Goal: Task Accomplishment & Management: Use online tool/utility

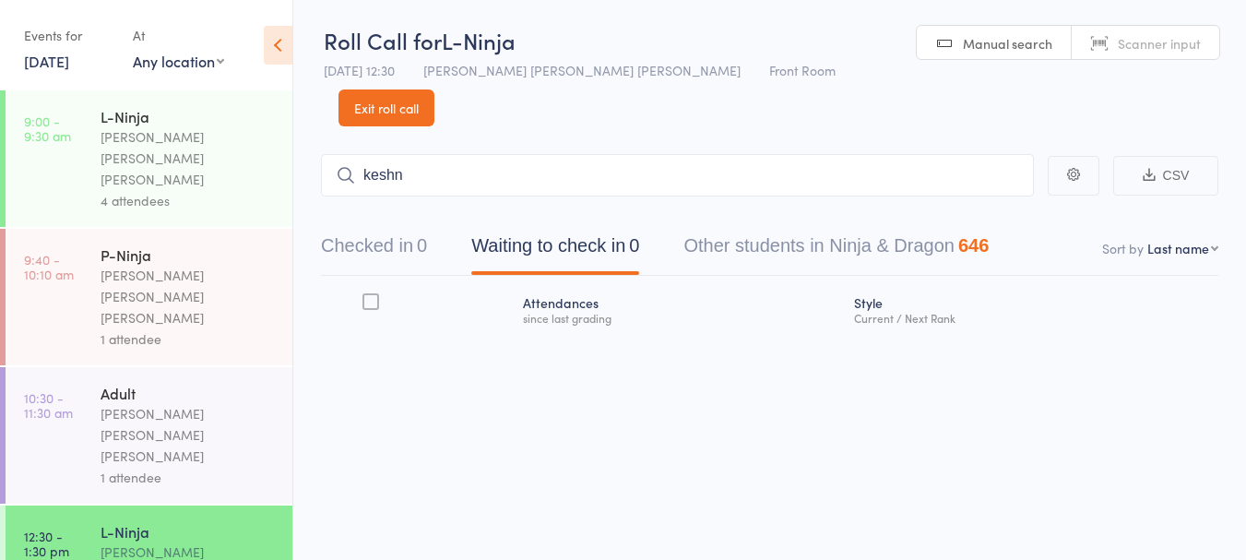
scroll to position [244, 0]
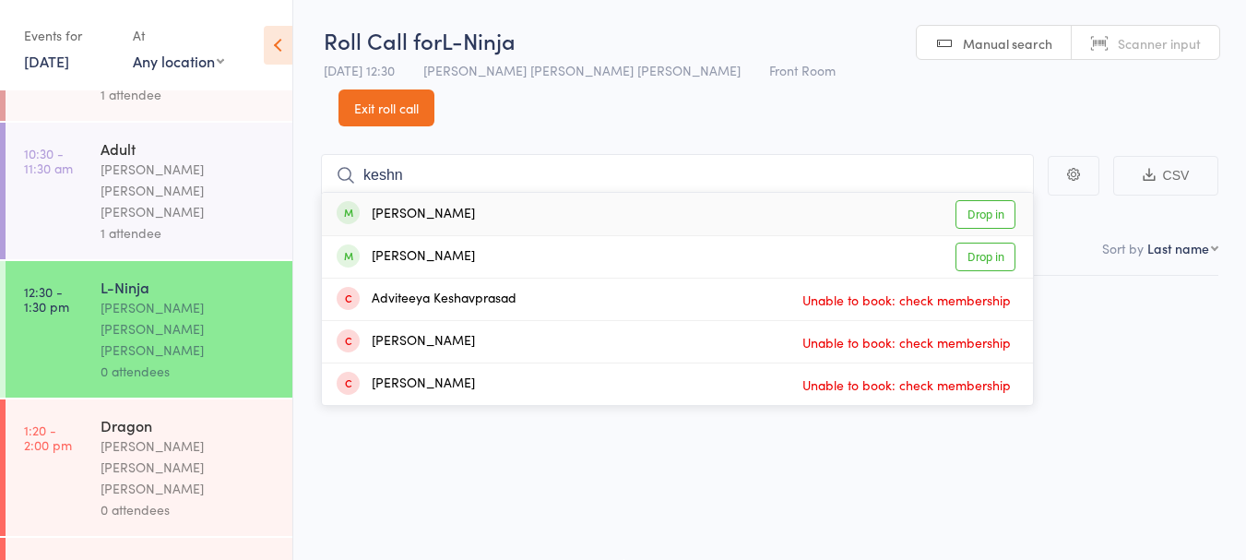
click at [1095, 489] on div "Roll Call for L-Ninja 11 Oct 12:30 Keyvan Castle Hill Mirzai Front Room Manual …" at bounding box center [623, 279] width 1246 height 560
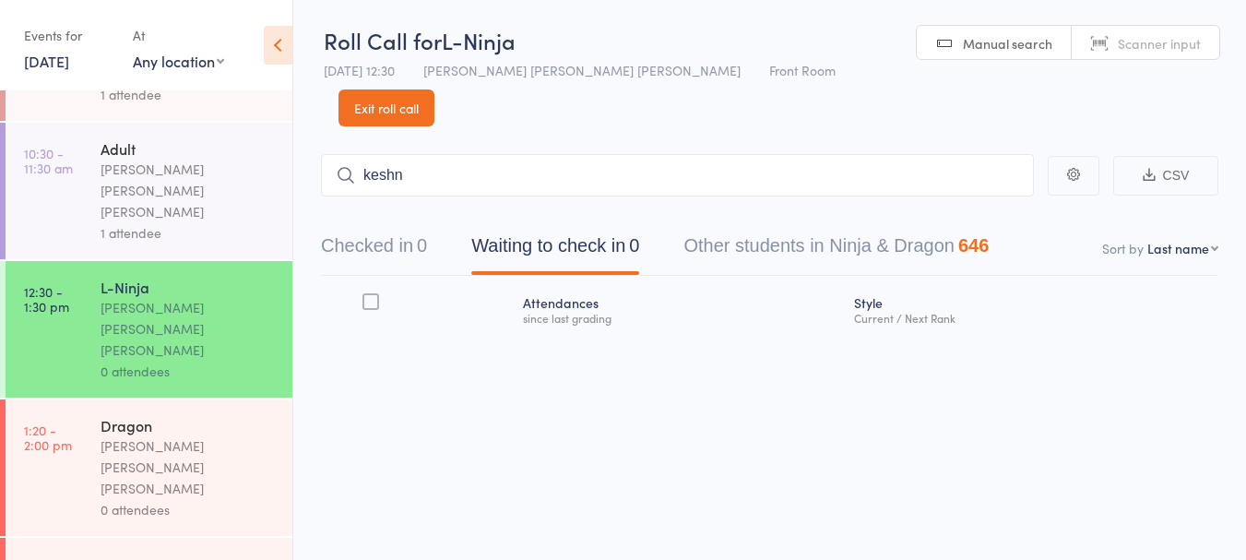
click at [417, 226] on button "Checked in 0" at bounding box center [374, 250] width 106 height 49
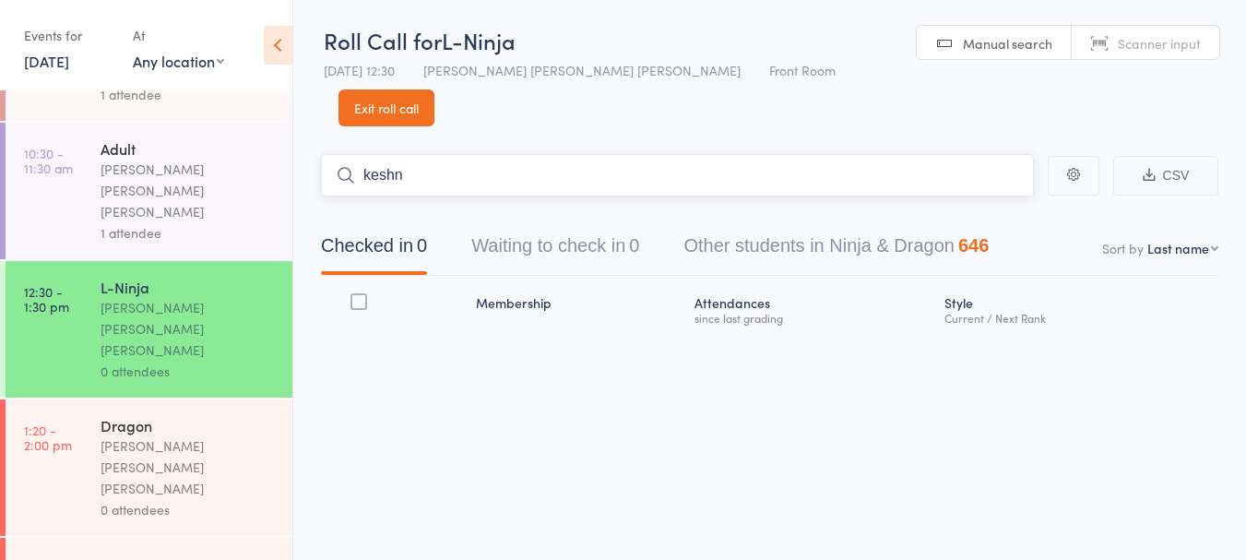
click at [522, 154] on input "keshn" at bounding box center [677, 175] width 713 height 42
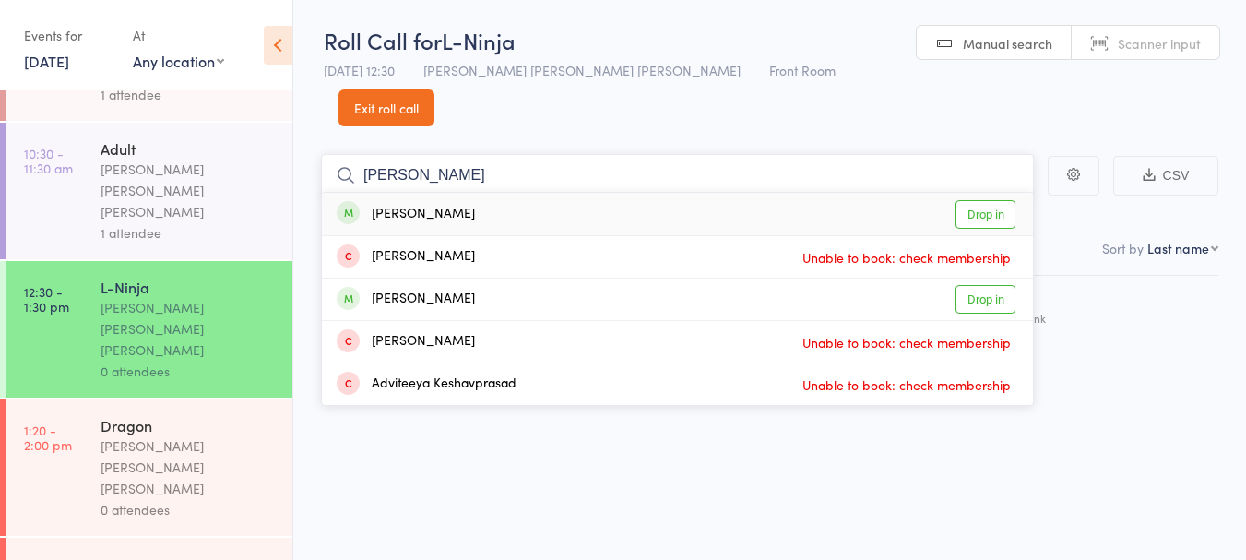
type input "keshna"
click at [984, 200] on link "Drop in" at bounding box center [985, 214] width 60 height 29
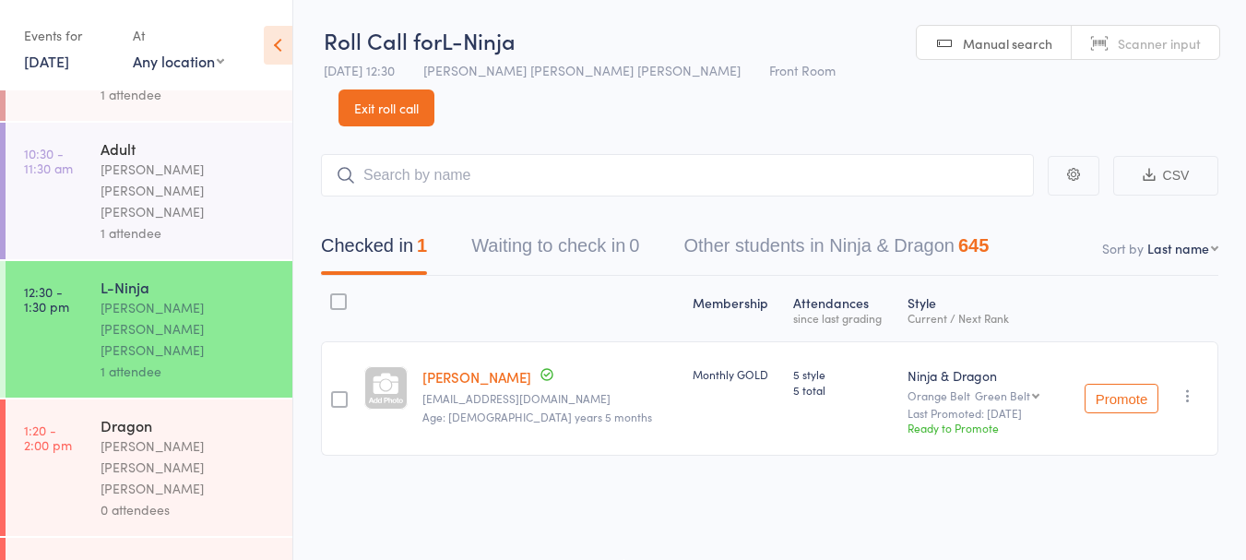
click at [434, 89] on link "Exit roll call" at bounding box center [386, 107] width 96 height 37
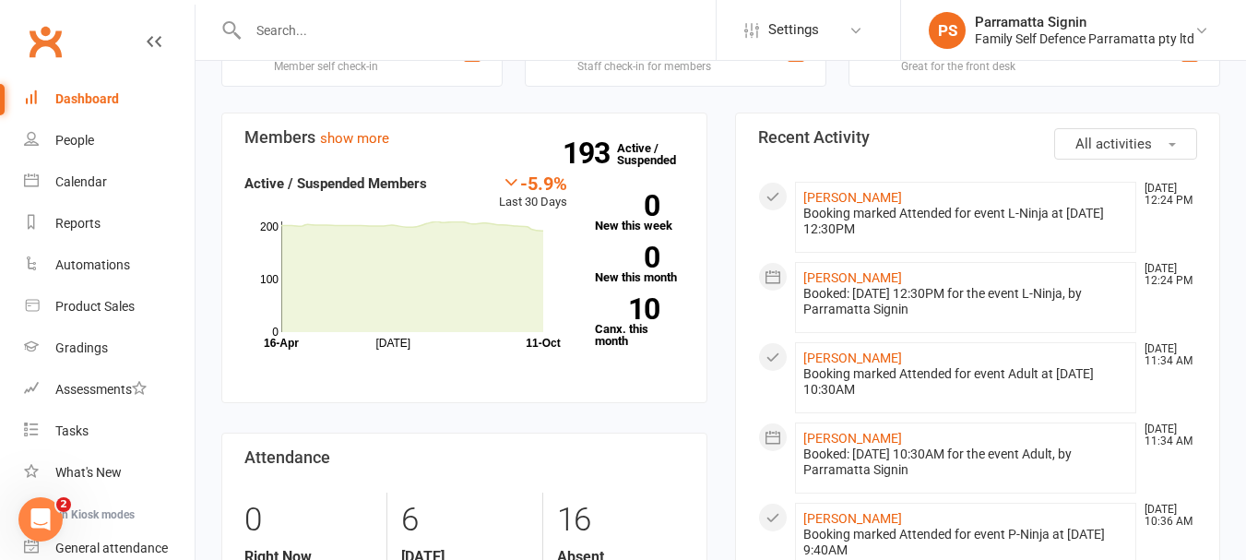
scroll to position [575, 0]
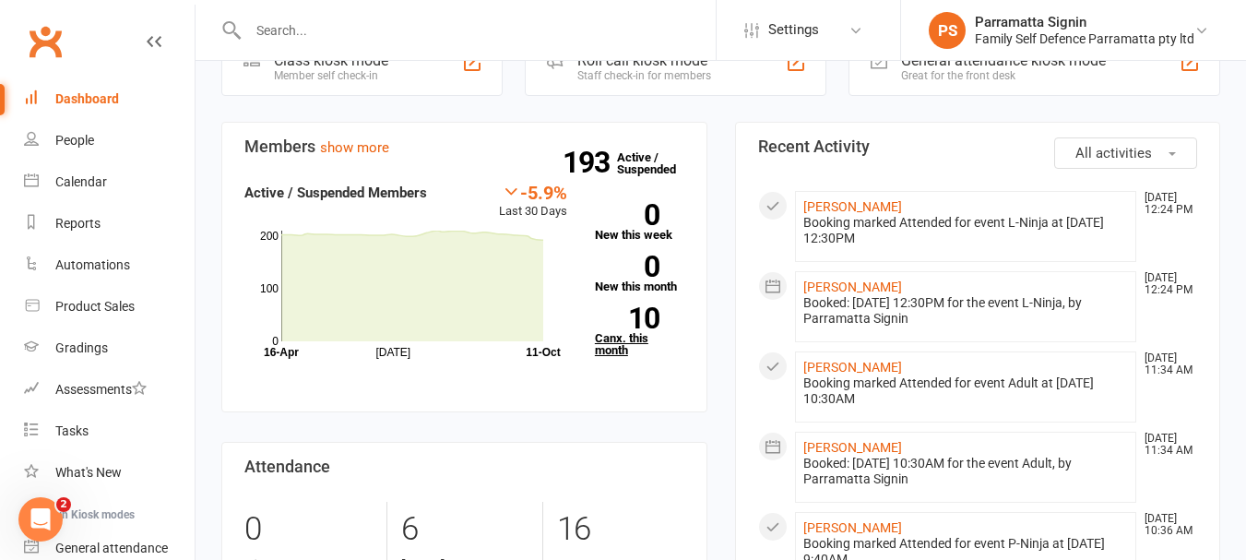
click at [619, 307] on link "10 Canx. this month" at bounding box center [639, 331] width 89 height 49
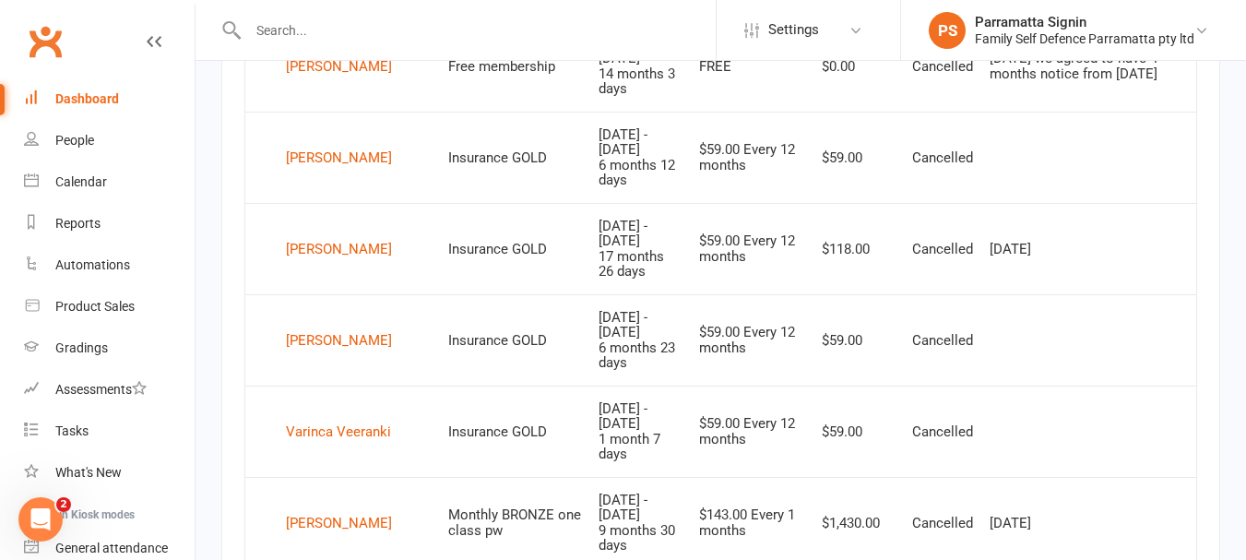
scroll to position [1166, 0]
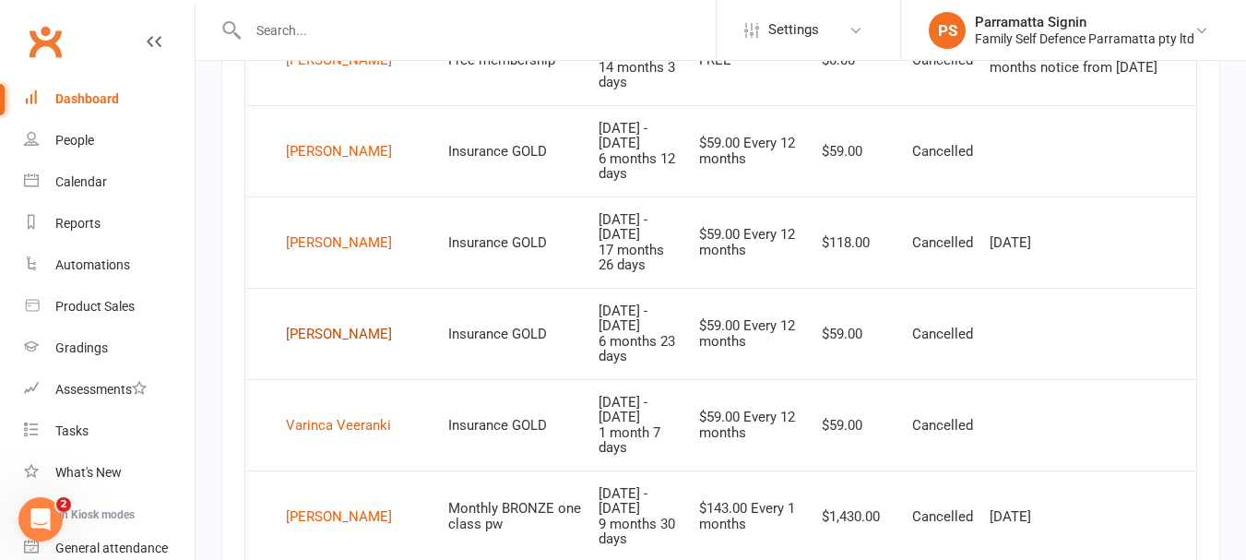
click at [338, 320] on div "Bhargav Sukhija" at bounding box center [339, 334] width 106 height 28
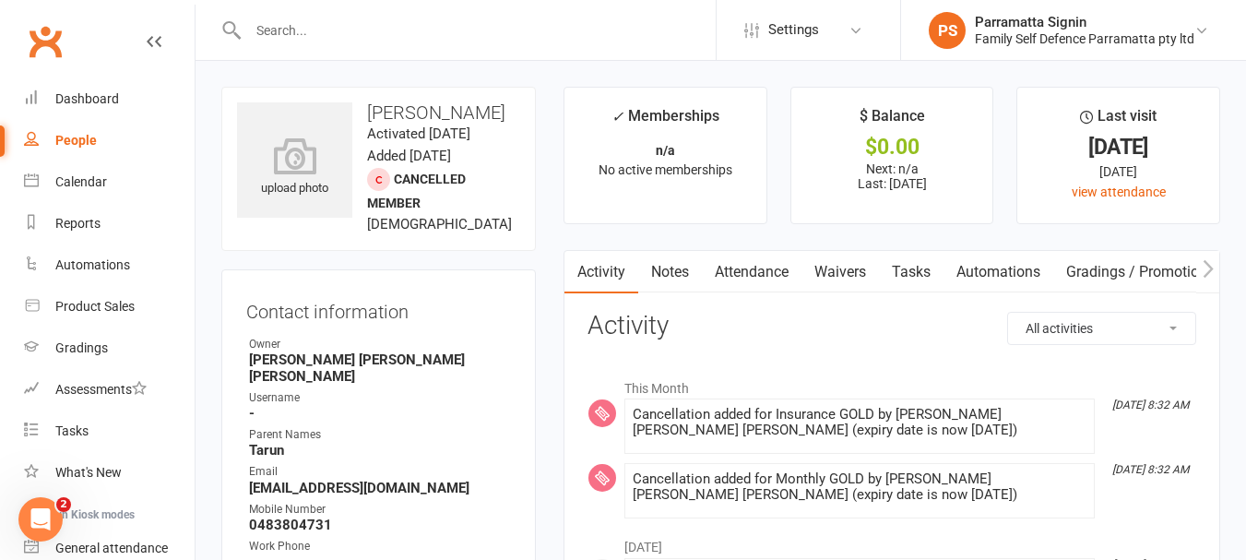
click at [96, 125] on link "People" at bounding box center [109, 140] width 171 height 41
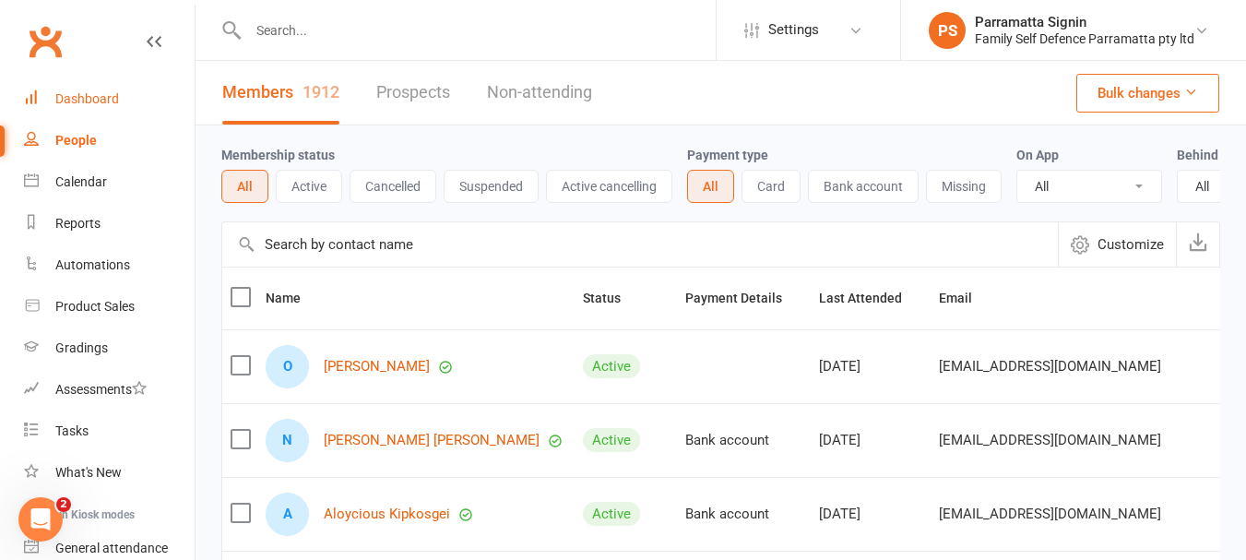
click at [61, 108] on link "Dashboard" at bounding box center [109, 98] width 171 height 41
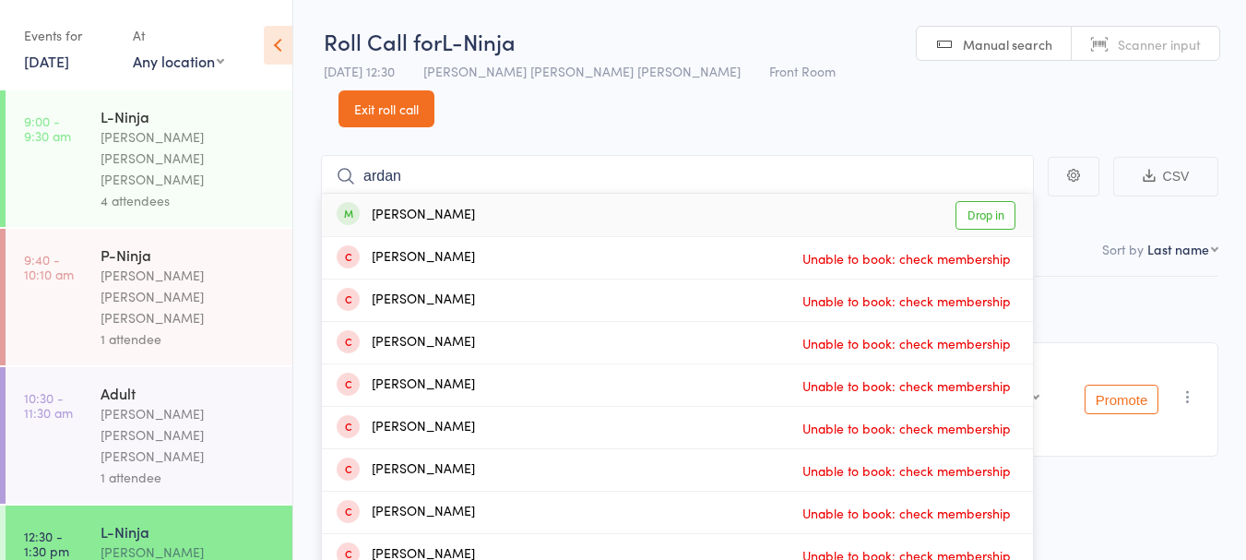
type input "ardan"
click at [980, 201] on link "Drop in" at bounding box center [985, 215] width 60 height 29
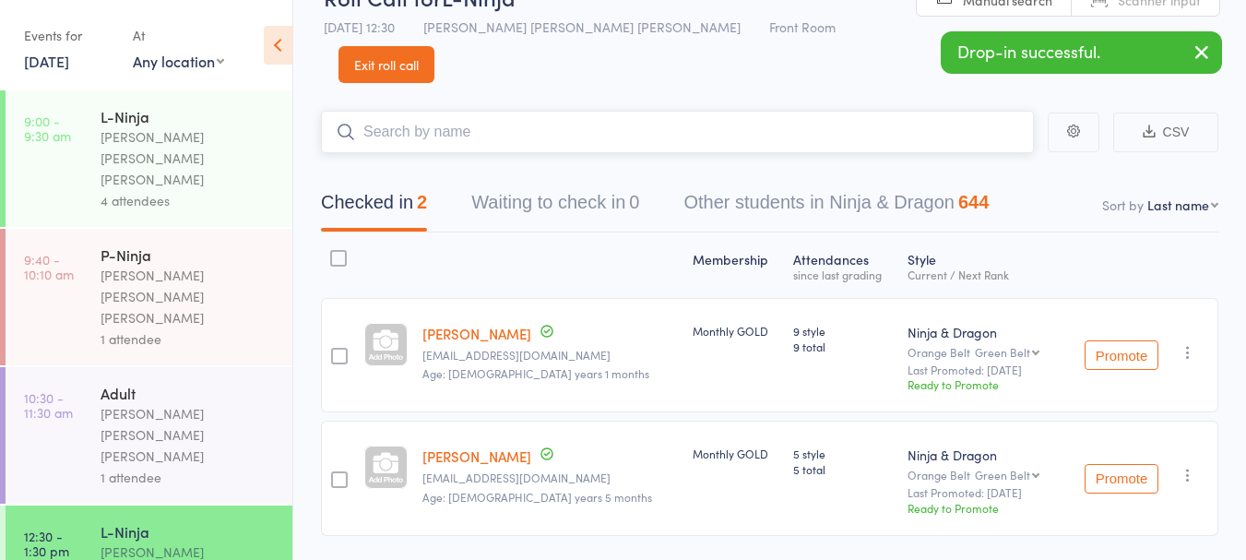
scroll to position [62, 0]
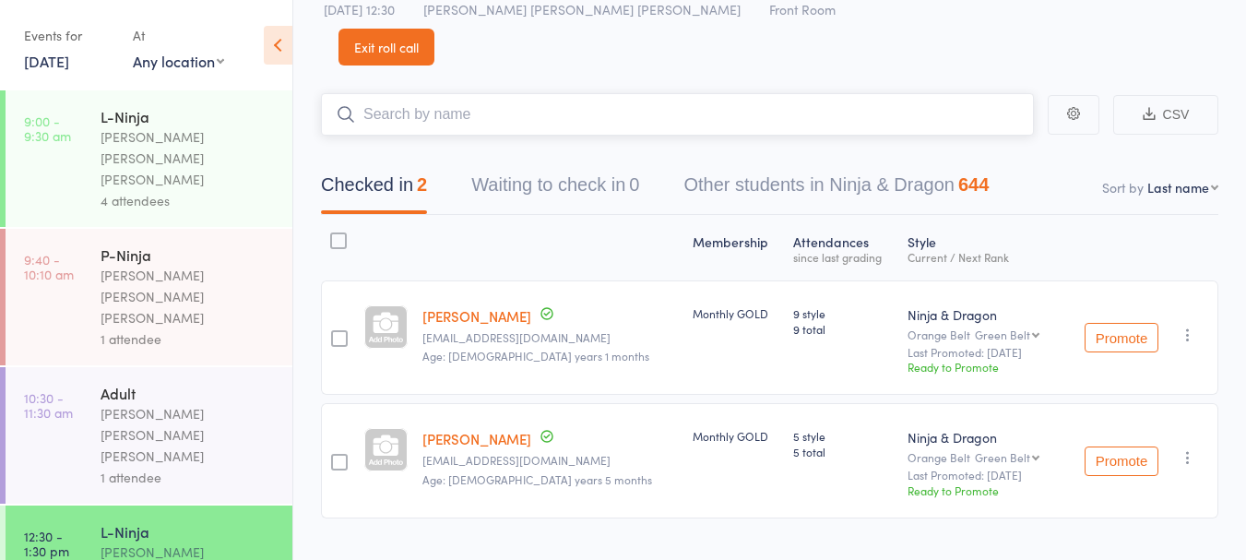
click at [525, 93] on input "search" at bounding box center [677, 114] width 713 height 42
click at [425, 93] on input "search" at bounding box center [677, 114] width 713 height 42
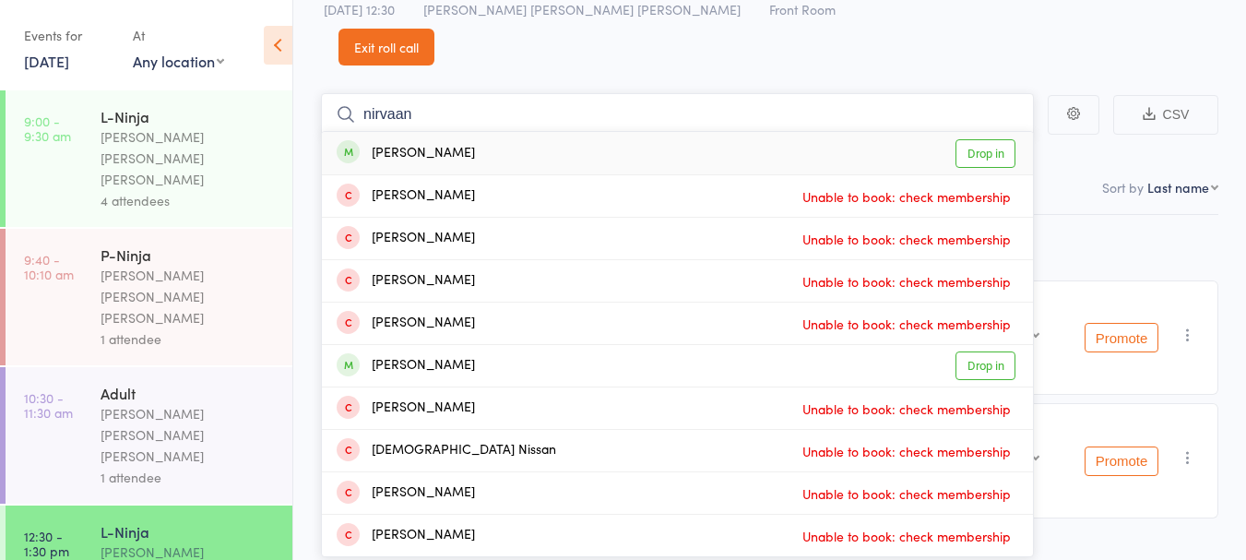
type input "nirvaan"
click at [483, 132] on div "Nirvaan Aggarwal Drop in" at bounding box center [677, 153] width 711 height 42
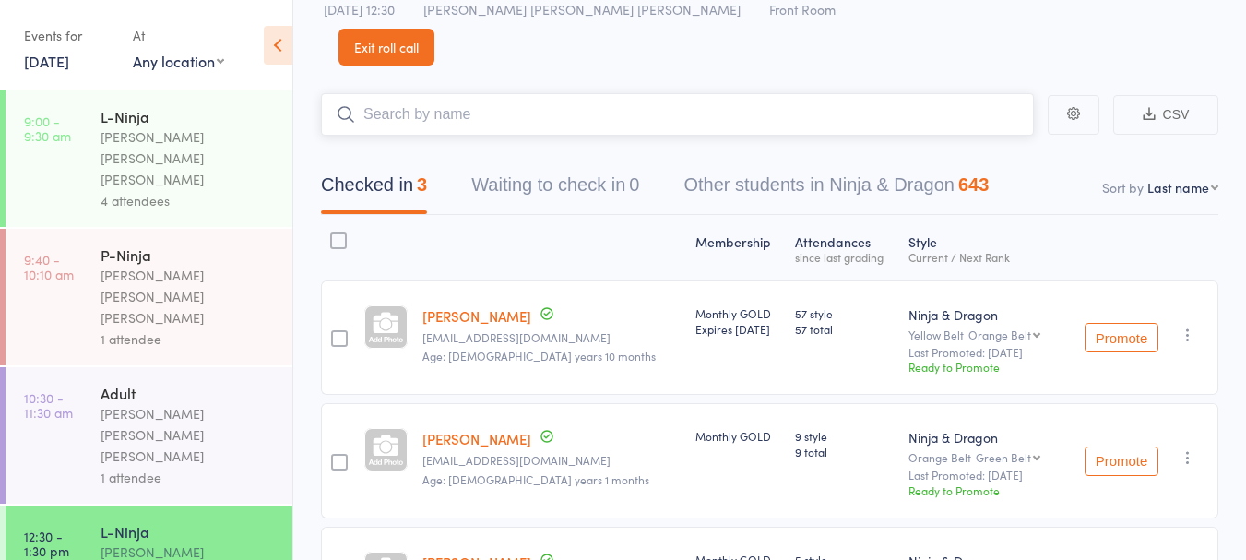
click at [475, 93] on input "search" at bounding box center [677, 114] width 713 height 42
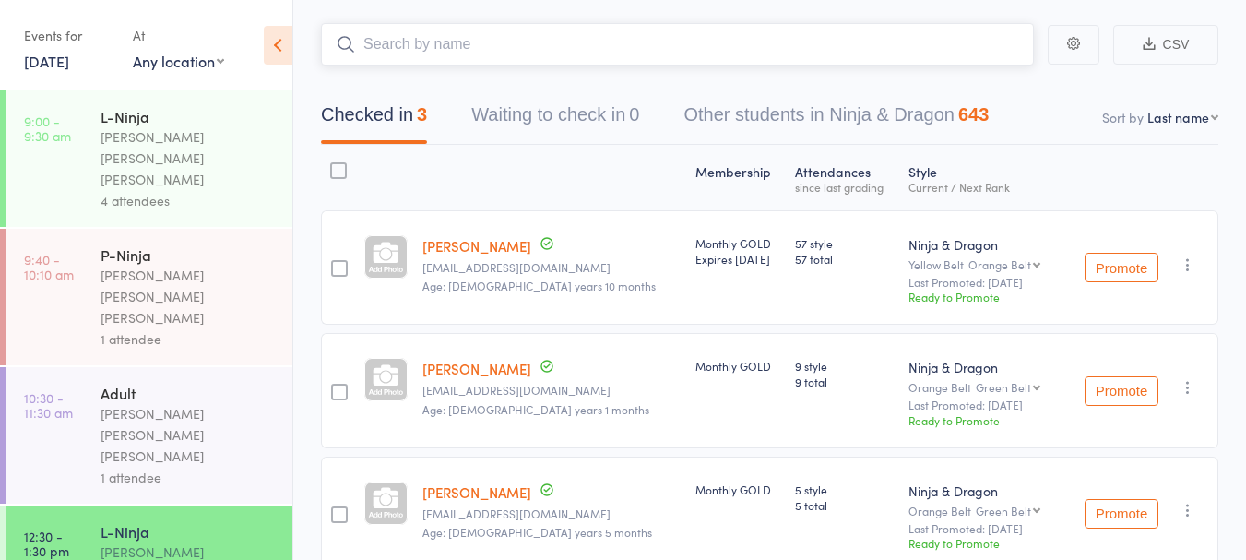
scroll to position [146, 0]
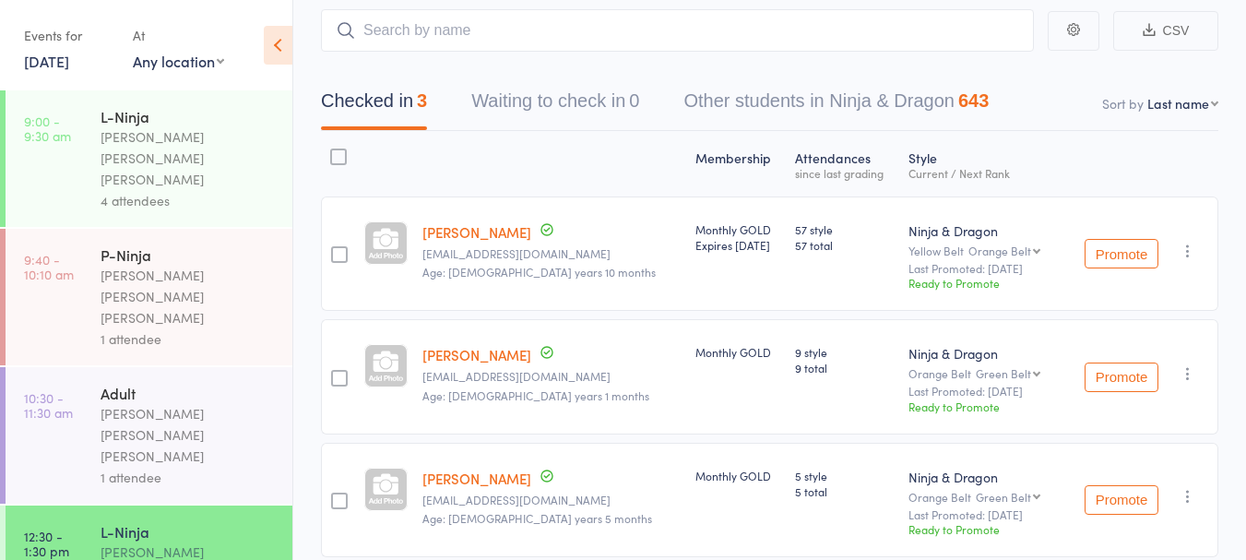
click at [485, 222] on link "Nirvaan Aggarwal" at bounding box center [476, 231] width 109 height 19
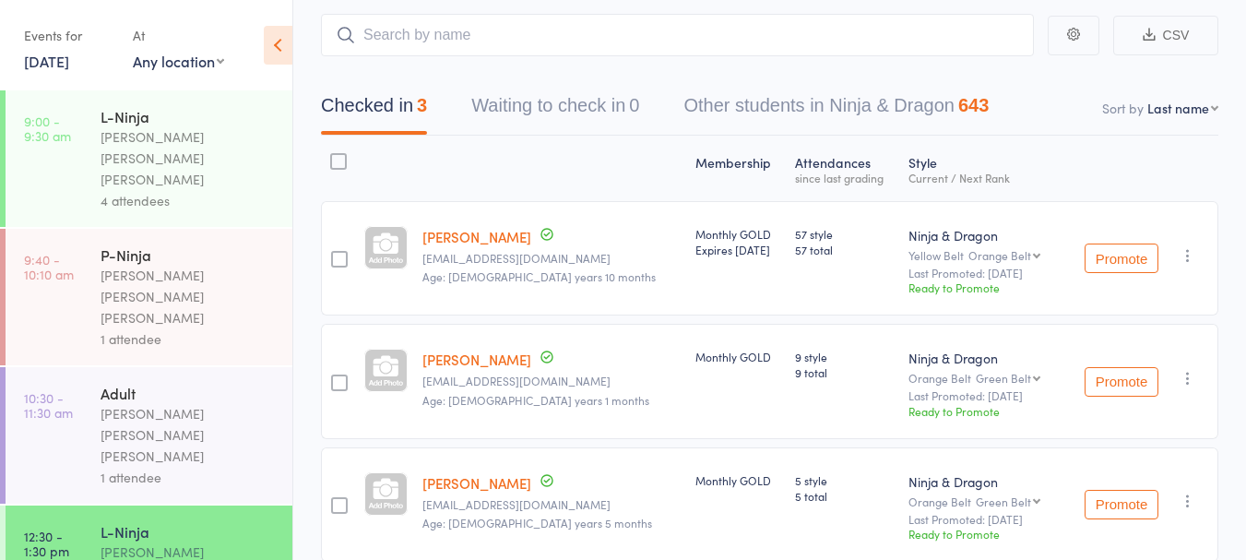
scroll to position [0, 0]
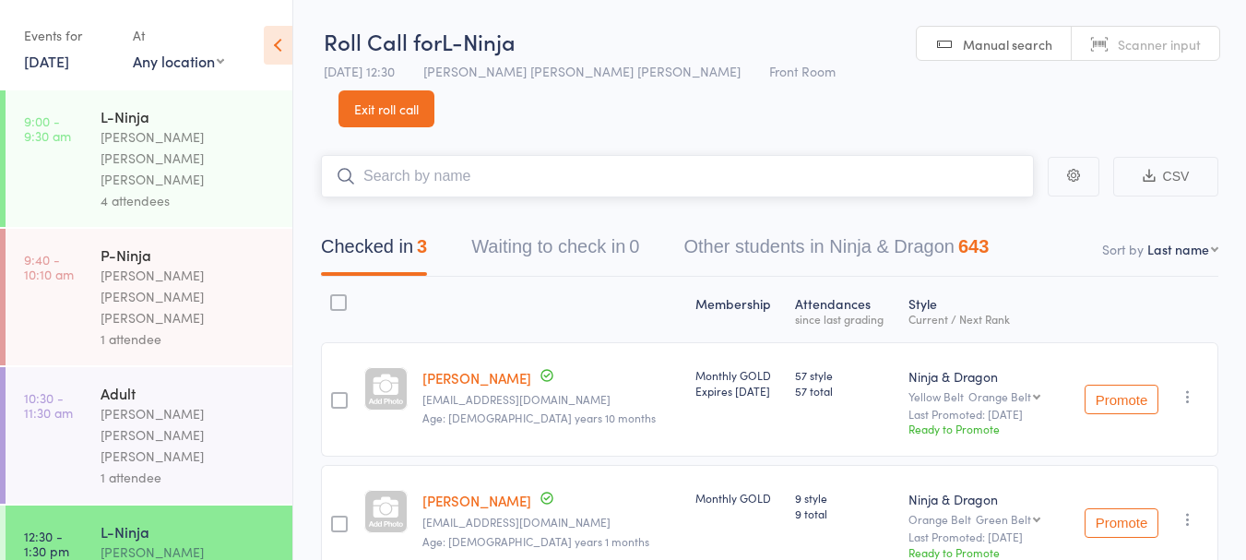
click at [422, 155] on input "search" at bounding box center [677, 176] width 713 height 42
type input "daniel kh"
click at [262, 328] on div "1 attendee" at bounding box center [189, 338] width 176 height 21
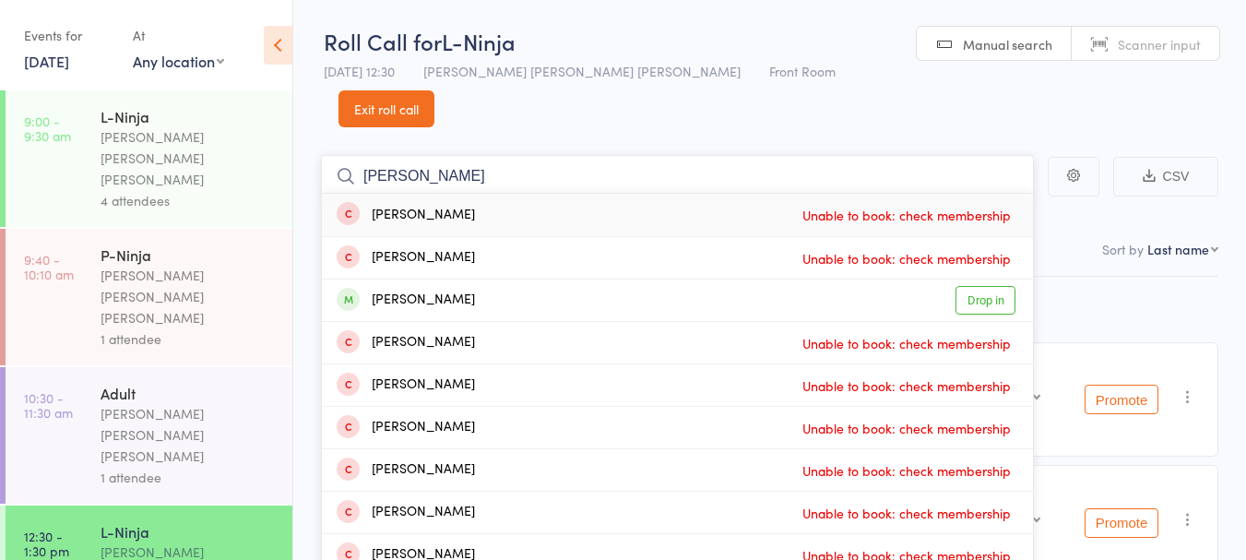
type input "daniel kh"
click at [526, 279] on div "Daniel Khodabakshi Drop in" at bounding box center [677, 299] width 711 height 41
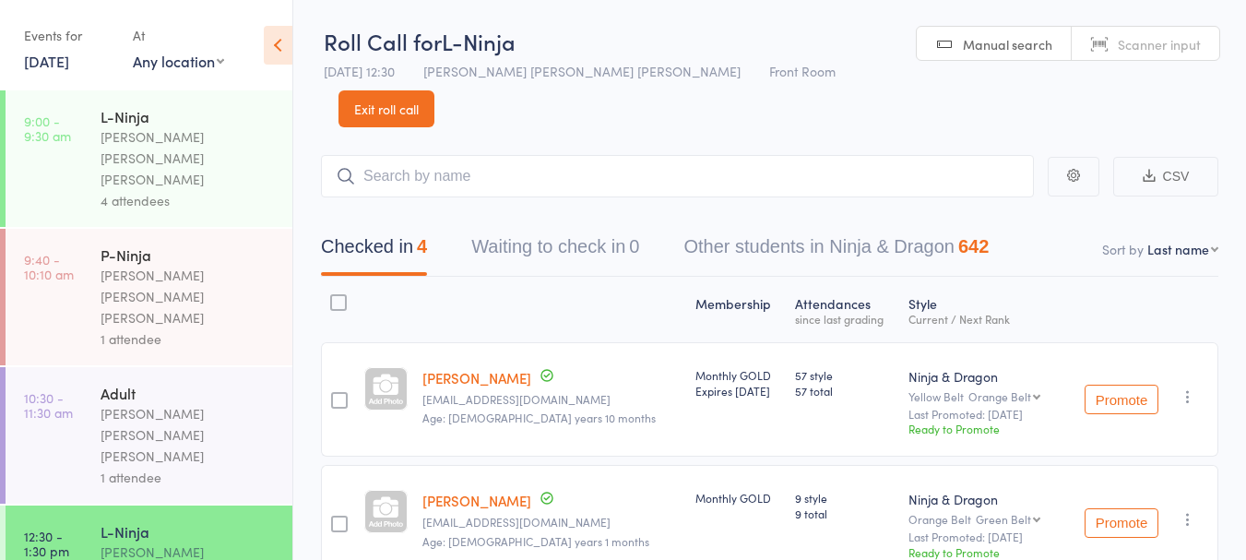
click at [434, 90] on link "Exit roll call" at bounding box center [386, 108] width 96 height 37
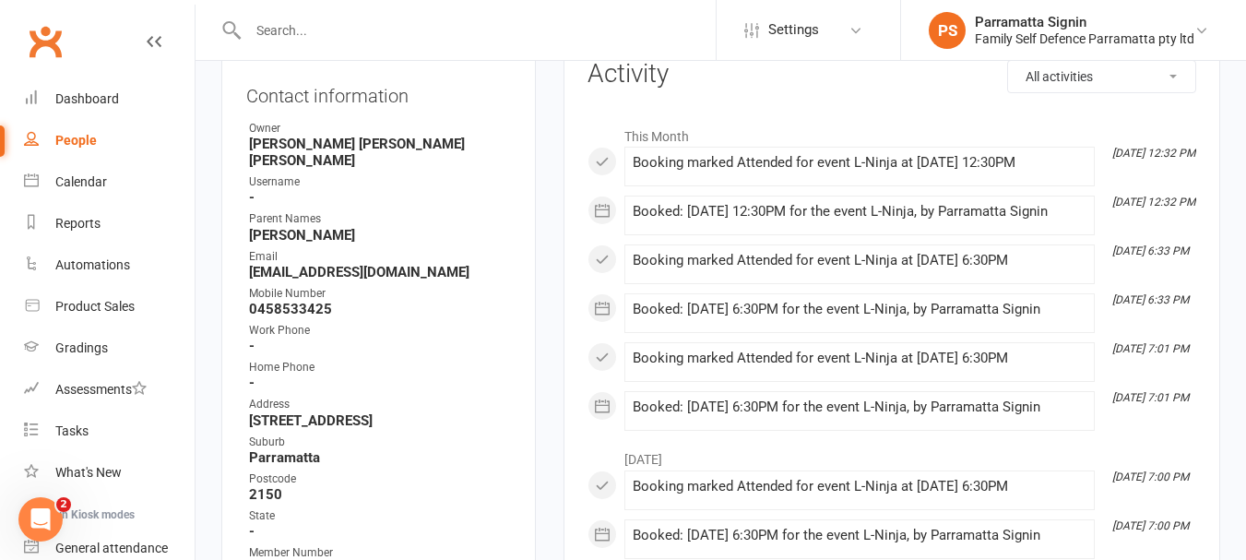
scroll to position [250, 0]
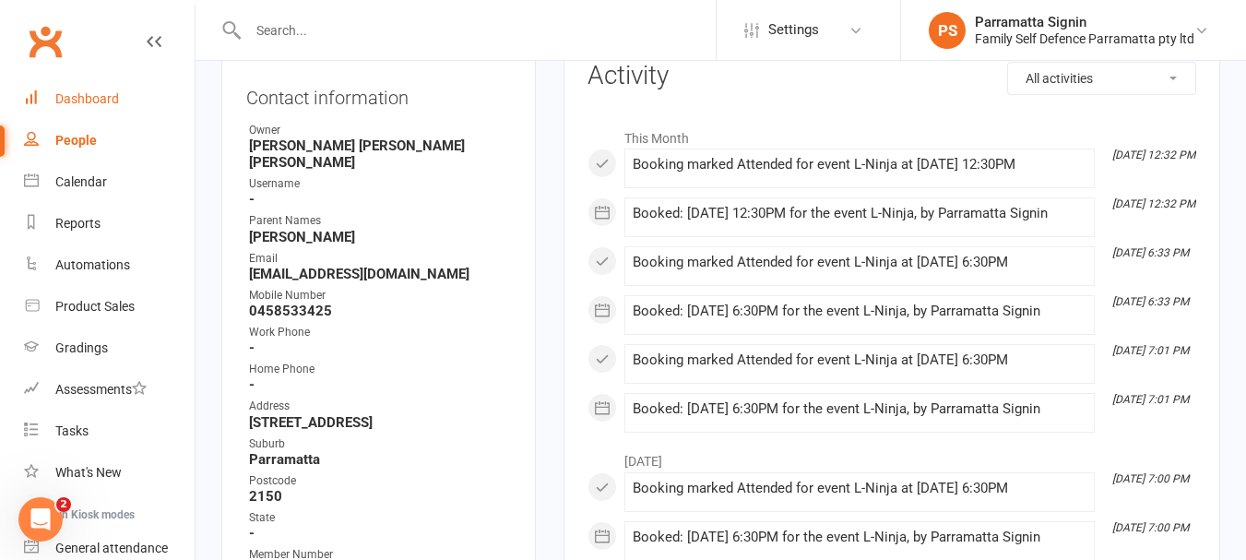
click at [84, 86] on link "Dashboard" at bounding box center [109, 98] width 171 height 41
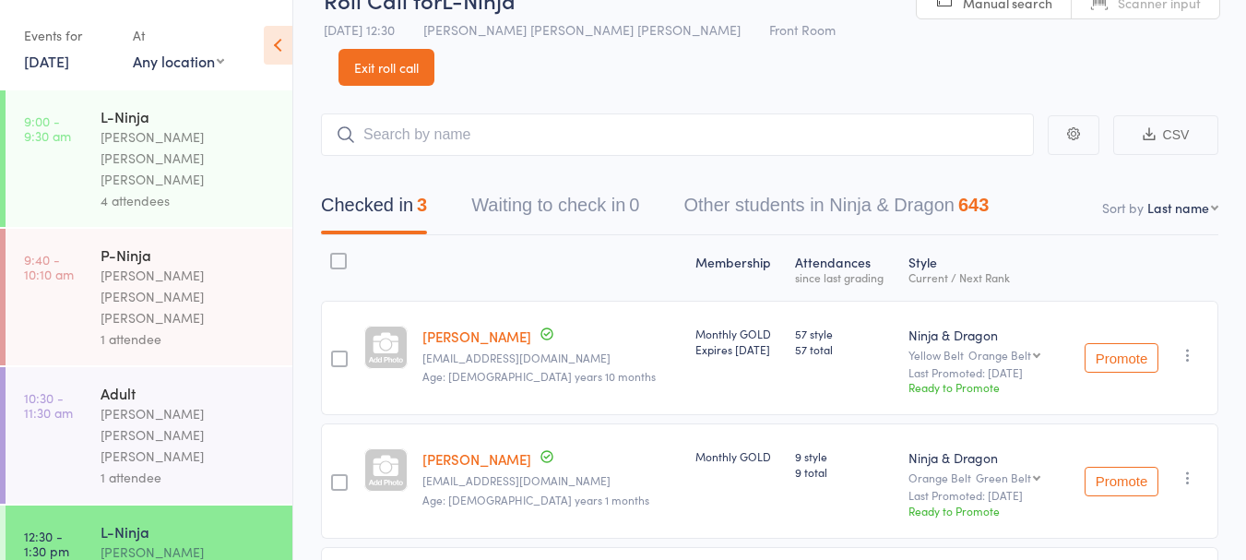
scroll to position [33, 0]
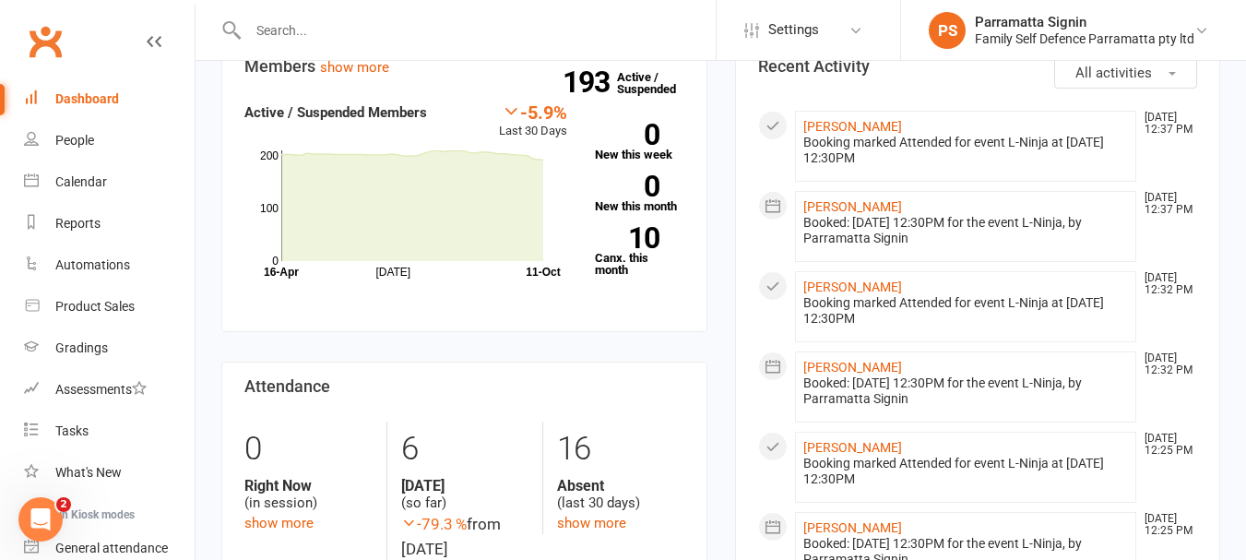
scroll to position [662, 0]
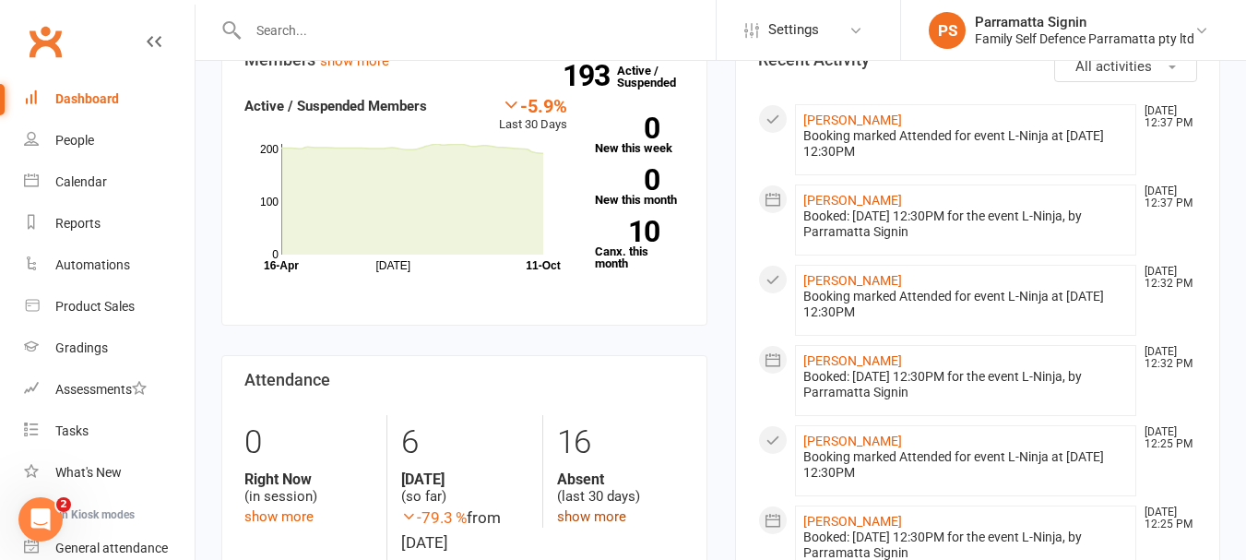
click at [580, 508] on link "show more" at bounding box center [591, 516] width 69 height 17
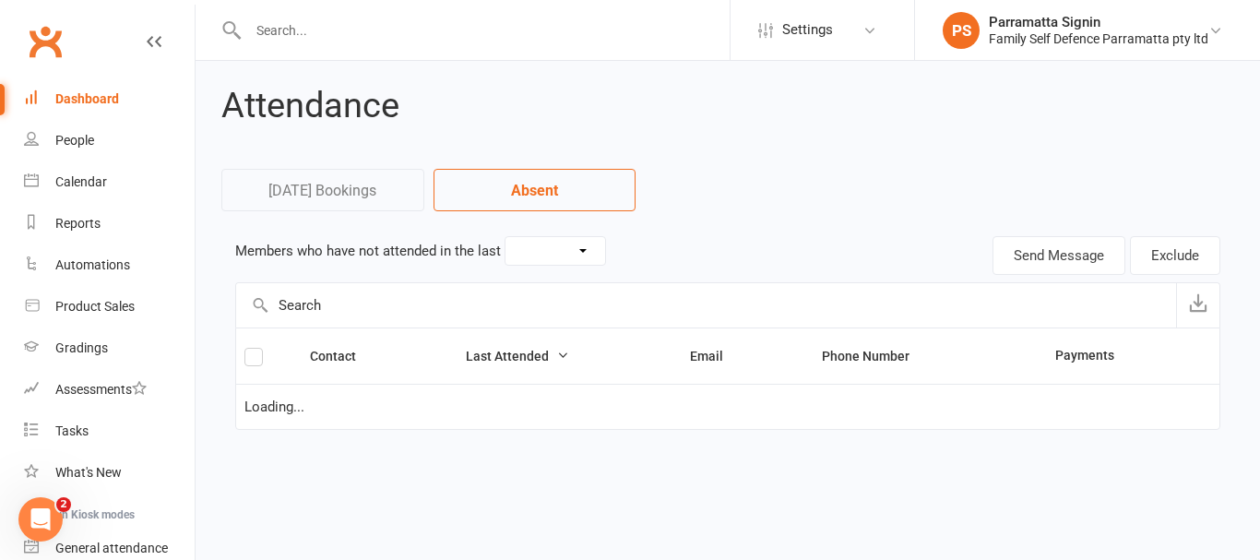
select select "30"
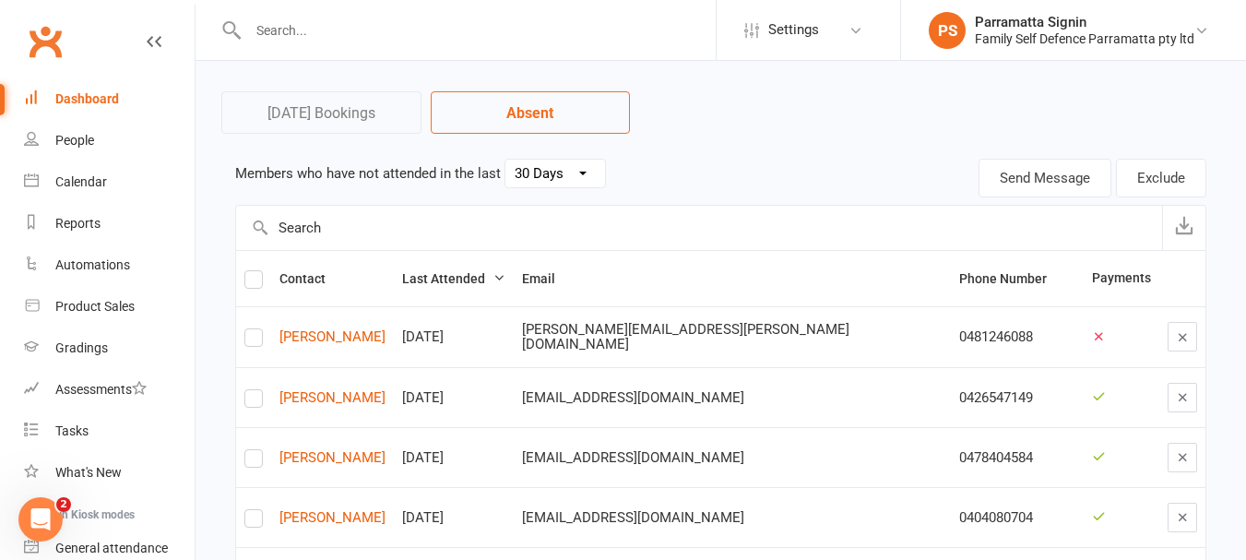
scroll to position [88, 0]
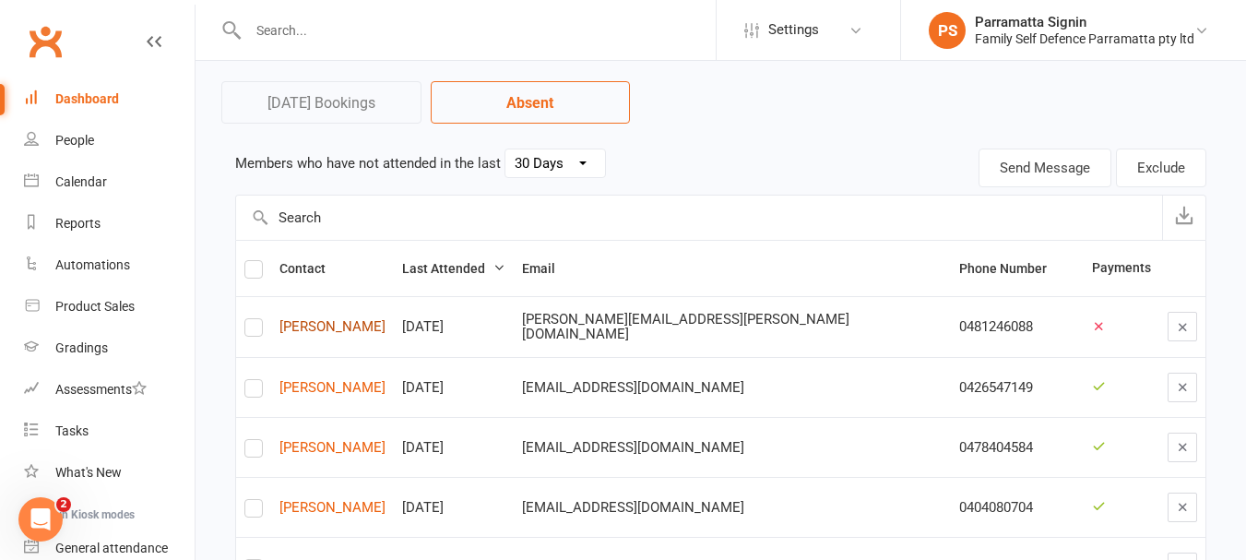
click at [326, 332] on link "[PERSON_NAME]" at bounding box center [332, 327] width 106 height 16
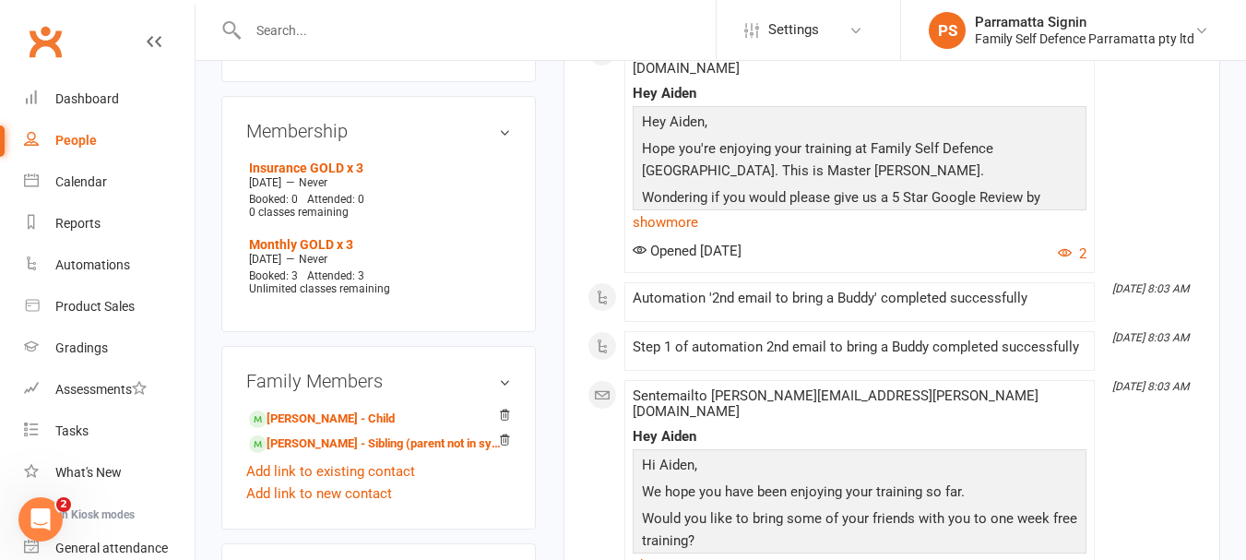
scroll to position [1115, 0]
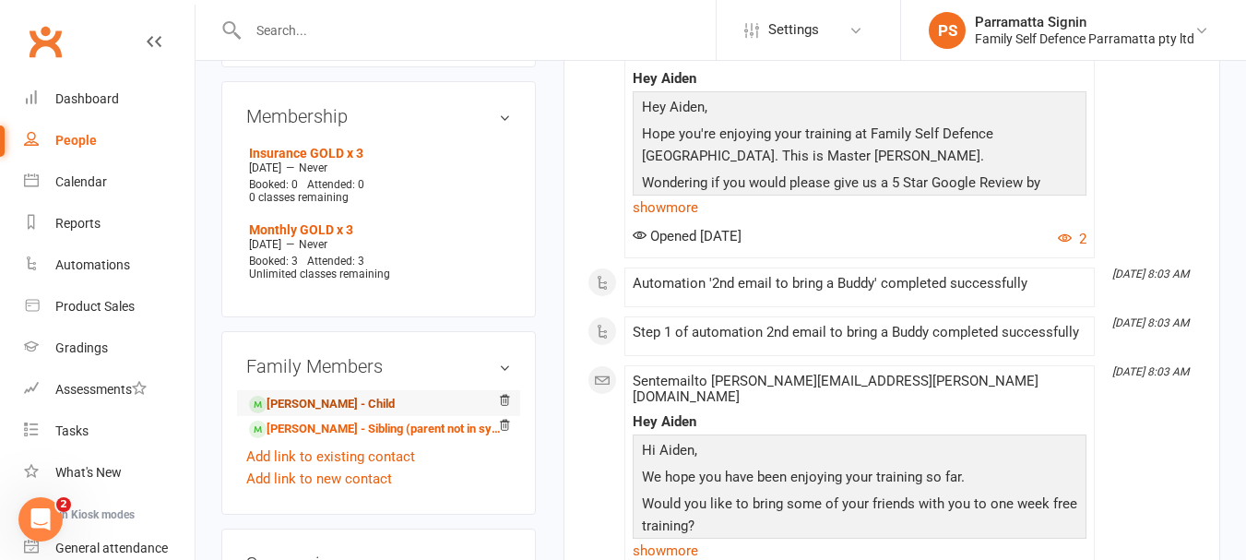
click at [305, 395] on link "Oliver Watton - Child" at bounding box center [322, 404] width 146 height 19
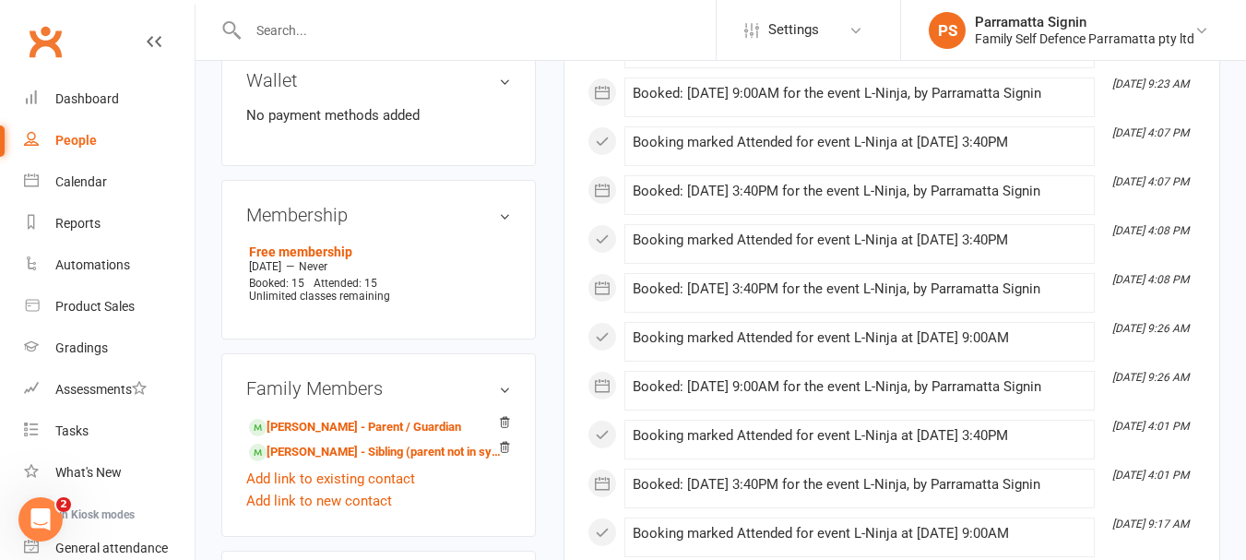
scroll to position [1039, 0]
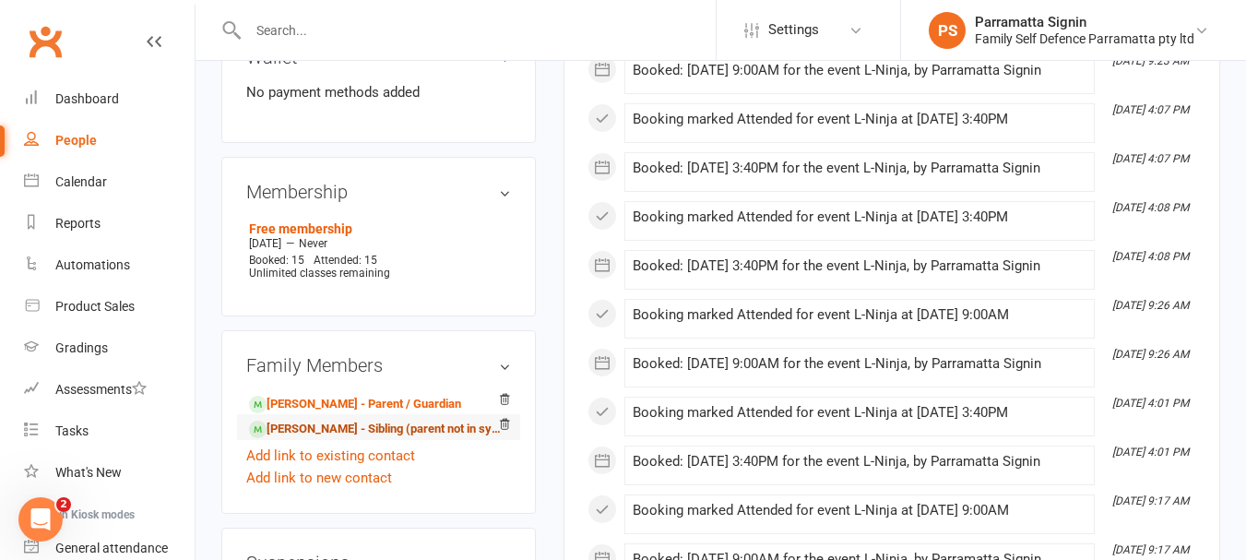
click at [319, 420] on link "Bonnie Hunt - Sibling (parent not in system)" at bounding box center [375, 429] width 253 height 19
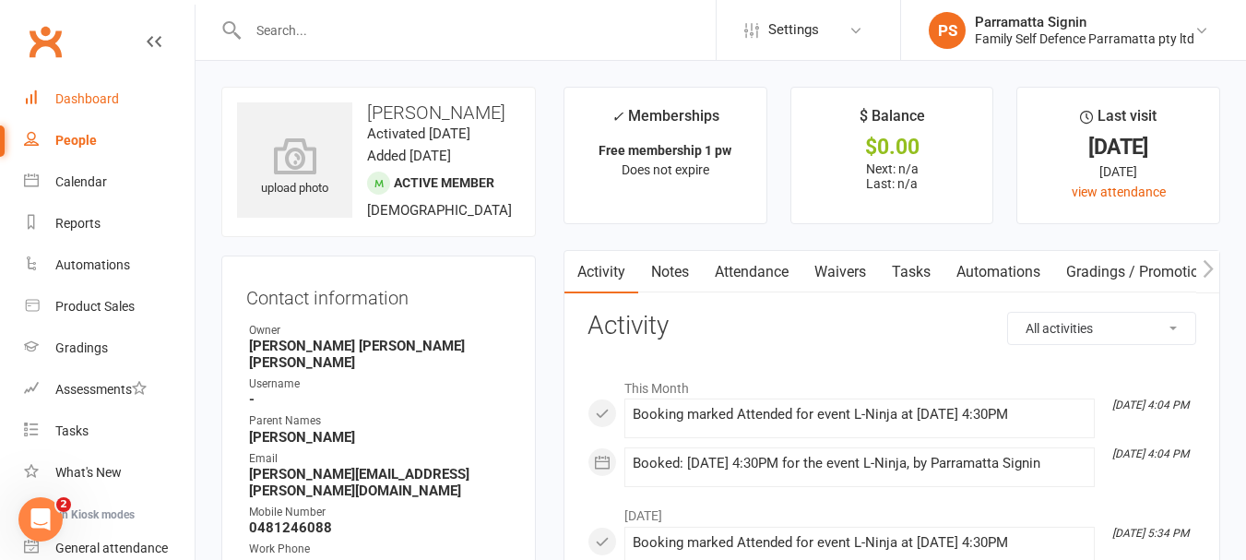
click at [94, 100] on div "Dashboard" at bounding box center [87, 98] width 64 height 15
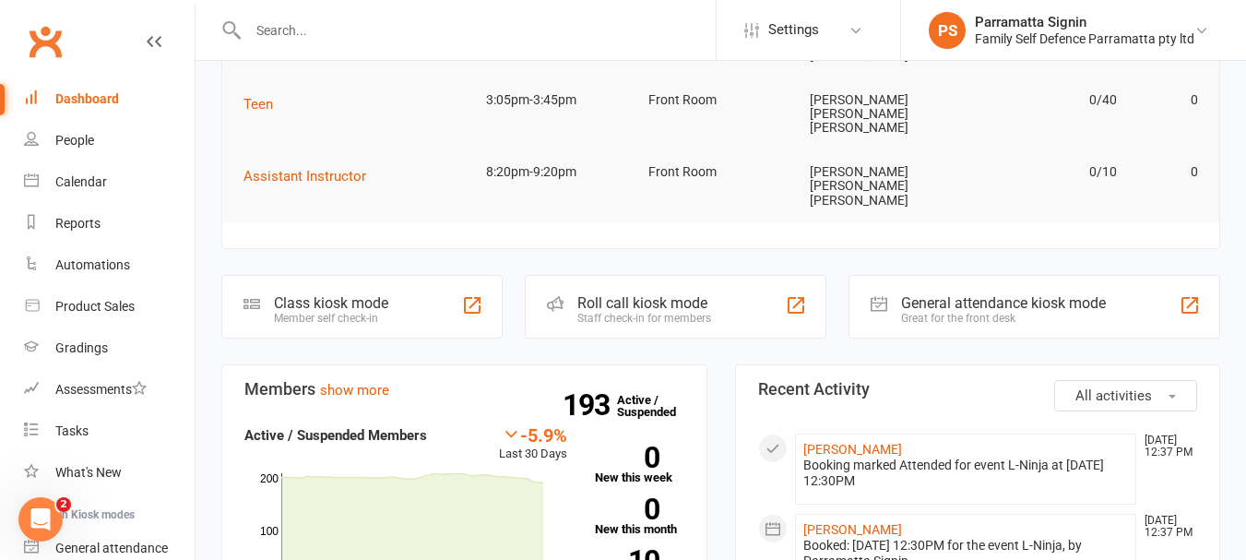
scroll to position [337, 0]
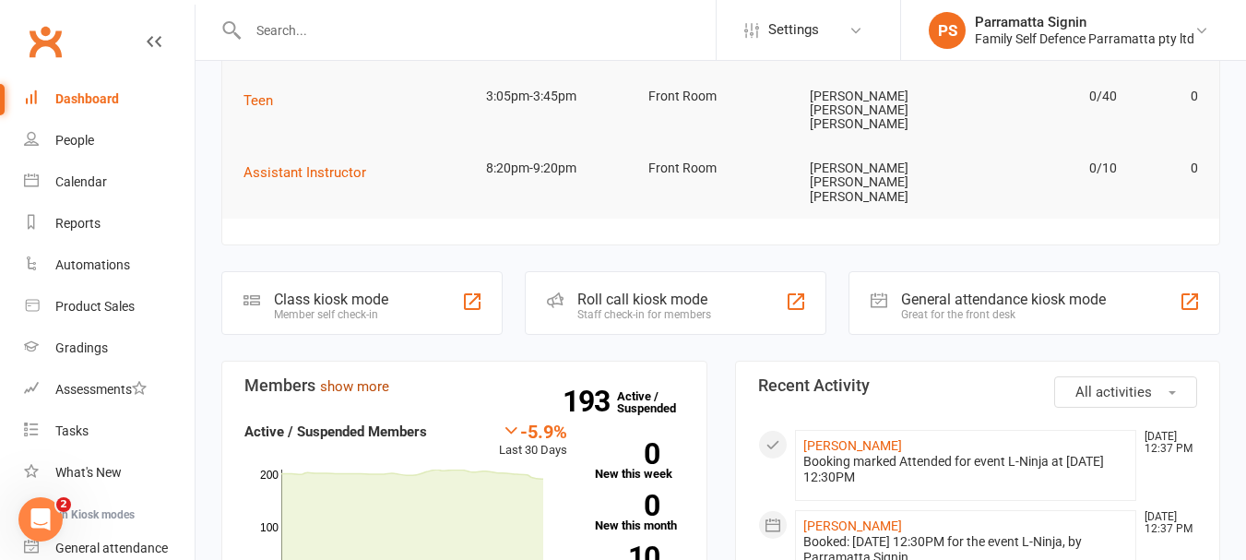
click at [363, 378] on link "show more" at bounding box center [354, 386] width 69 height 17
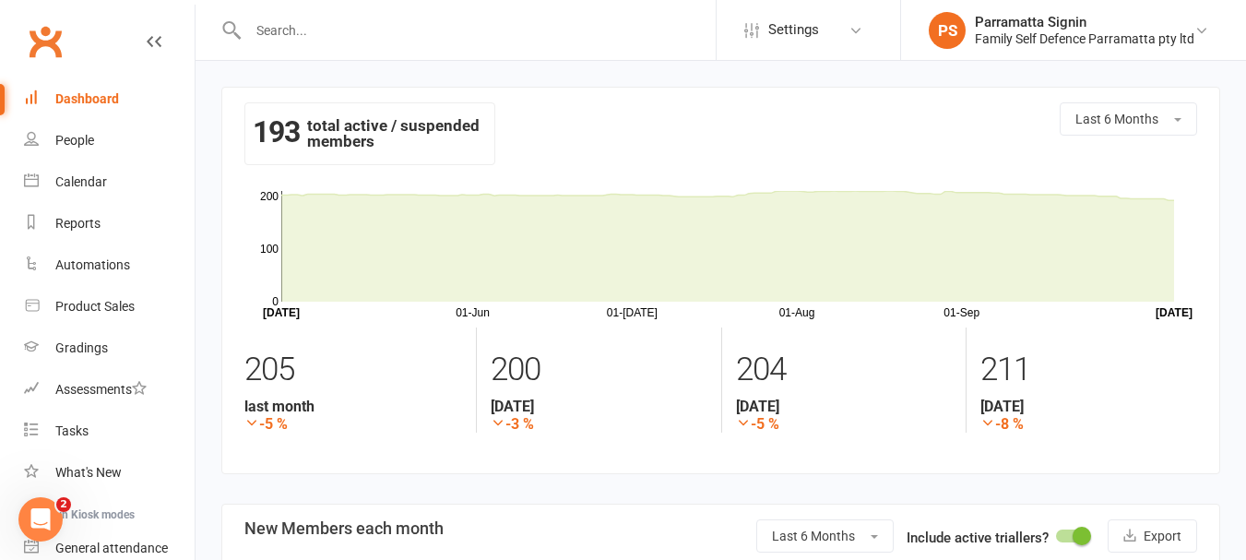
click at [101, 99] on div "Dashboard" at bounding box center [87, 98] width 64 height 15
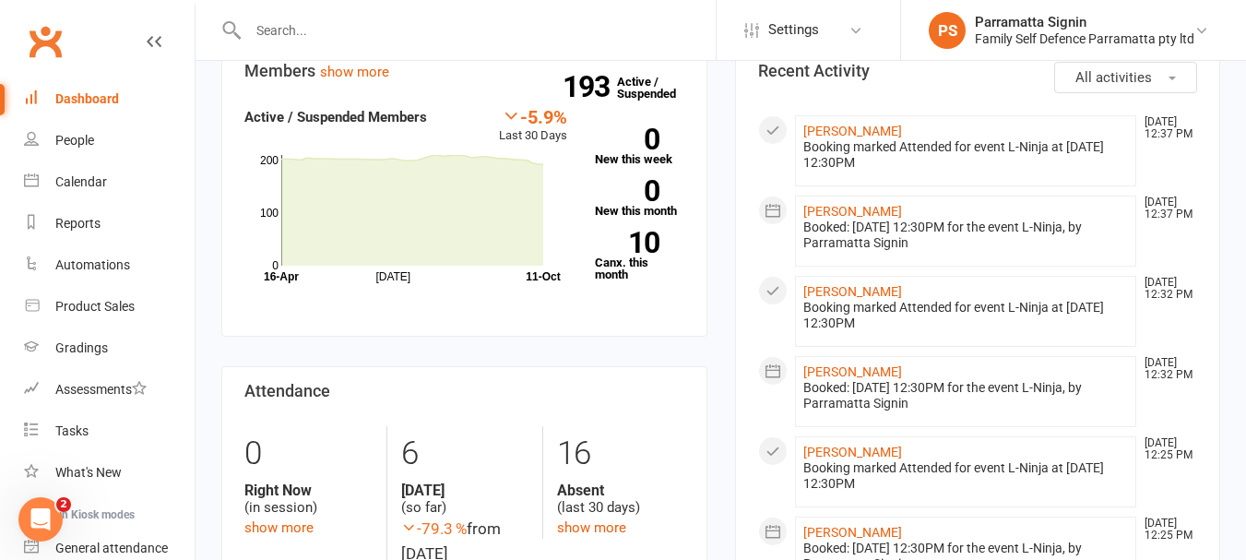
scroll to position [652, 0]
click at [585, 518] on link "show more" at bounding box center [591, 526] width 69 height 17
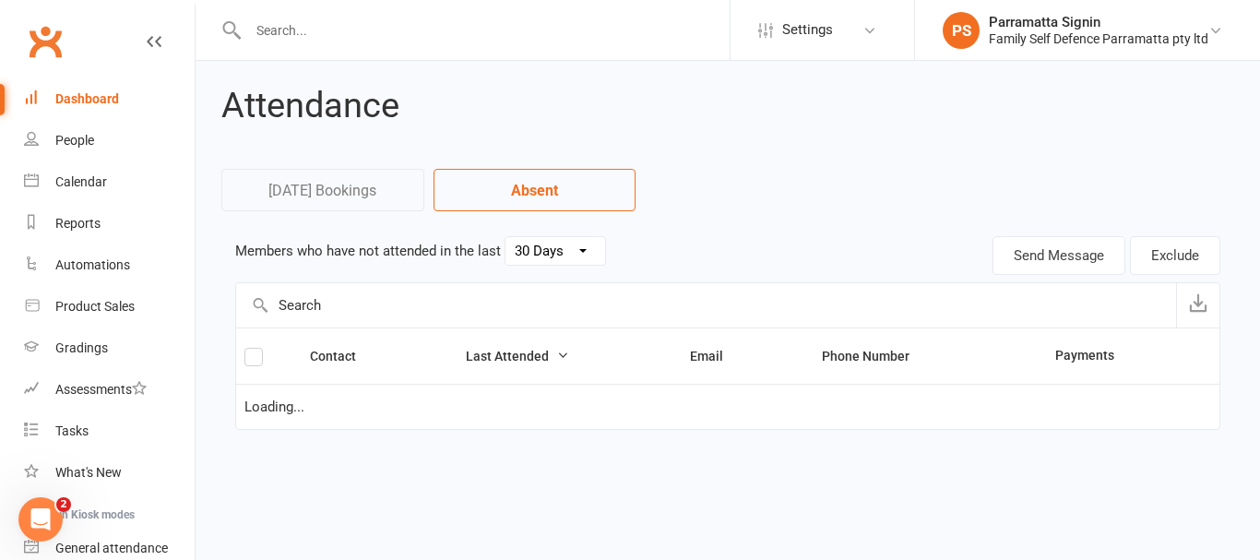
click at [536, 248] on select "30 Days 15 Days 7 Days" at bounding box center [555, 251] width 100 height 28
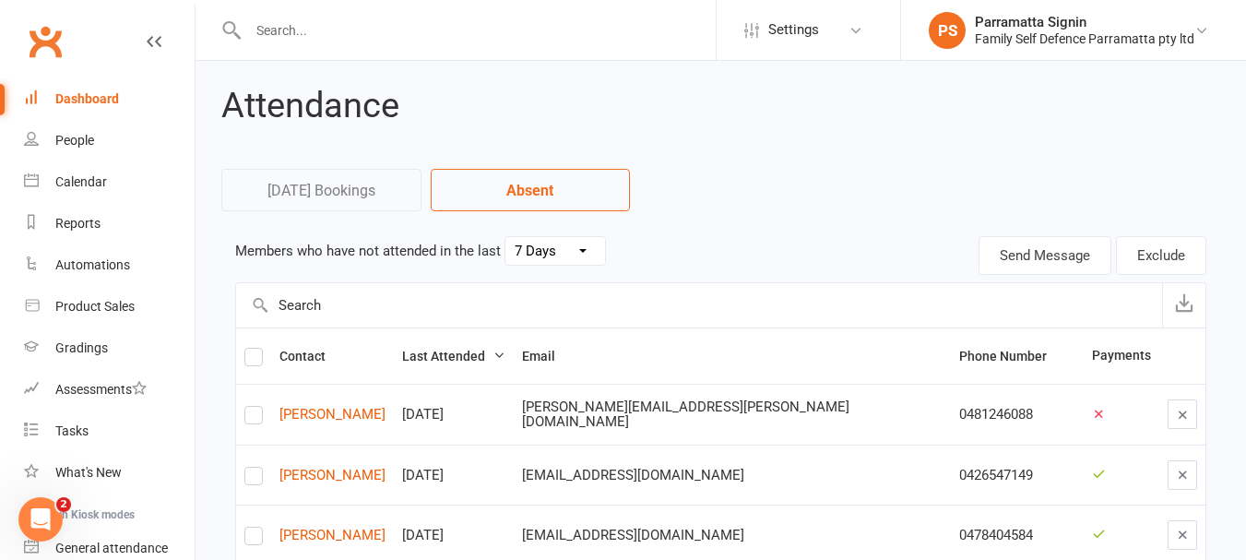
click at [505, 237] on select "30 Days 15 Days 7 Days" at bounding box center [555, 251] width 100 height 28
select select "7"
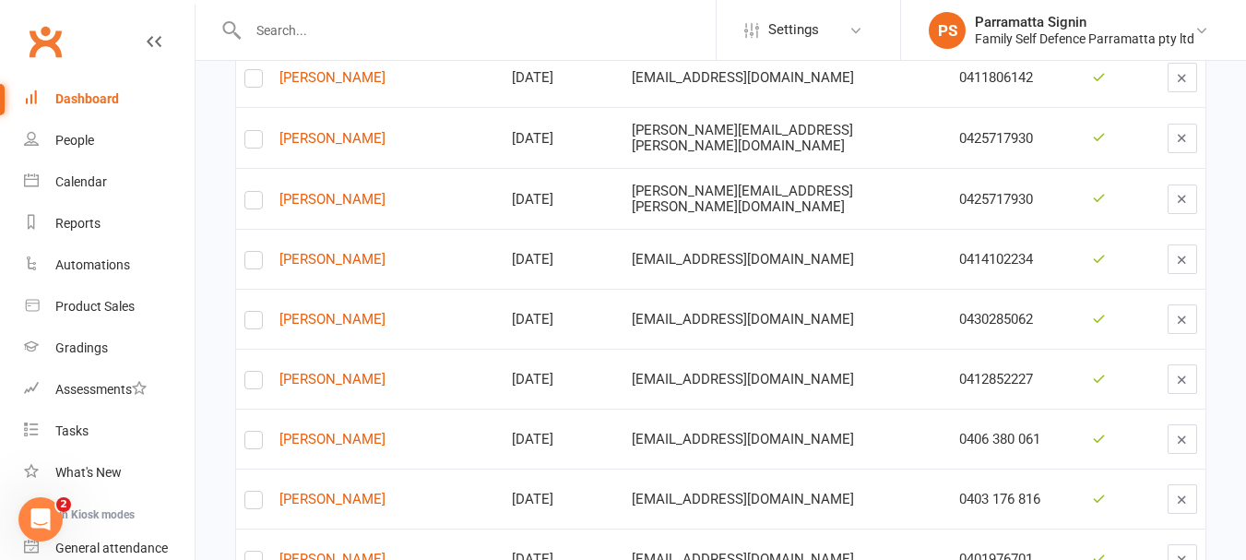
scroll to position [3961, 0]
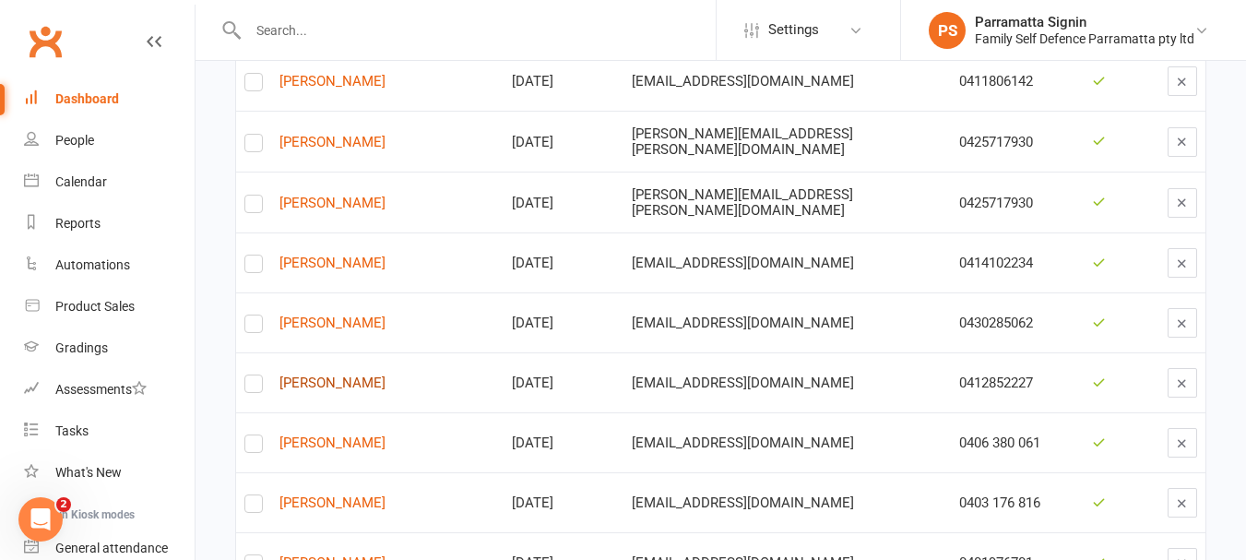
click at [363, 375] on link "Kosta Kapitanelis" at bounding box center [387, 383] width 216 height 16
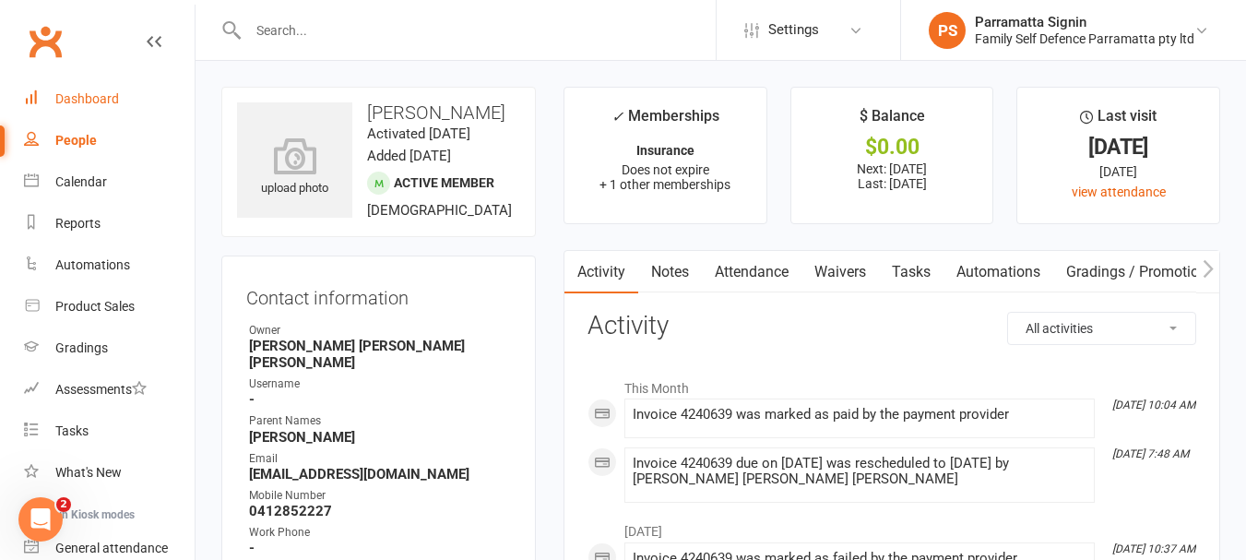
click at [85, 97] on div "Dashboard" at bounding box center [87, 98] width 64 height 15
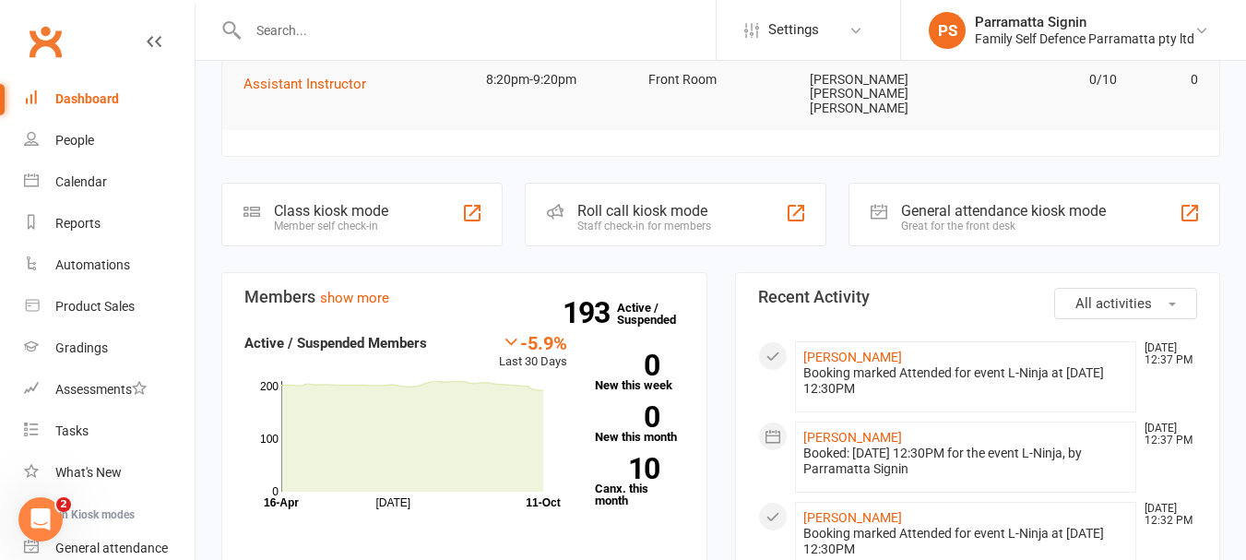
scroll to position [275, 0]
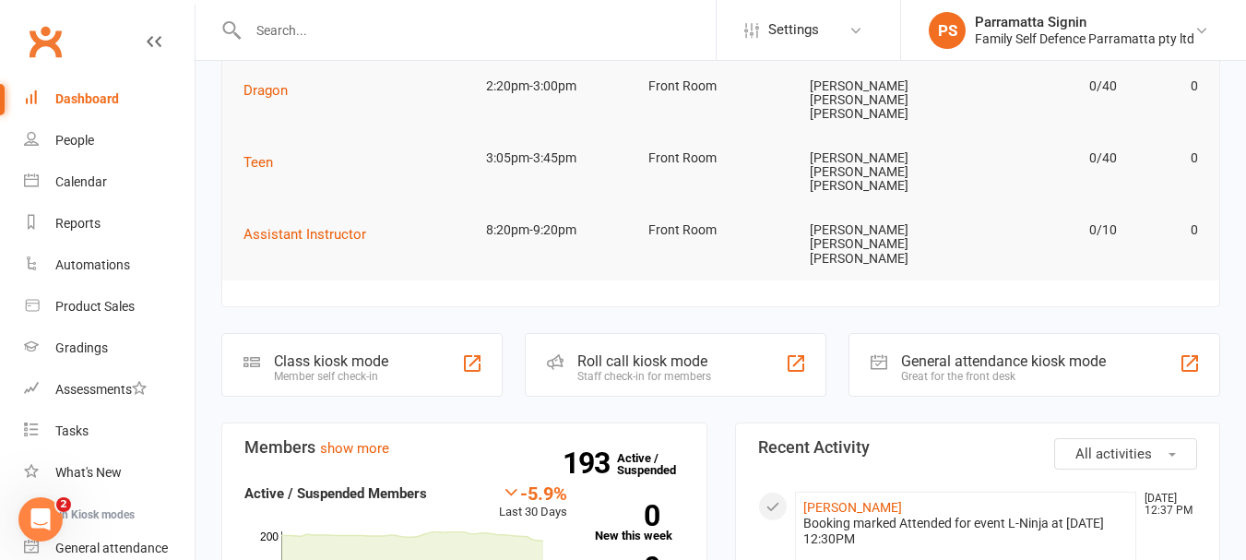
click at [587, 370] on div "Staff check-in for members" at bounding box center [644, 376] width 134 height 13
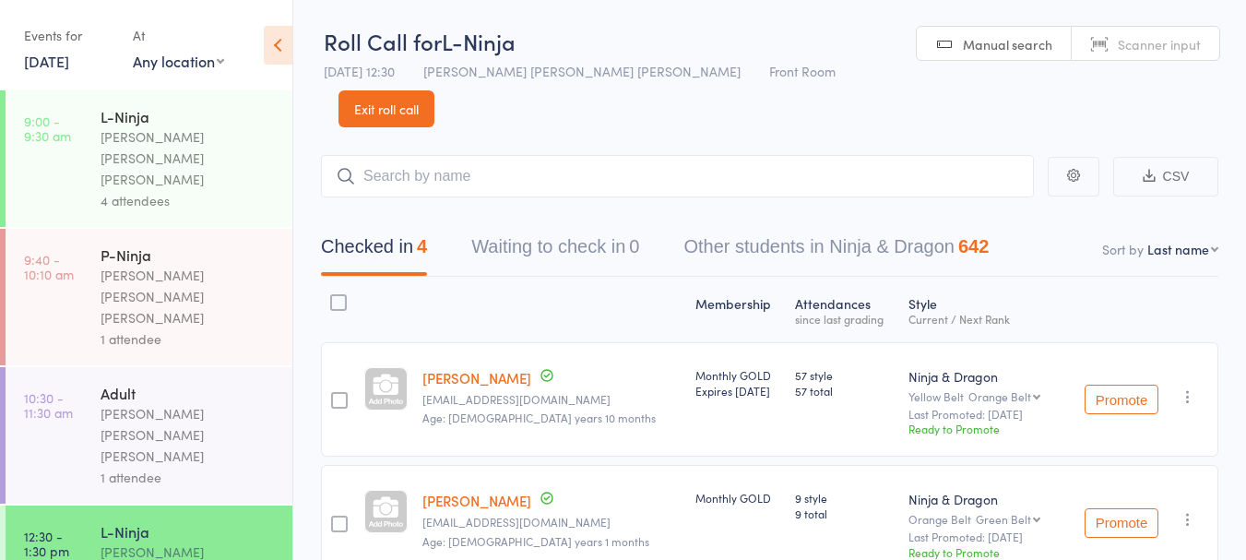
click at [69, 64] on link "11 Oct, 2025" at bounding box center [46, 61] width 45 height 20
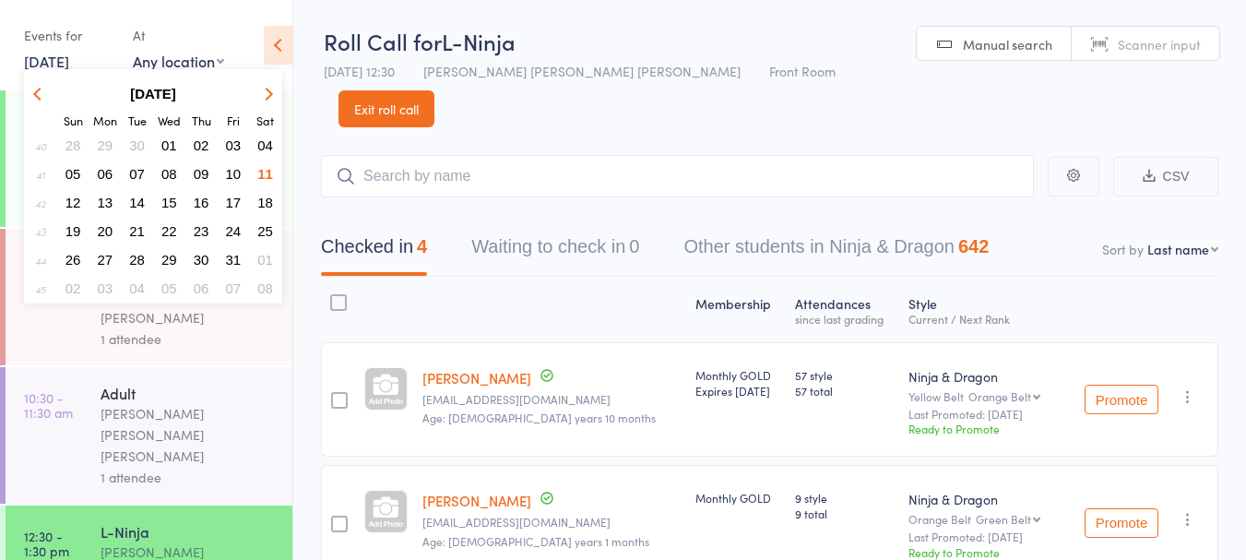
click at [487, 285] on div at bounding box center [551, 309] width 273 height 49
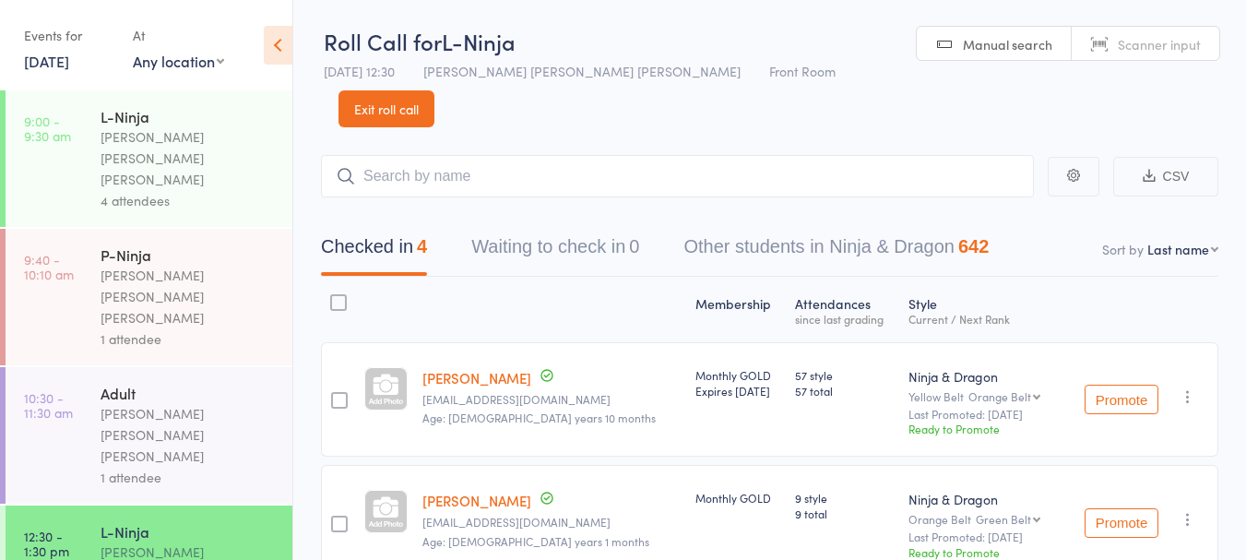
click at [434, 90] on link "Exit roll call" at bounding box center [386, 108] width 96 height 37
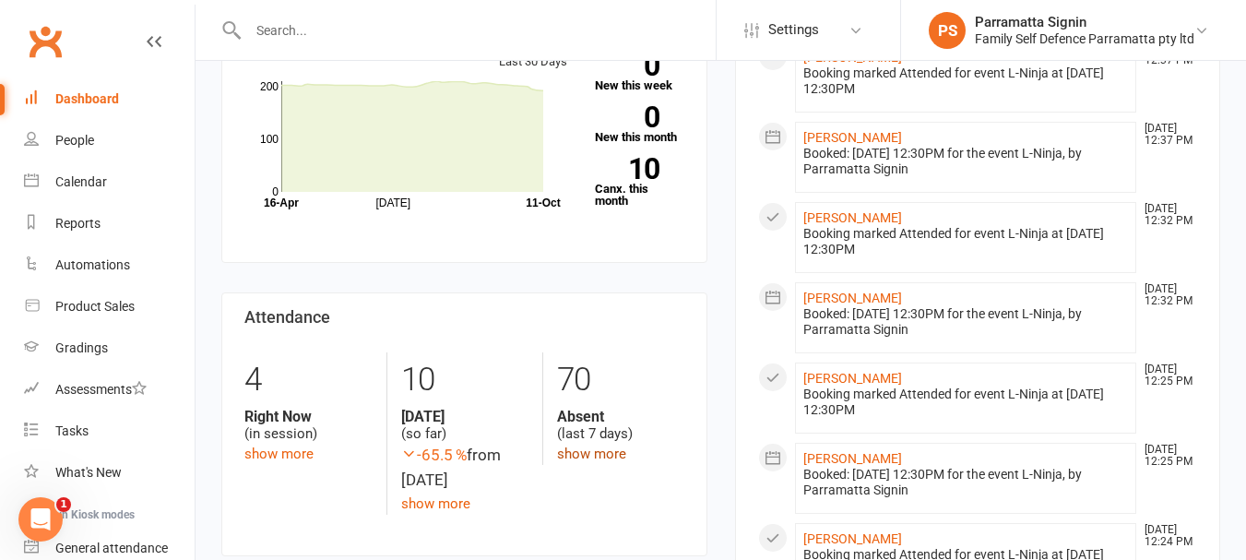
click at [587, 445] on link "show more" at bounding box center [591, 453] width 69 height 17
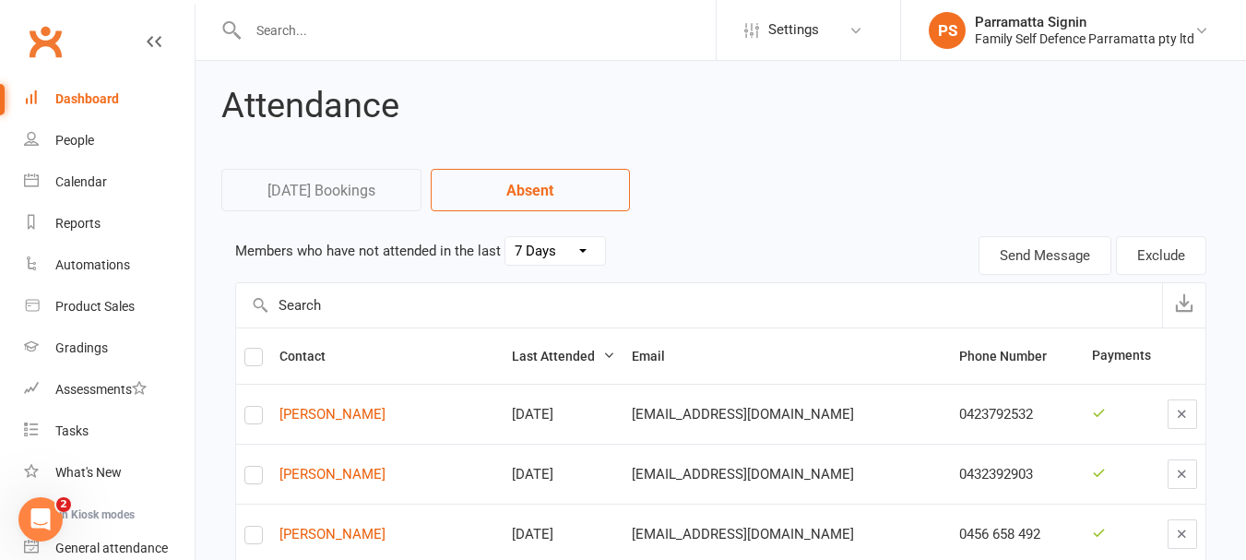
click at [541, 253] on select "30 Days 15 Days 7 Days" at bounding box center [555, 251] width 100 height 28
click at [505, 237] on select "30 Days 15 Days 7 Days" at bounding box center [555, 251] width 100 height 28
select select "30"
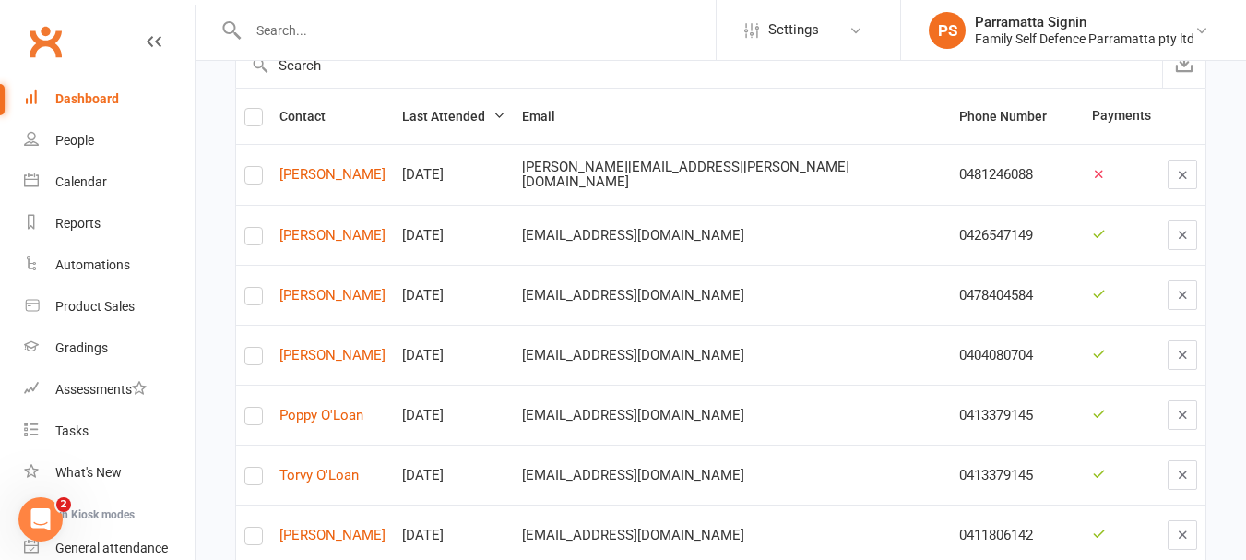
scroll to position [284, 0]
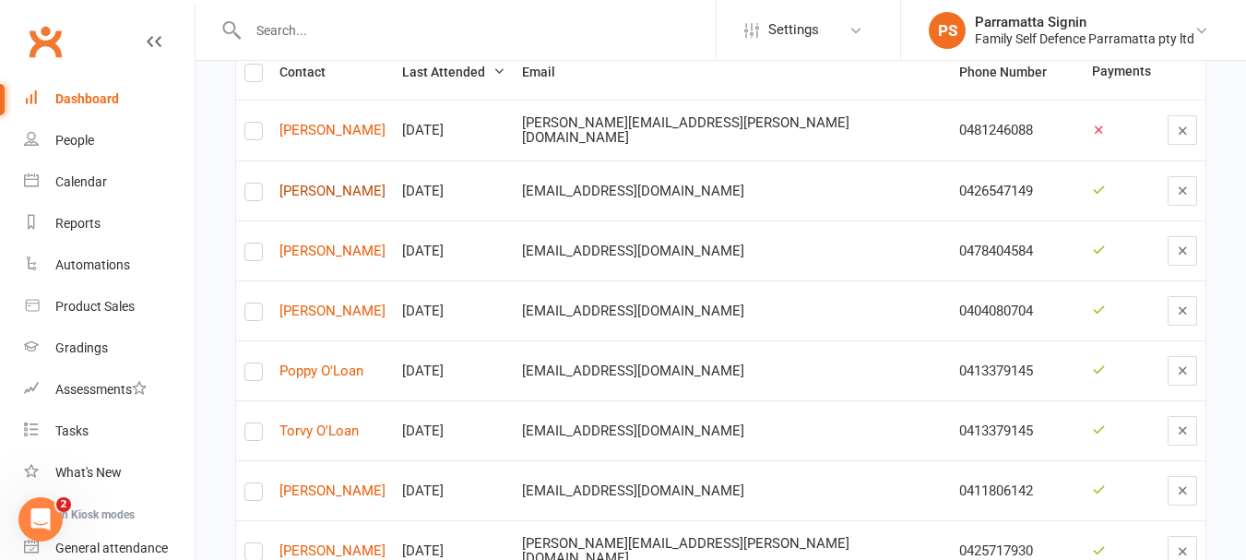
click at [287, 197] on link "Noah Lui" at bounding box center [332, 192] width 106 height 16
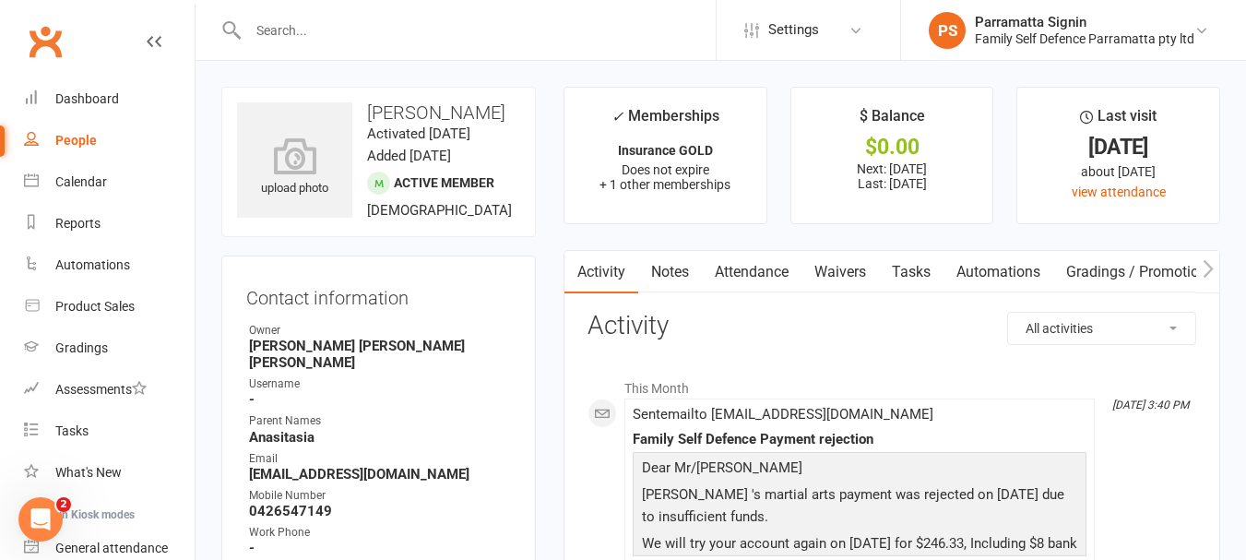
click at [661, 189] on span "+ 1 other memberships" at bounding box center [664, 184] width 131 height 15
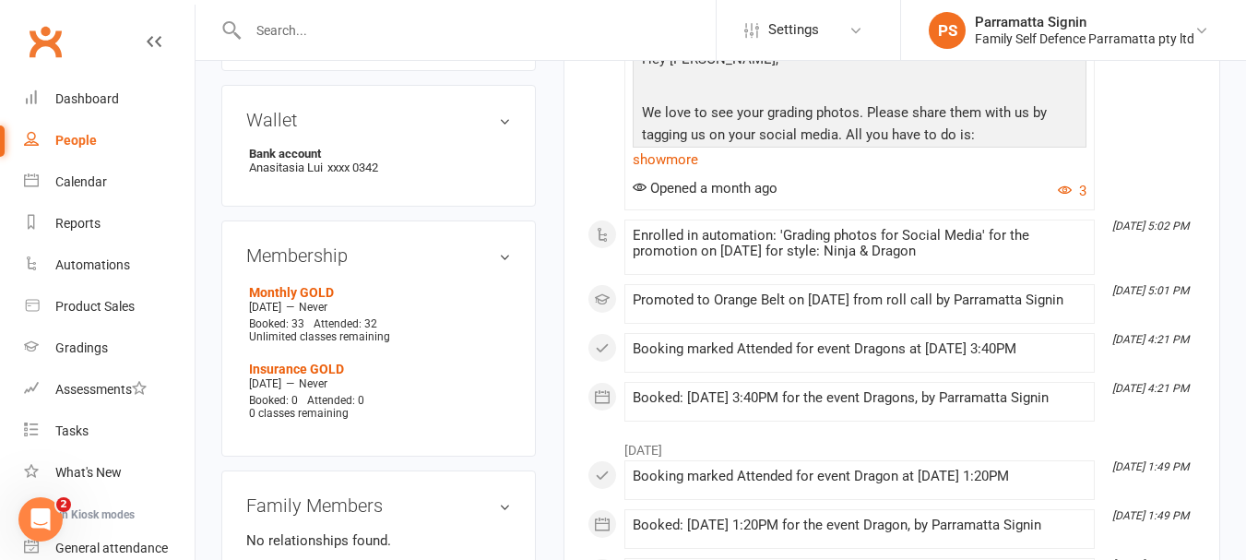
scroll to position [997, 0]
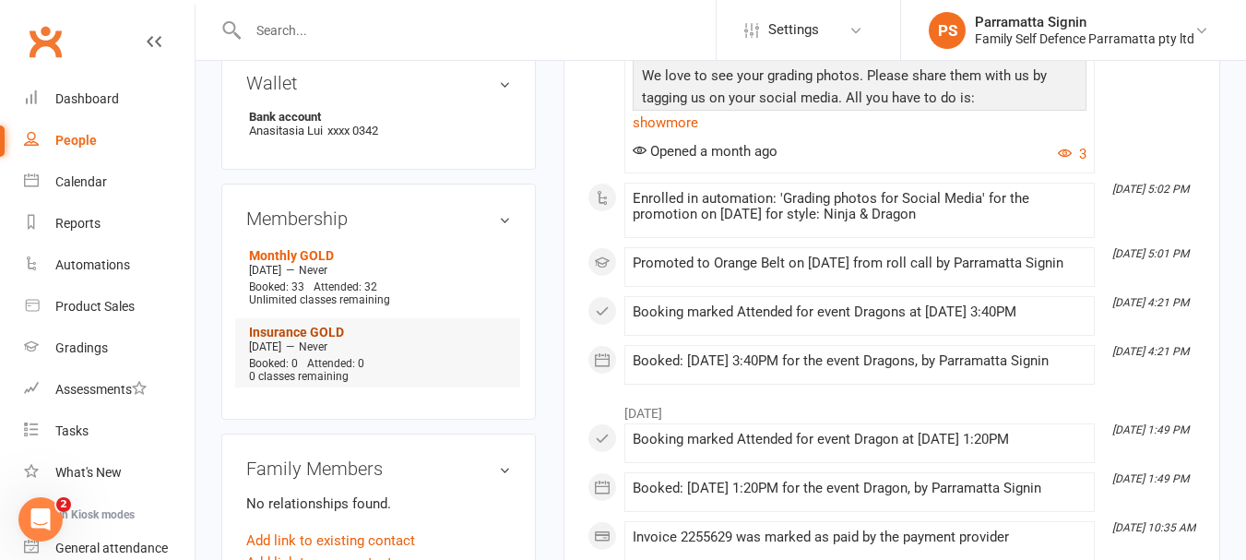
click at [287, 339] on link "Insurance GOLD" at bounding box center [296, 332] width 95 height 15
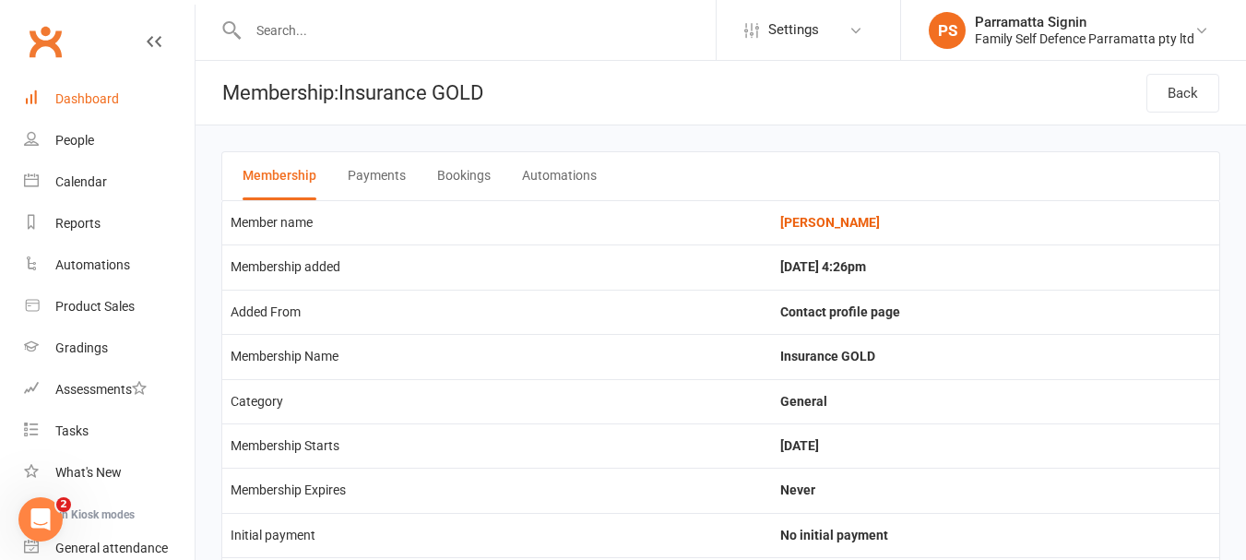
click at [85, 112] on link "Dashboard" at bounding box center [109, 98] width 171 height 41
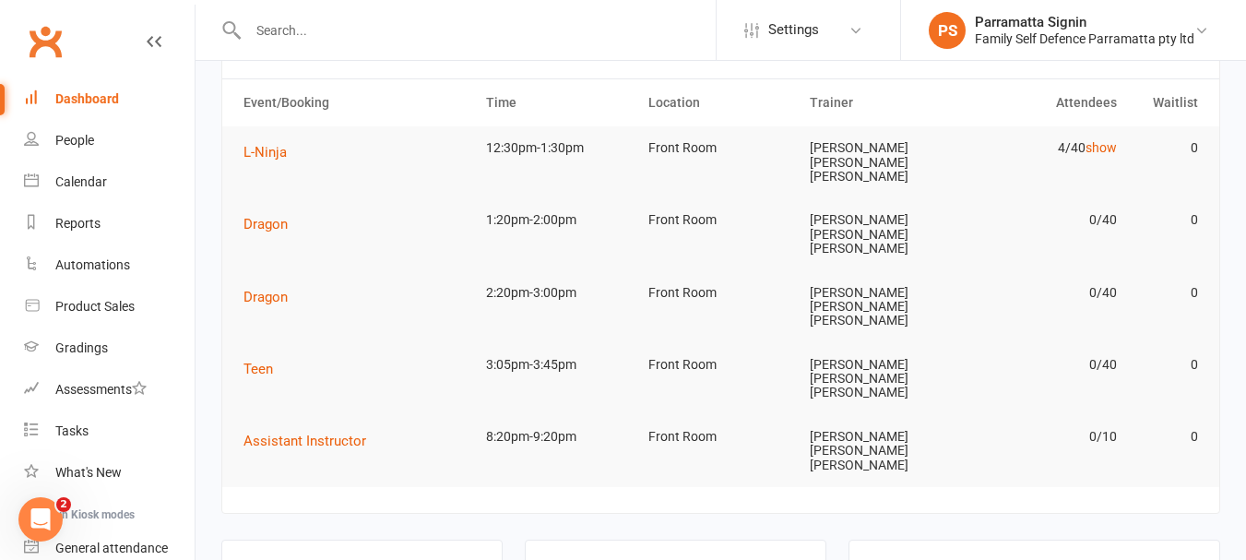
scroll to position [69, 0]
click at [605, 558] on div "Roll call kiosk mode" at bounding box center [644, 567] width 134 height 18
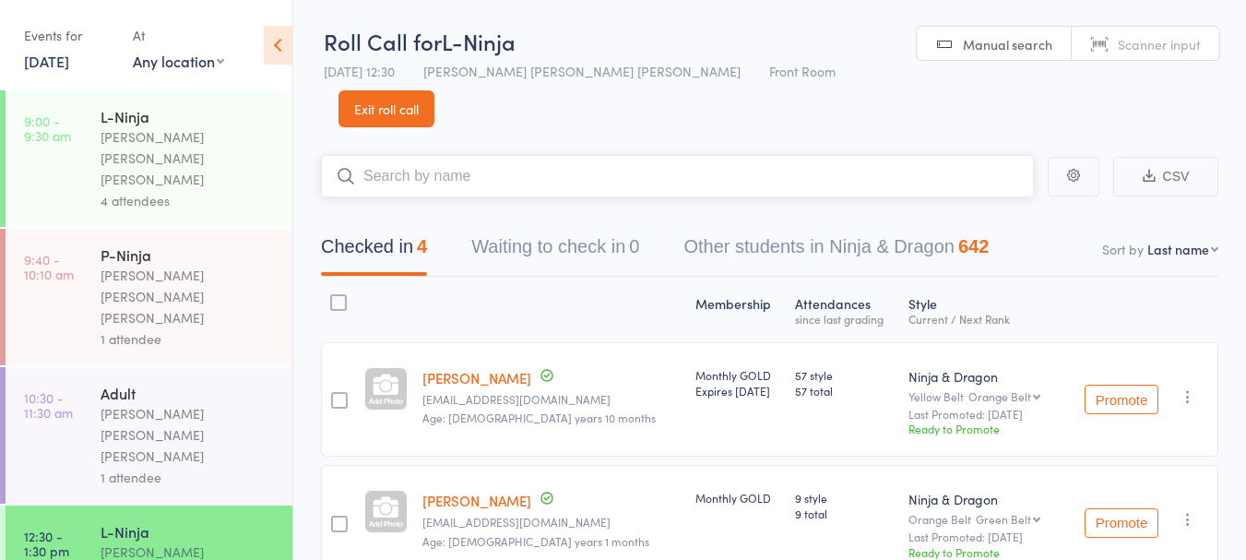
click at [436, 155] on input "search" at bounding box center [677, 176] width 713 height 42
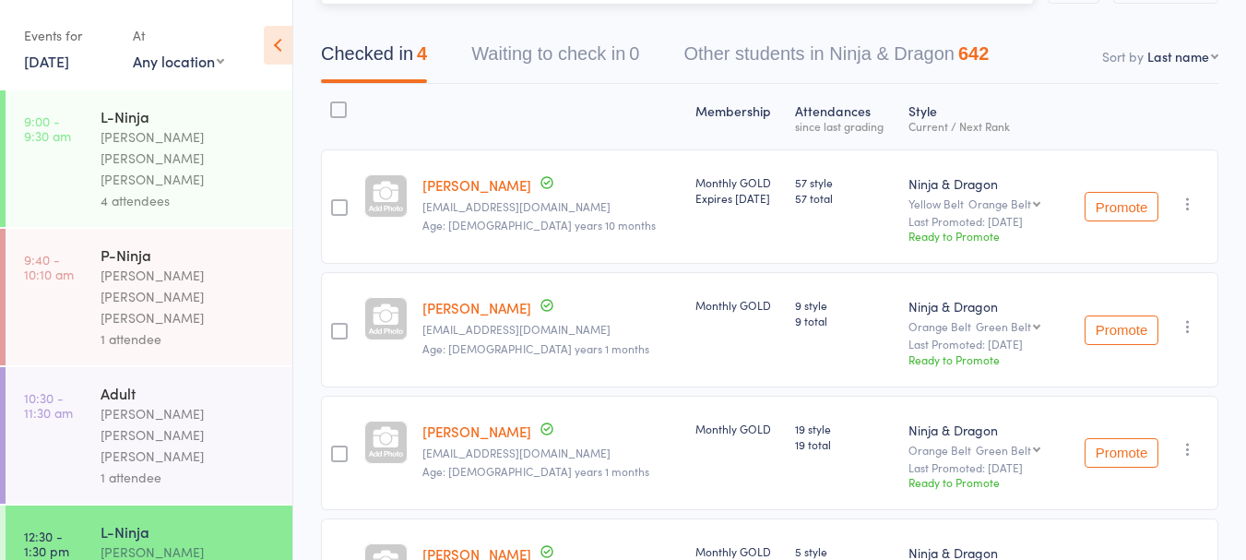
scroll to position [304, 0]
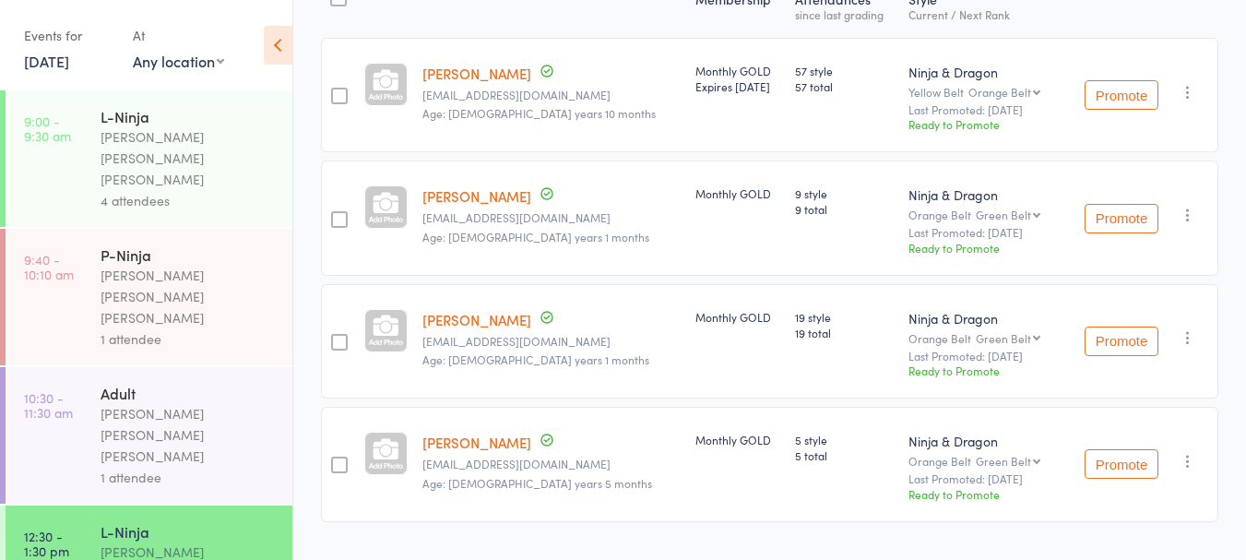
click at [516, 433] on link "[PERSON_NAME]" at bounding box center [476, 442] width 109 height 19
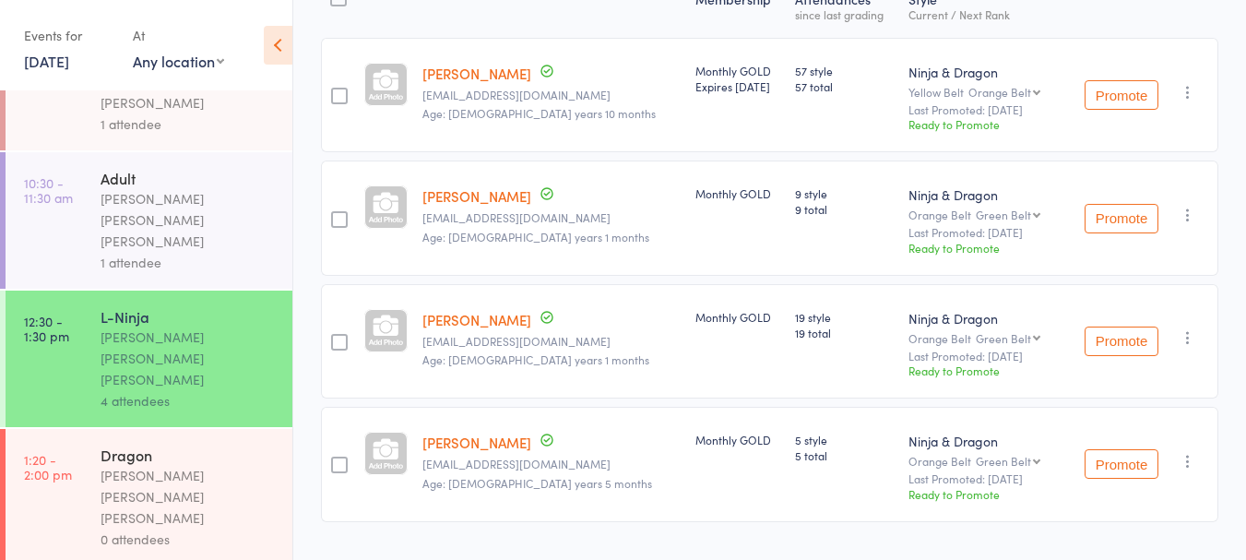
scroll to position [219, 0]
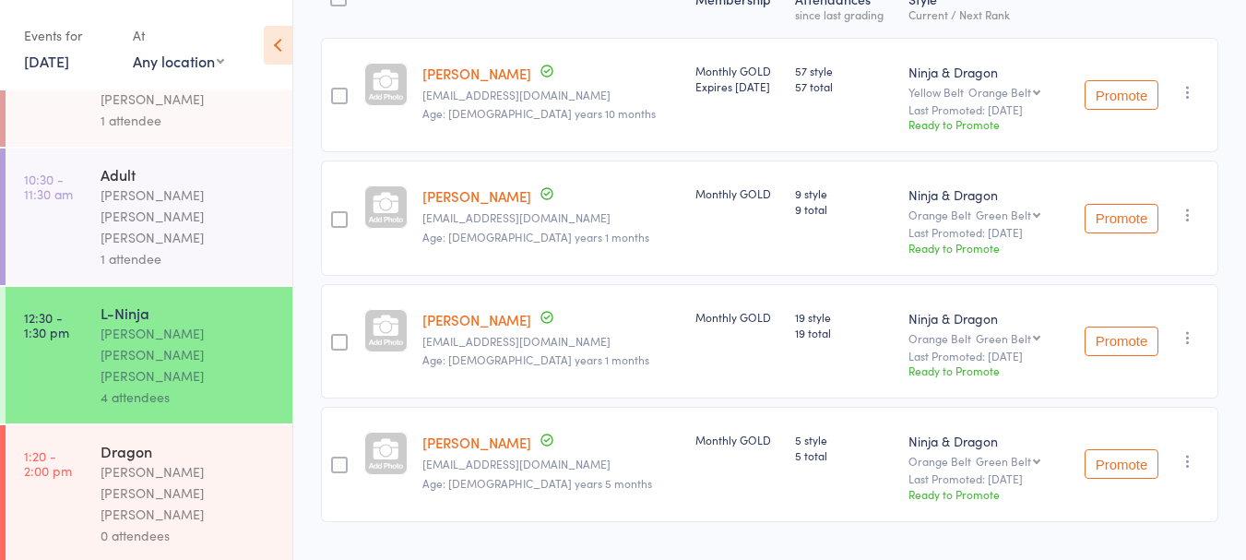
click at [200, 461] on div "[PERSON_NAME] [PERSON_NAME] [PERSON_NAME]" at bounding box center [189, 493] width 176 height 64
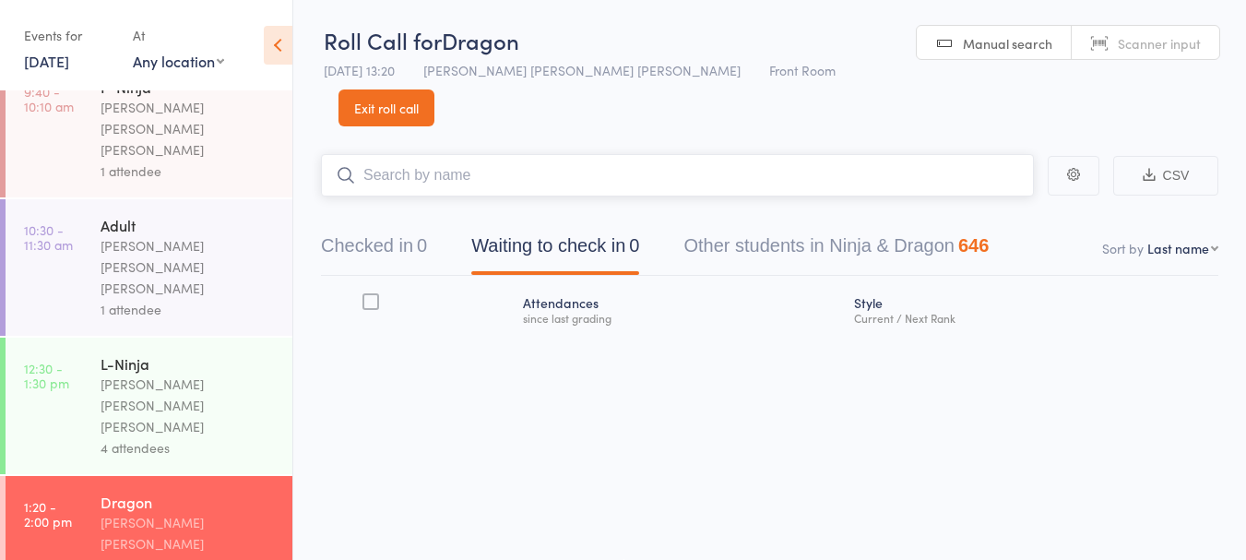
scroll to position [298, 0]
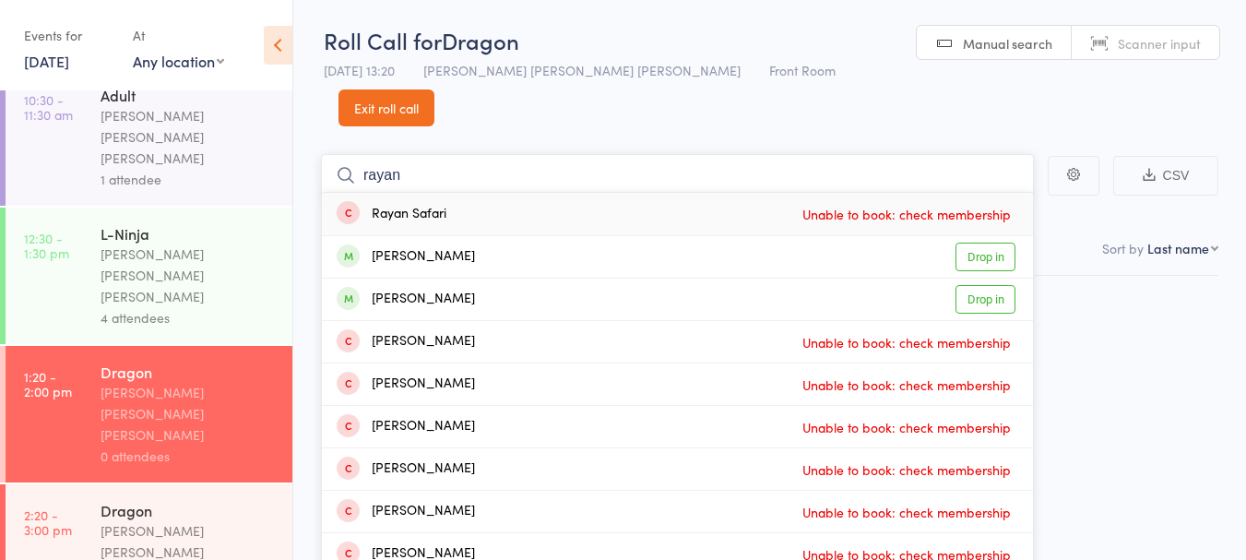
type input "rayan"
click at [568, 236] on div "[PERSON_NAME] Drop in" at bounding box center [677, 256] width 711 height 41
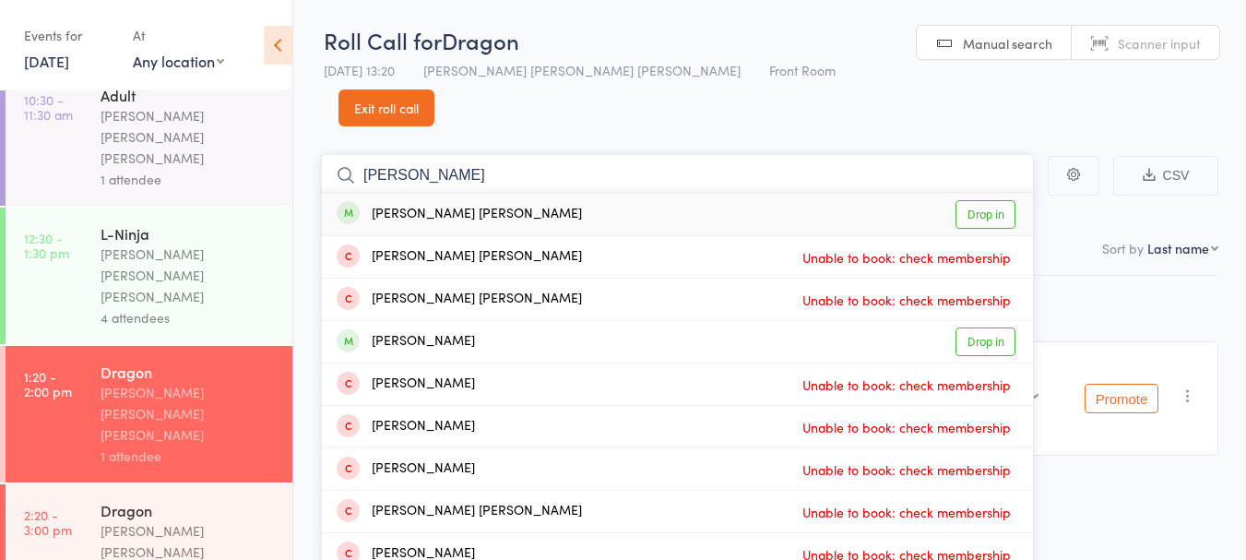
type input "[PERSON_NAME]"
click at [603, 193] on div "[PERSON_NAME] [PERSON_NAME] Drop in" at bounding box center [677, 214] width 711 height 42
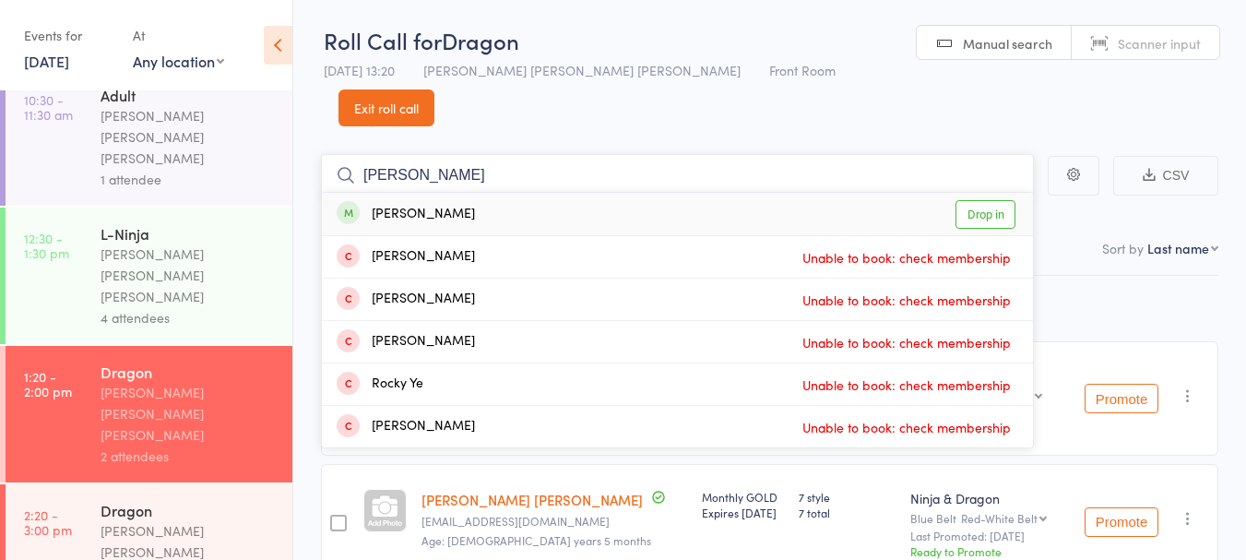
type input "[PERSON_NAME]"
click at [548, 193] on div "[PERSON_NAME] Drop in" at bounding box center [677, 214] width 711 height 42
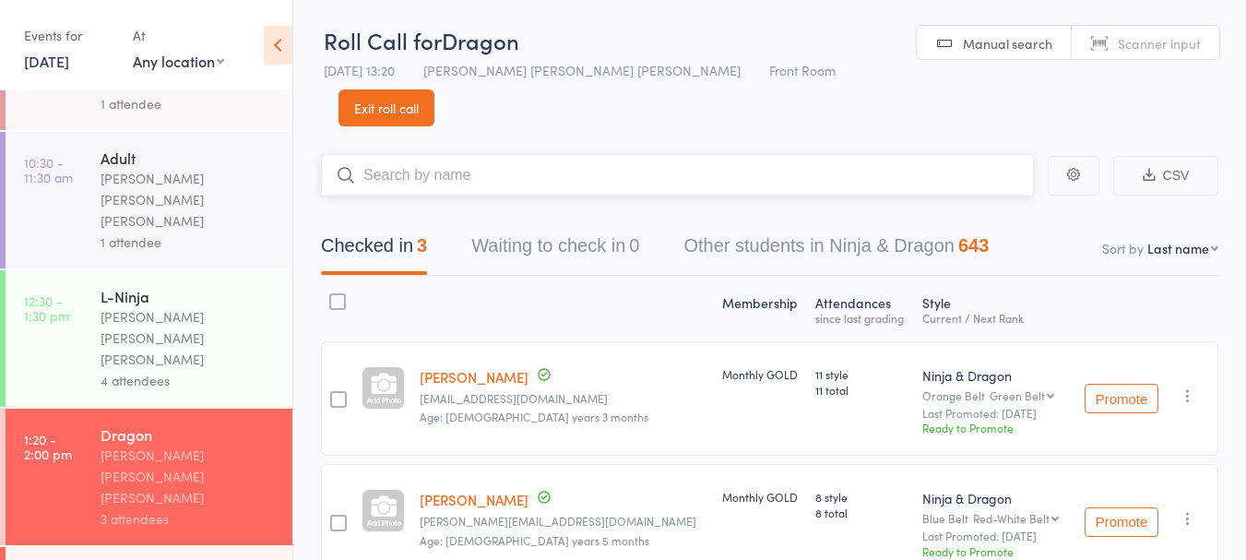
scroll to position [278, 0]
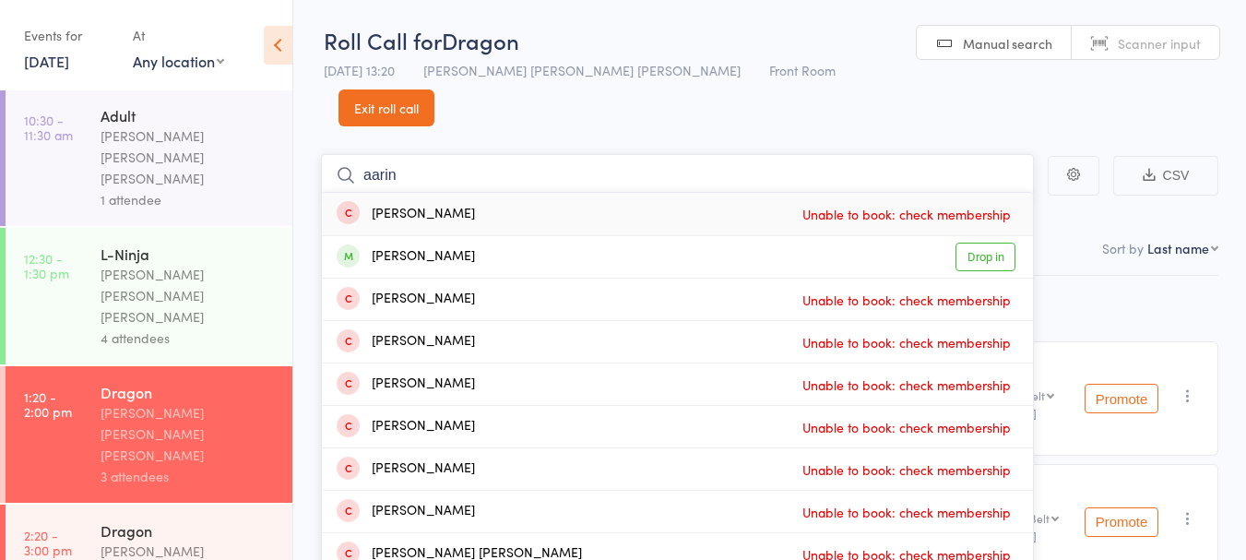
type input "aarin"
click at [379, 236] on div "Aarin Kumar Drop in" at bounding box center [677, 256] width 711 height 41
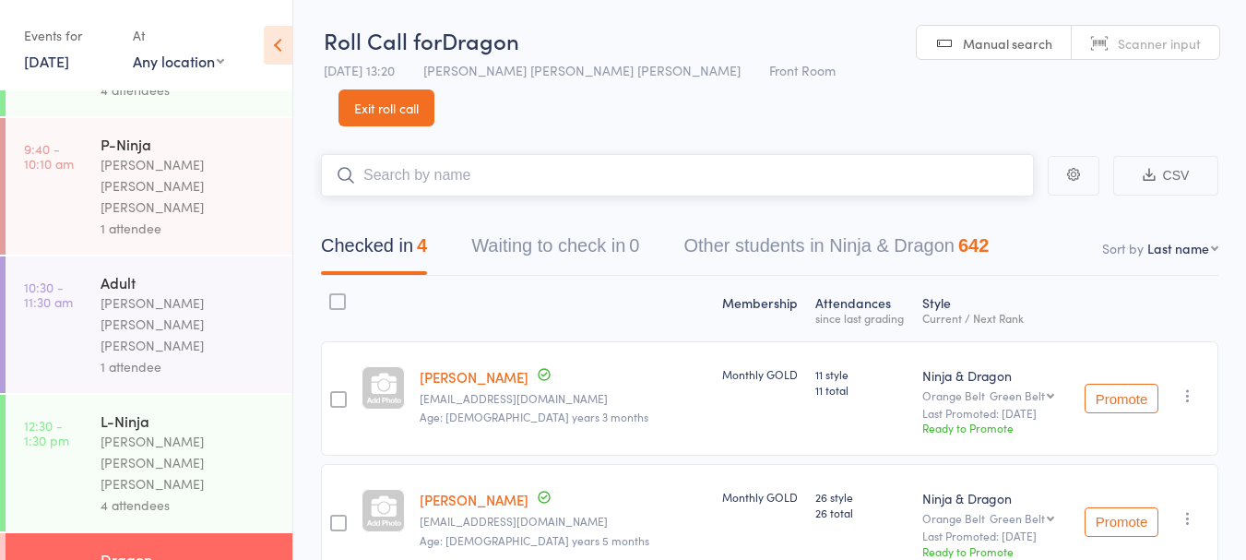
scroll to position [110, 0]
click at [66, 65] on link "11 Oct, 2025" at bounding box center [46, 61] width 45 height 20
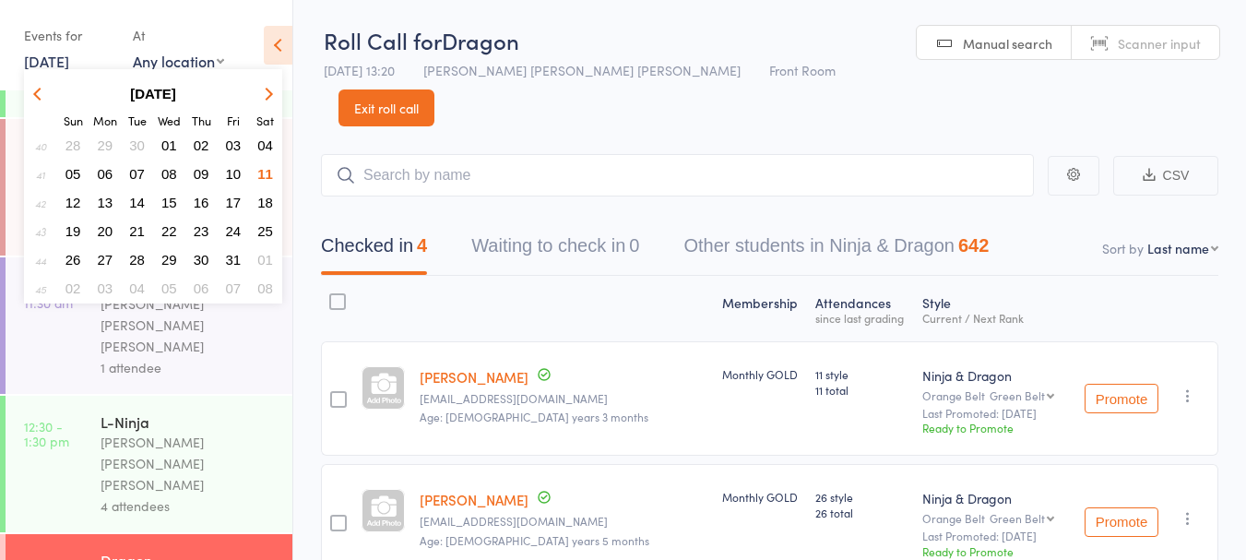
click at [265, 148] on span "04" at bounding box center [265, 145] width 16 height 16
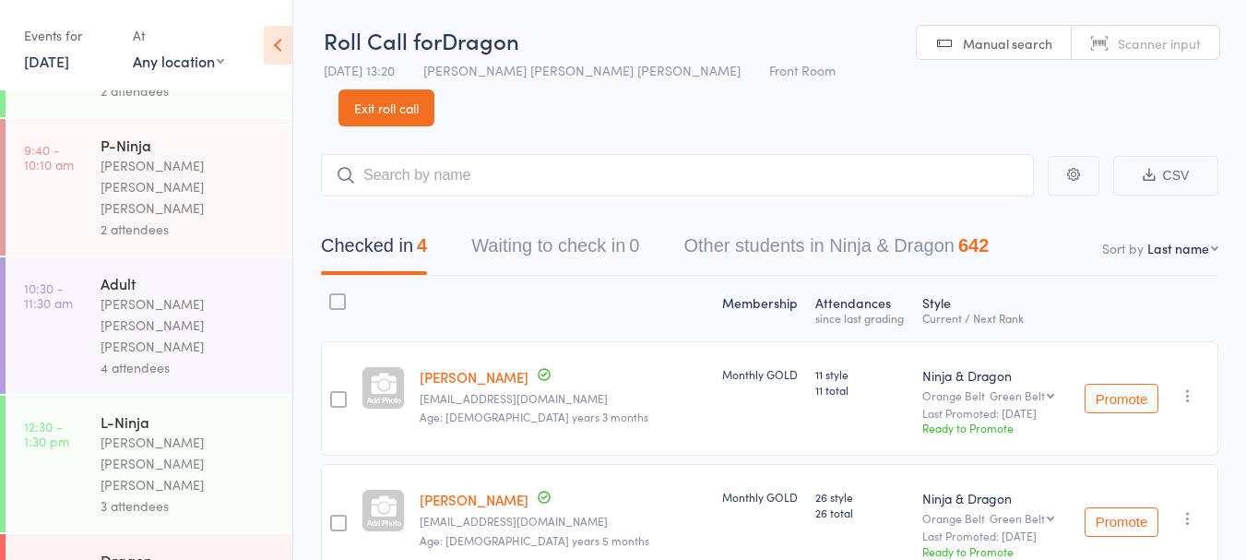
click at [58, 64] on link "4 Oct, 2025" at bounding box center [46, 61] width 45 height 20
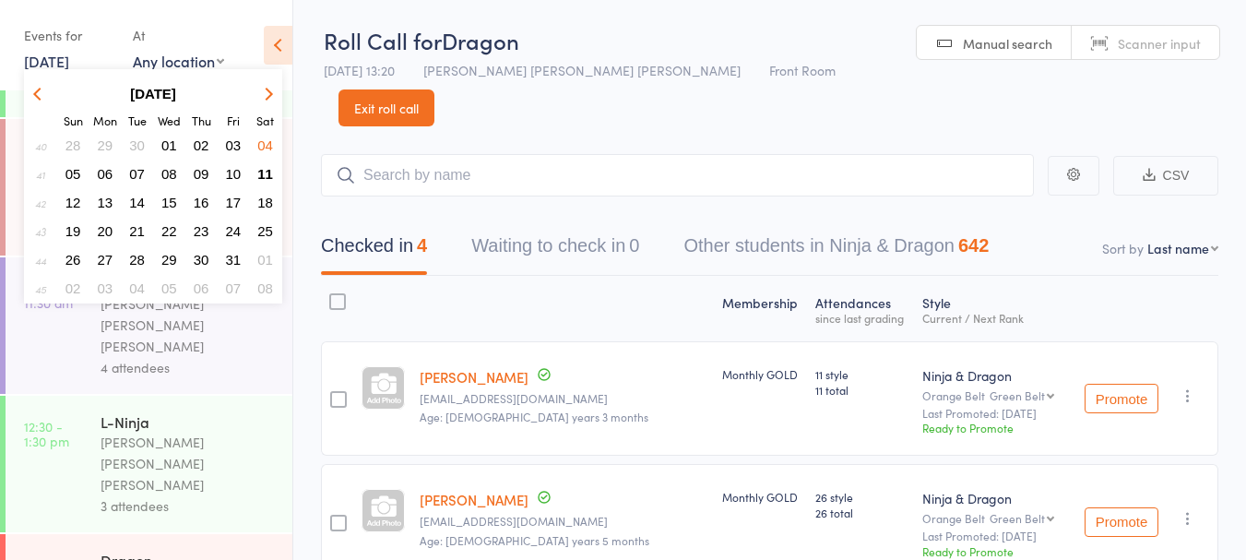
click at [267, 172] on span "11" at bounding box center [265, 174] width 16 height 16
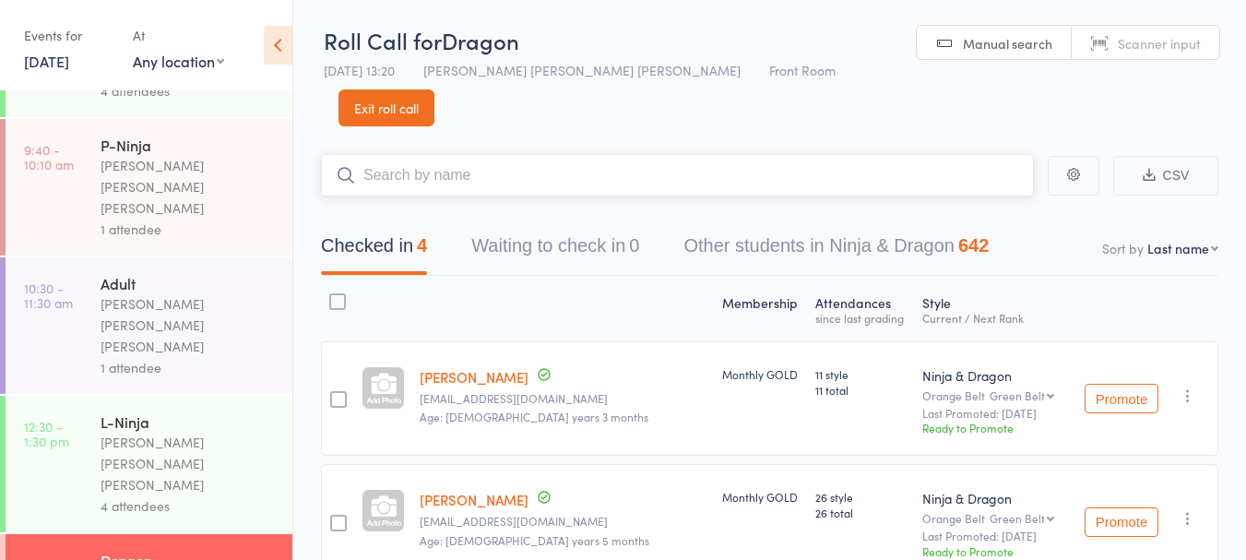
click at [462, 154] on input "search" at bounding box center [677, 175] width 713 height 42
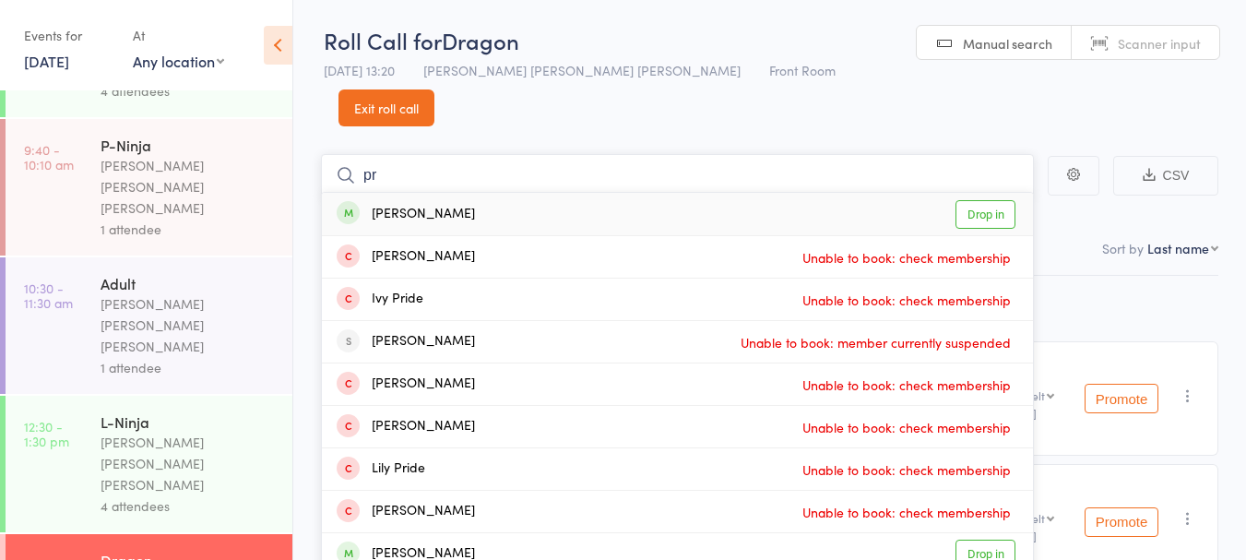
type input "p"
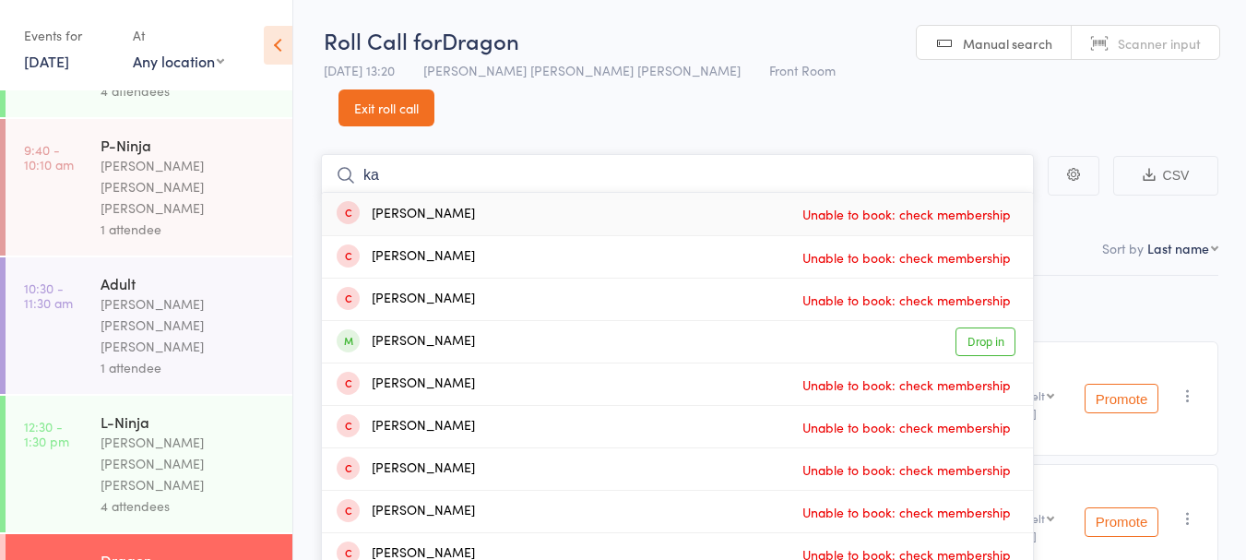
type input "k"
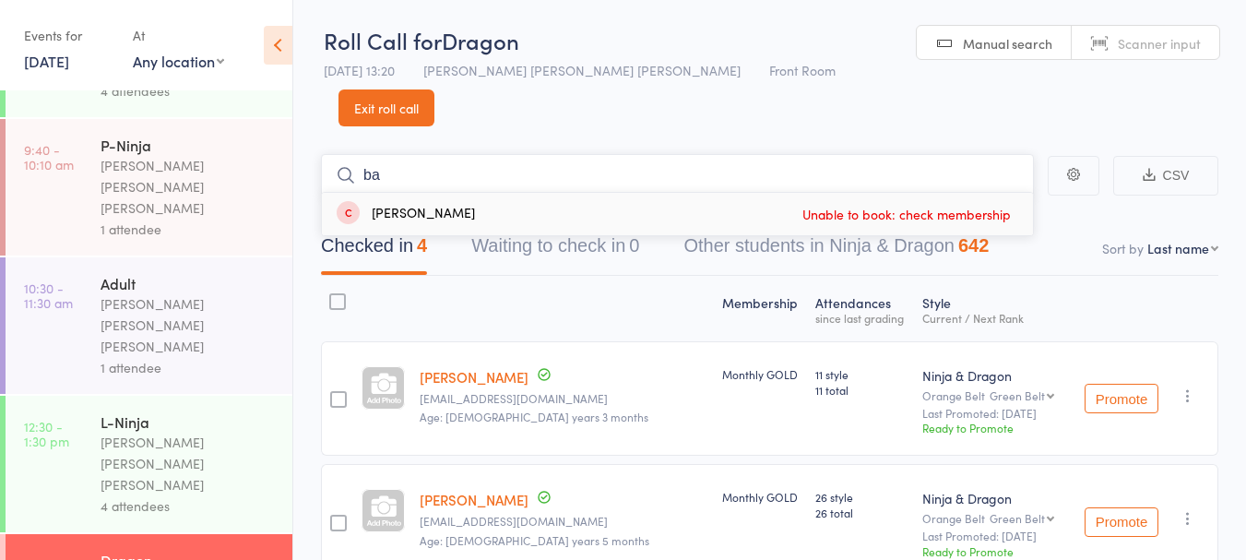
type input "b"
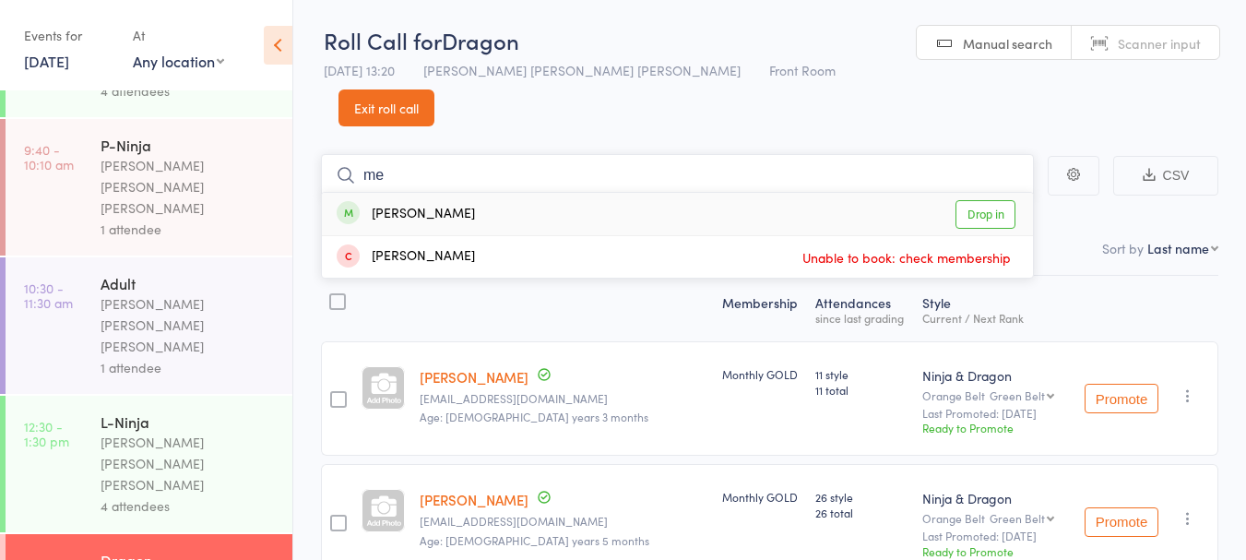
type input "m"
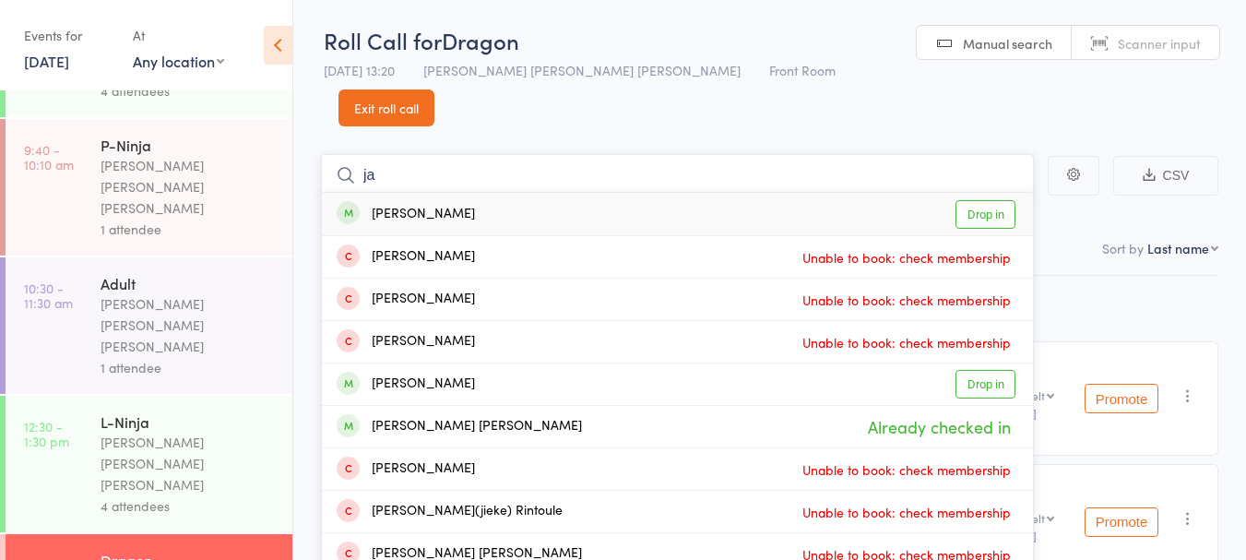
type input "j"
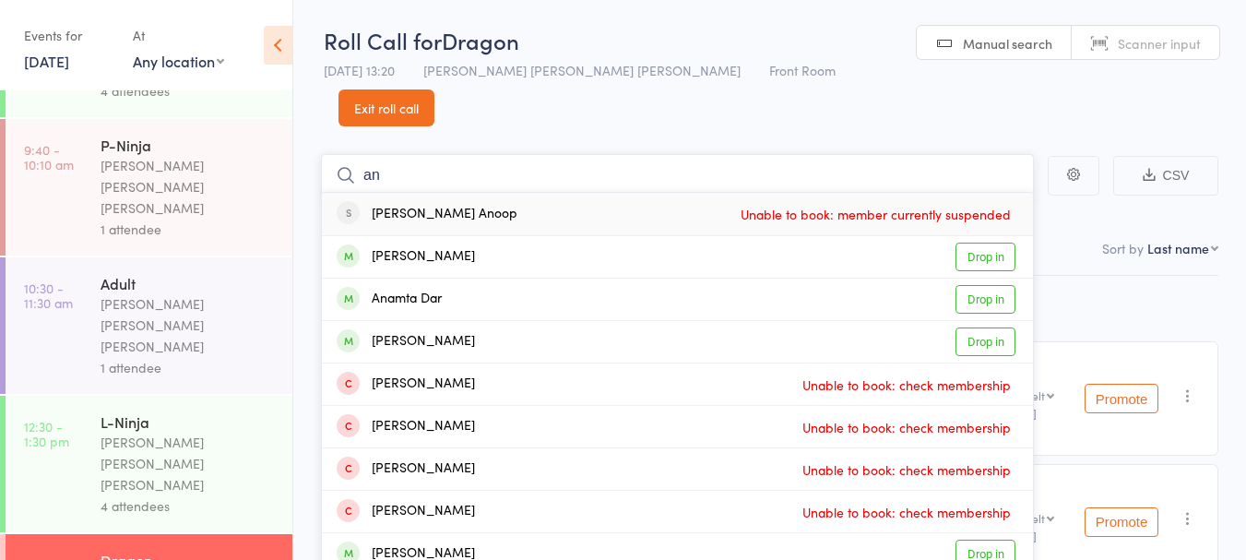
type input "a"
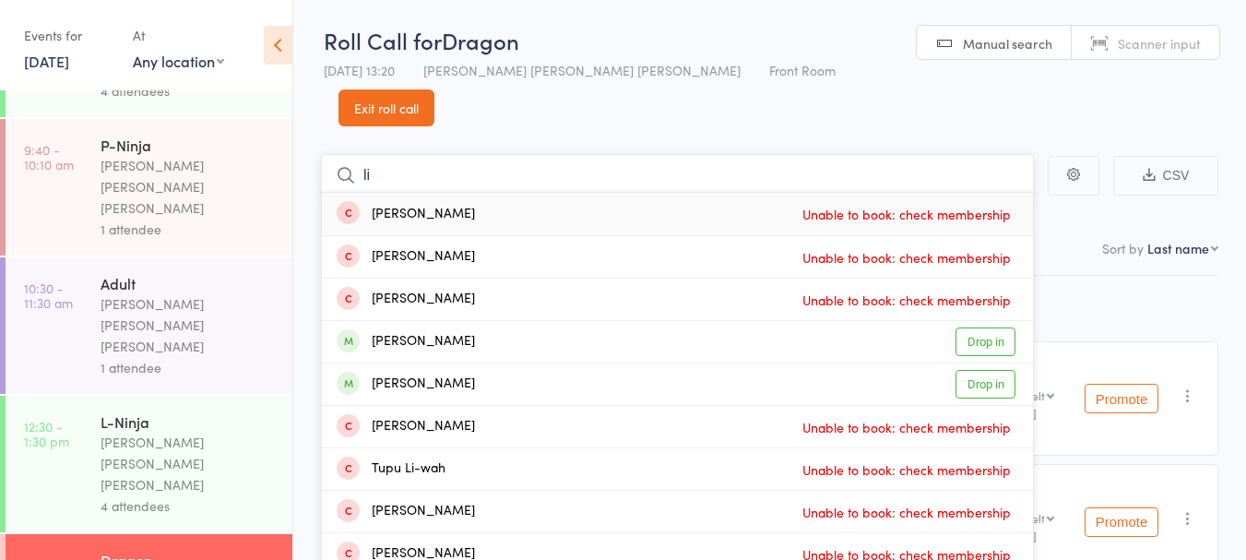
type input "li"
click at [397, 373] on div "Marcus Li" at bounding box center [406, 383] width 138 height 21
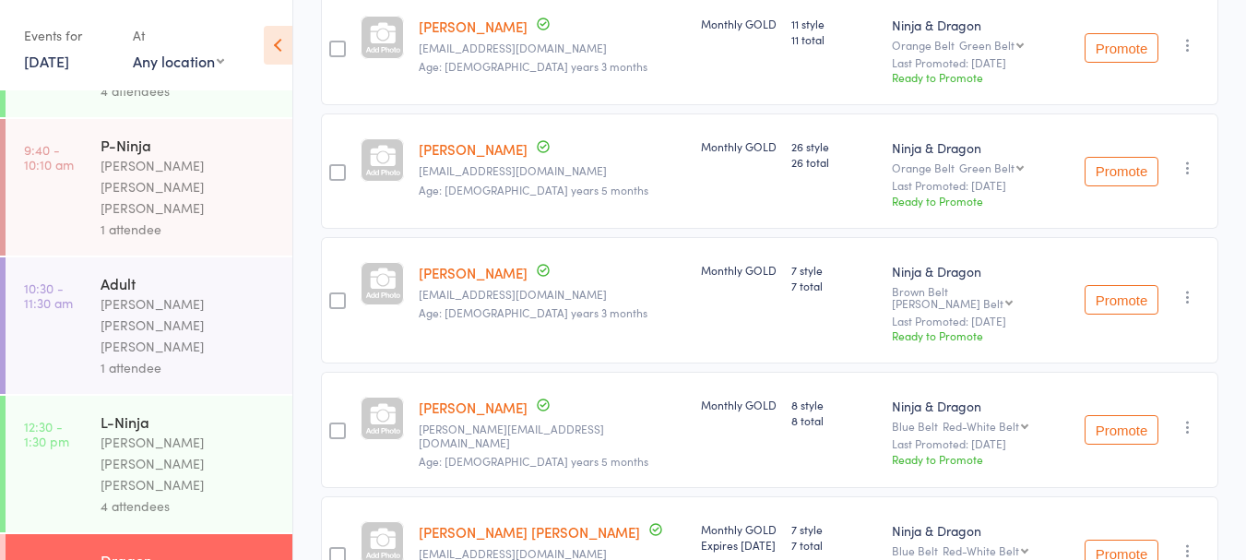
scroll to position [425, 0]
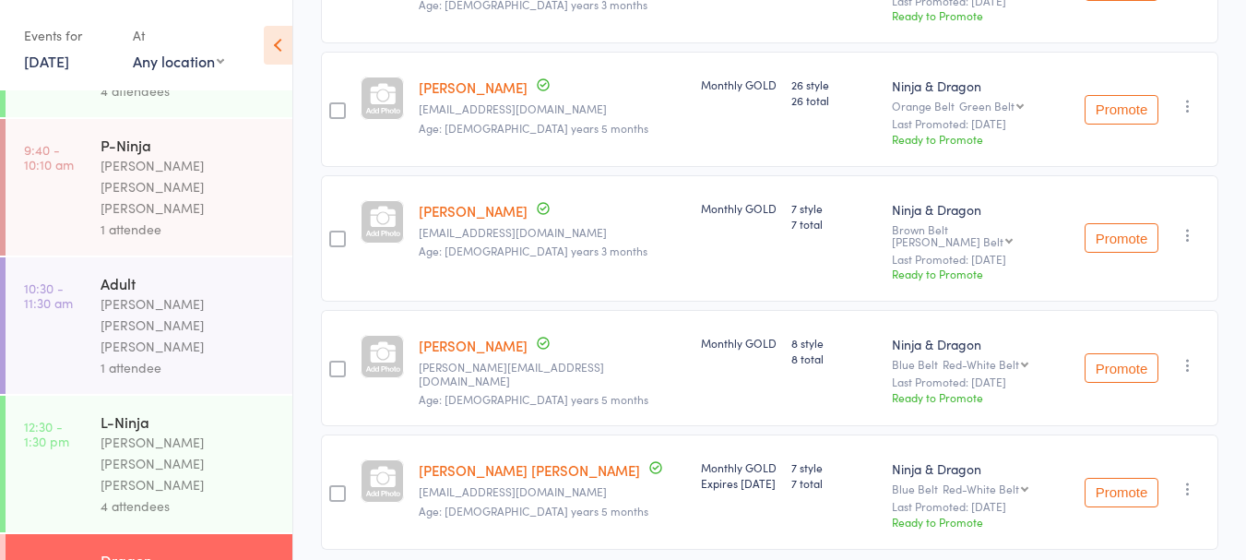
click at [433, 201] on link "Marcus Li" at bounding box center [473, 210] width 109 height 19
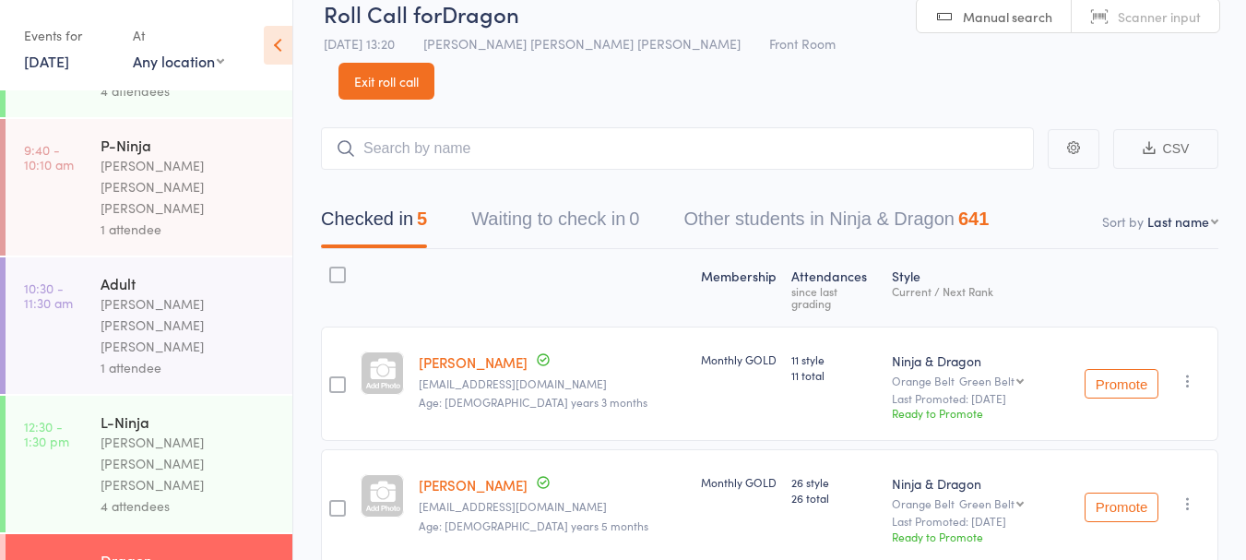
scroll to position [0, 0]
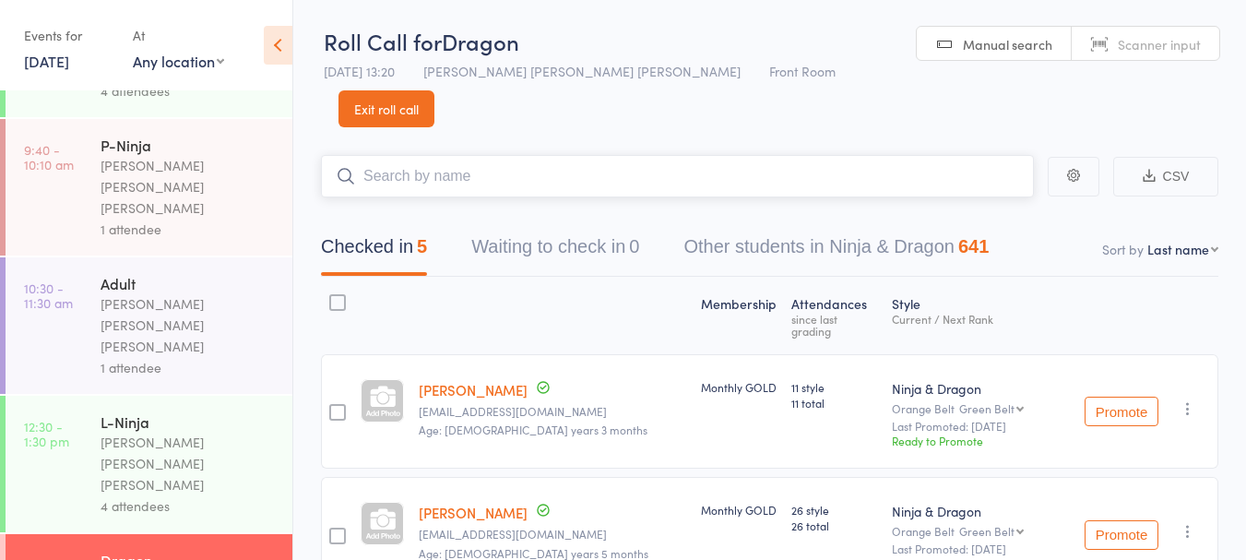
click at [535, 155] on input "search" at bounding box center [677, 176] width 713 height 42
click at [922, 155] on input "search" at bounding box center [677, 176] width 713 height 42
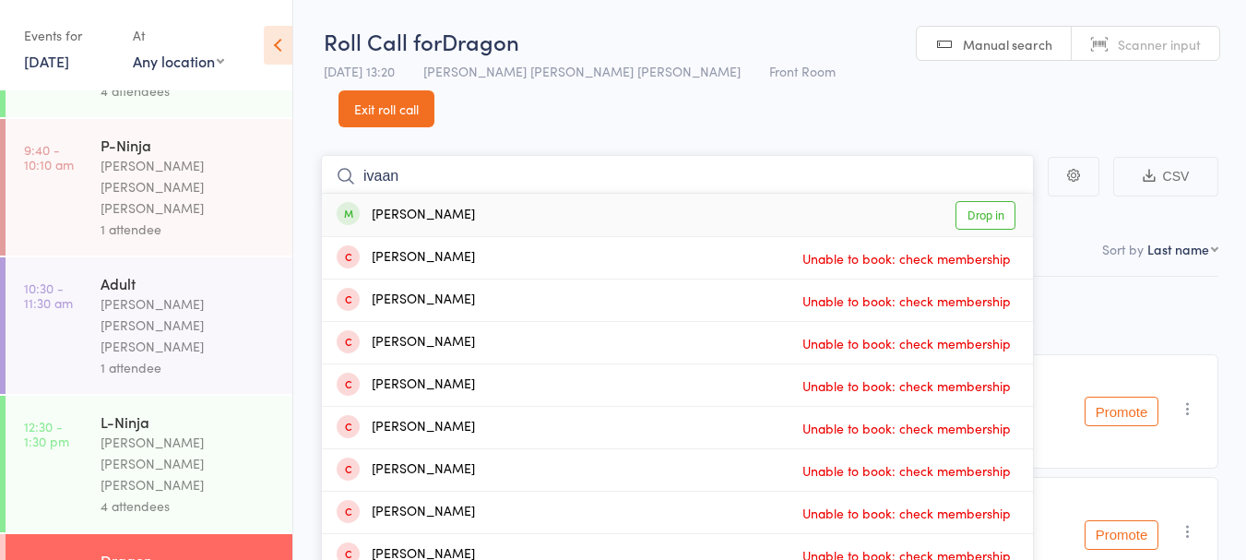
type input "ivaan"
click at [990, 201] on link "Drop in" at bounding box center [985, 215] width 60 height 29
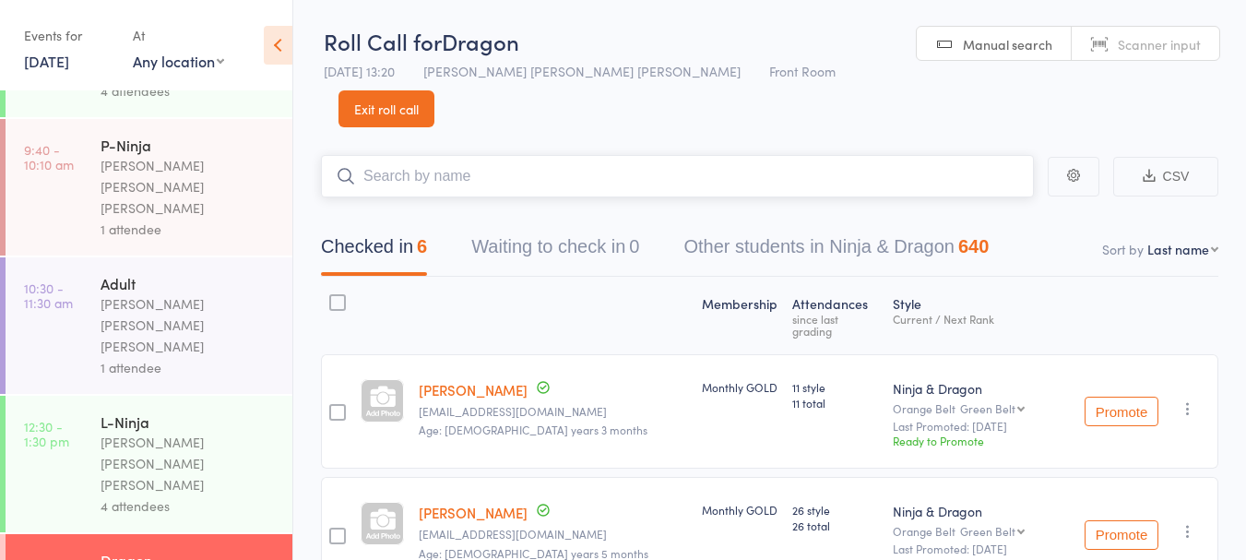
click at [547, 155] on input "search" at bounding box center [677, 176] width 713 height 42
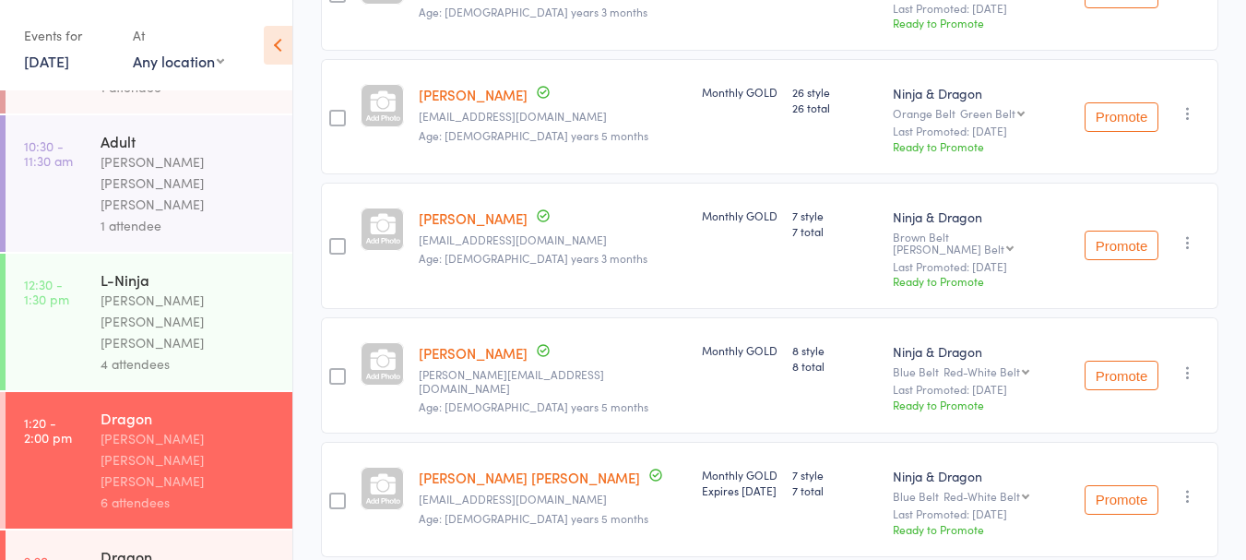
scroll to position [298, 0]
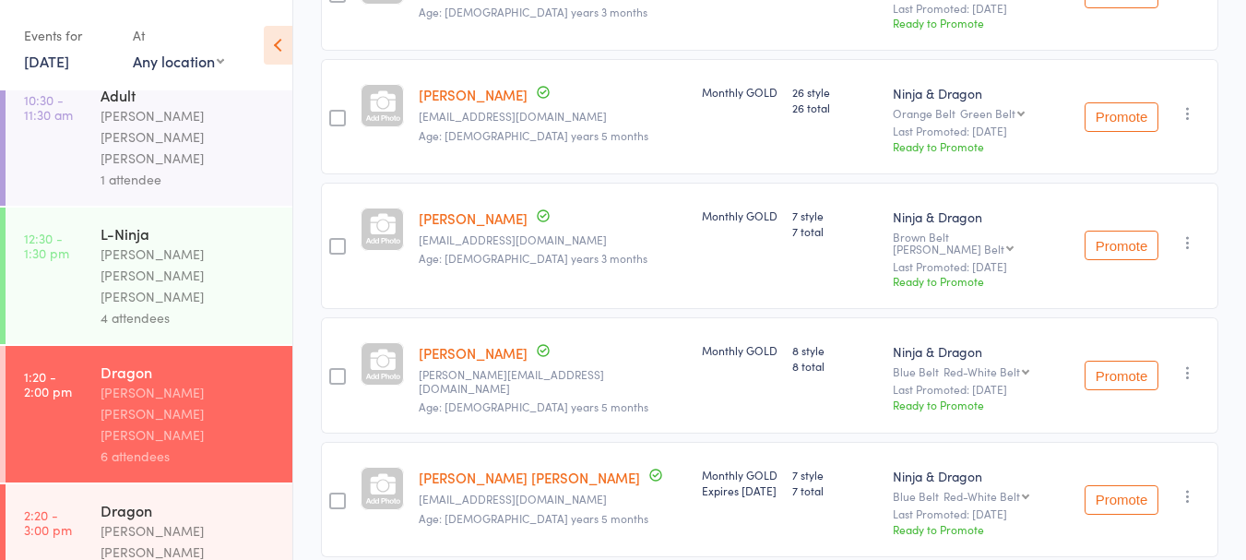
click at [207, 520] on div "[PERSON_NAME] [PERSON_NAME] [PERSON_NAME]" at bounding box center [189, 552] width 176 height 64
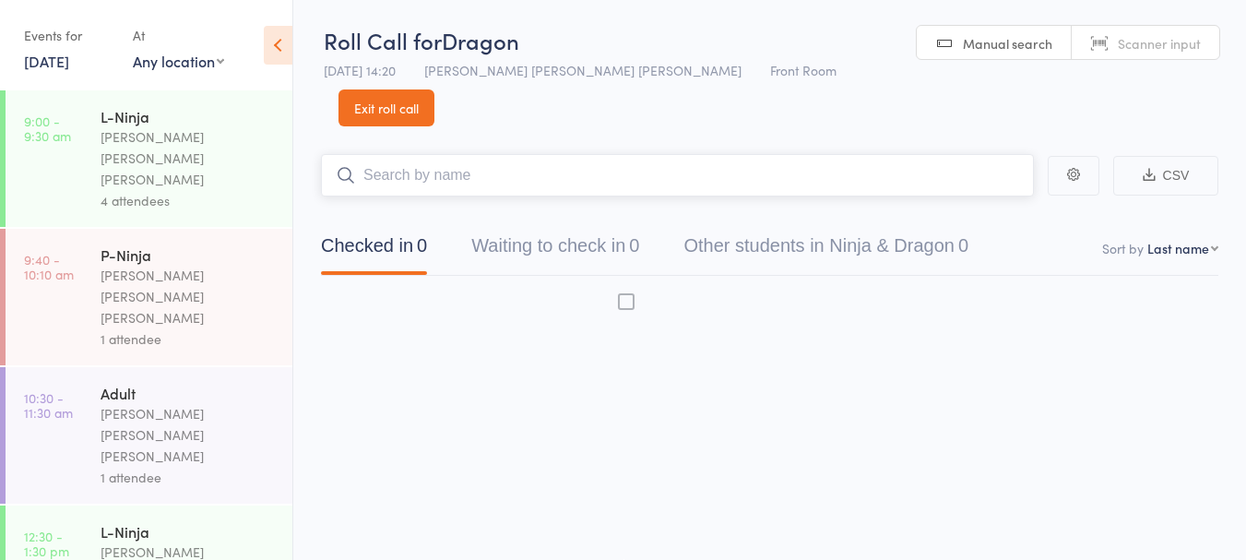
scroll to position [1, 0]
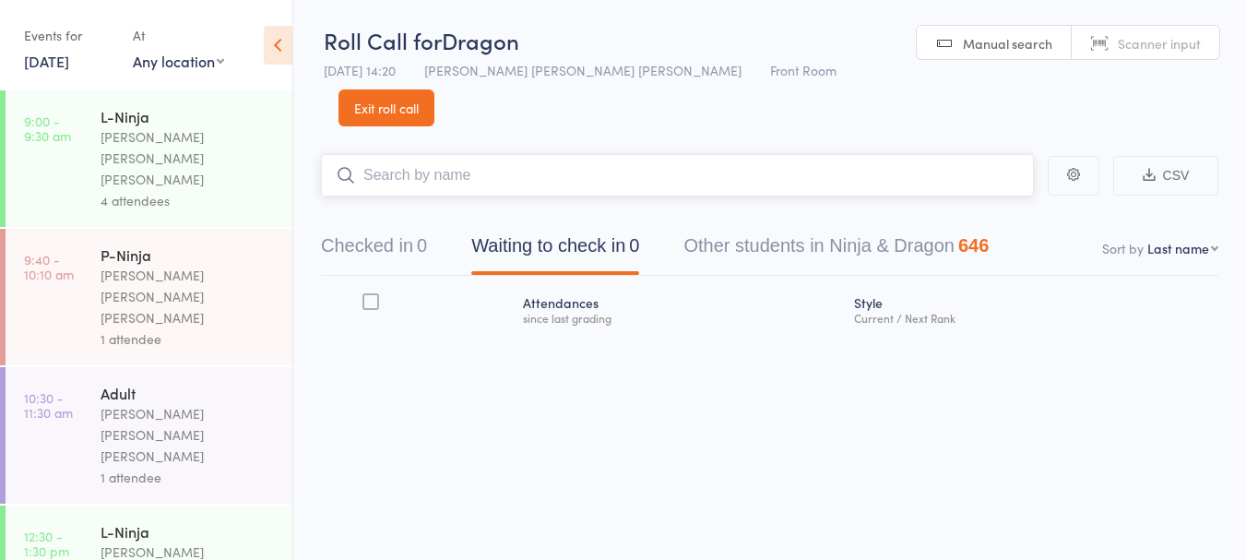
click at [462, 154] on input "search" at bounding box center [677, 175] width 713 height 42
click at [598, 154] on input "search" at bounding box center [677, 175] width 713 height 42
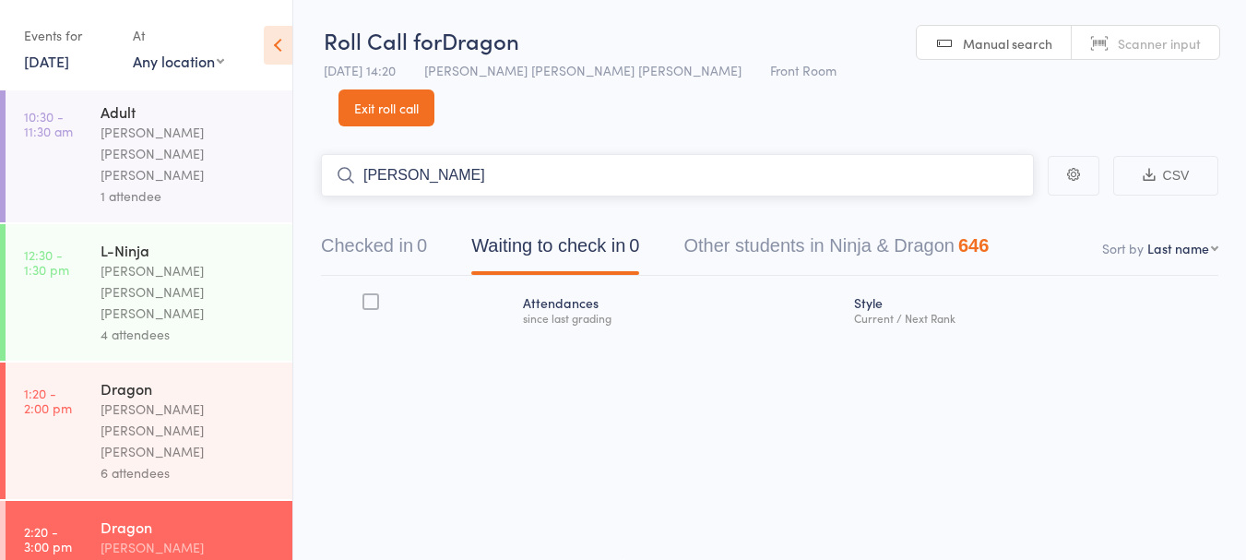
scroll to position [298, 0]
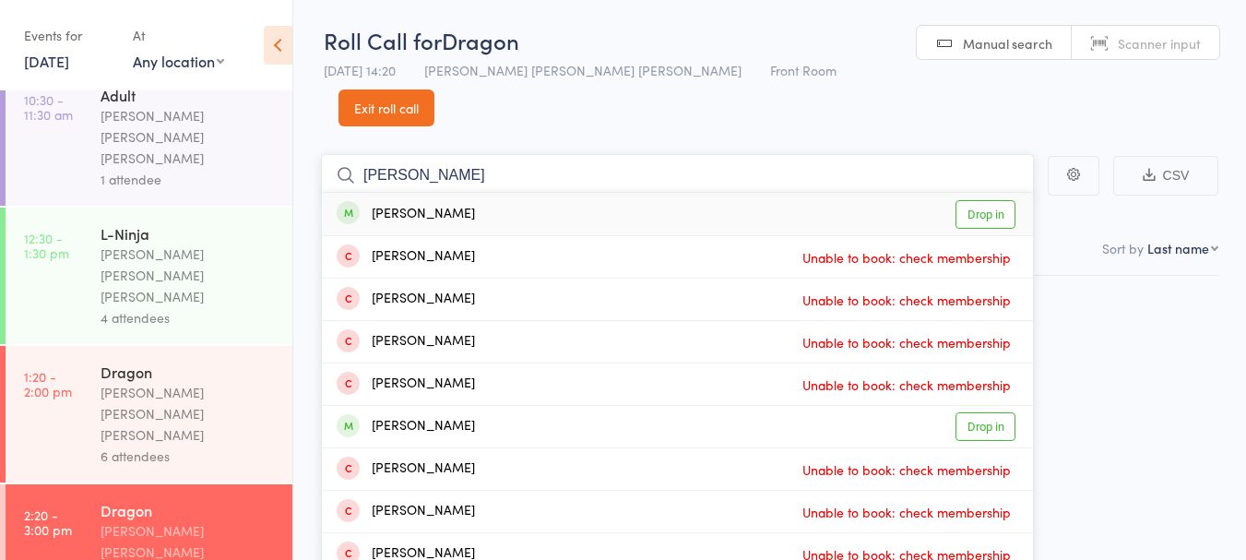
type input "marcus li"
click at [594, 193] on div "Marcus Li Drop in" at bounding box center [677, 214] width 711 height 42
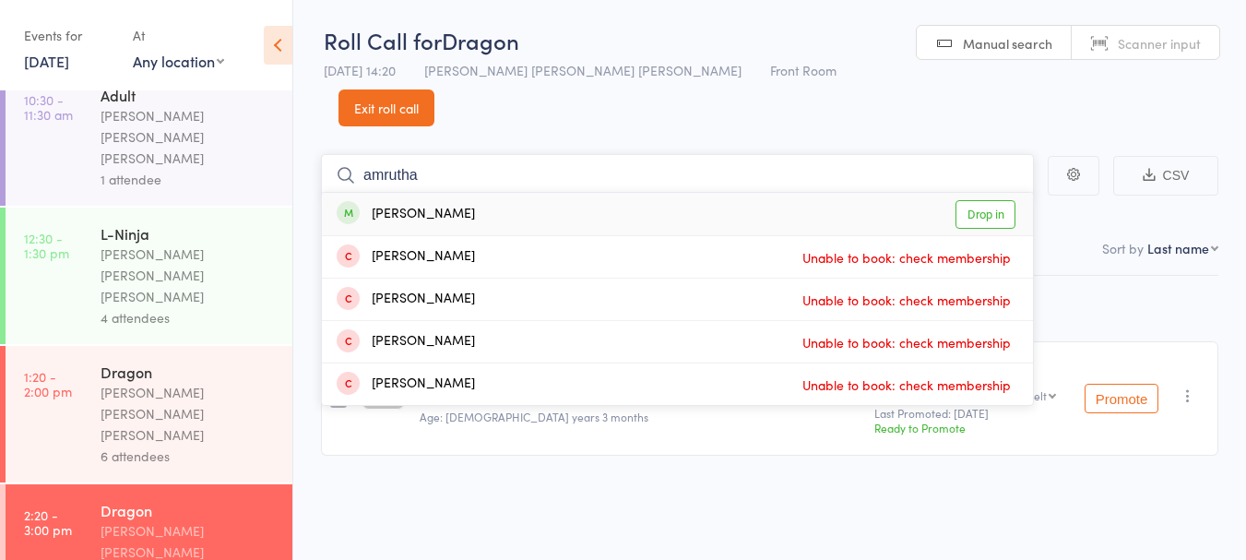
type input "amrutha"
click at [983, 200] on link "Drop in" at bounding box center [985, 214] width 60 height 29
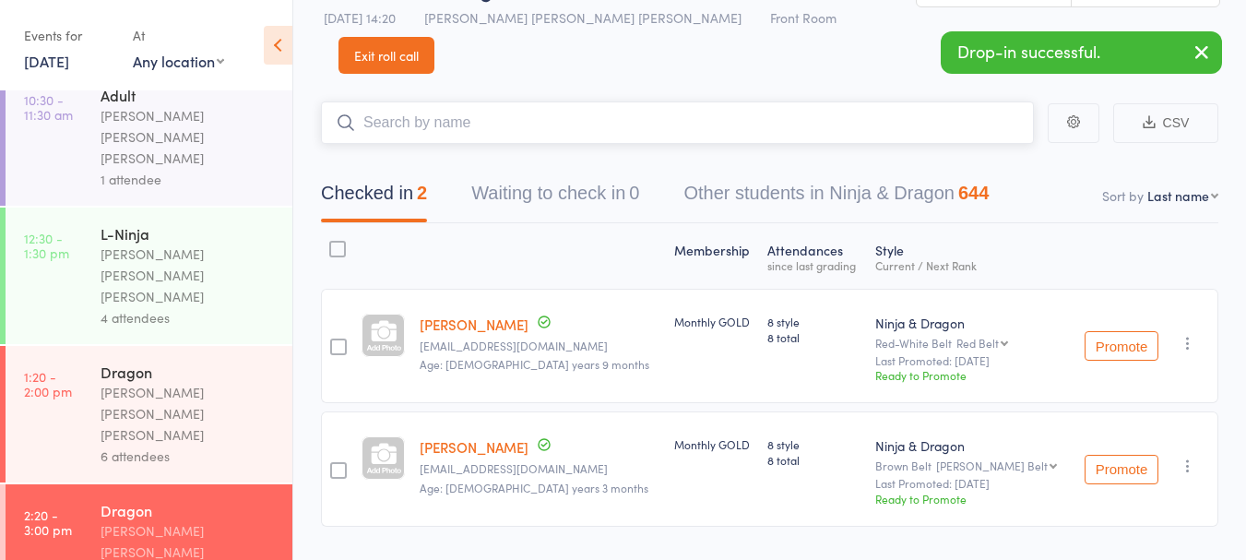
scroll to position [62, 0]
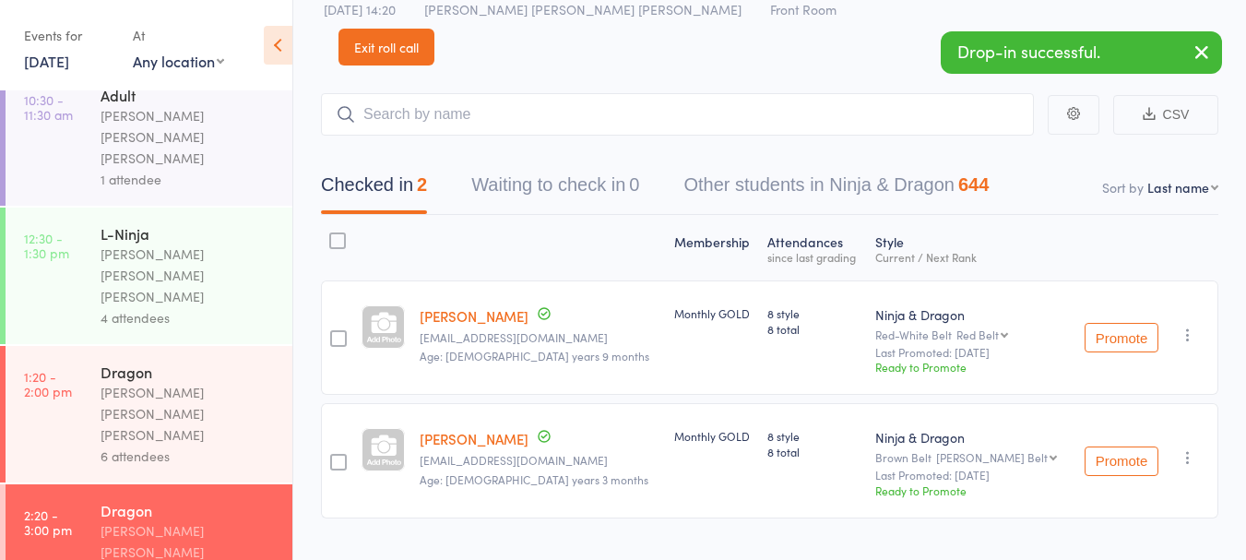
click at [521, 306] on link "[PERSON_NAME]" at bounding box center [474, 315] width 109 height 19
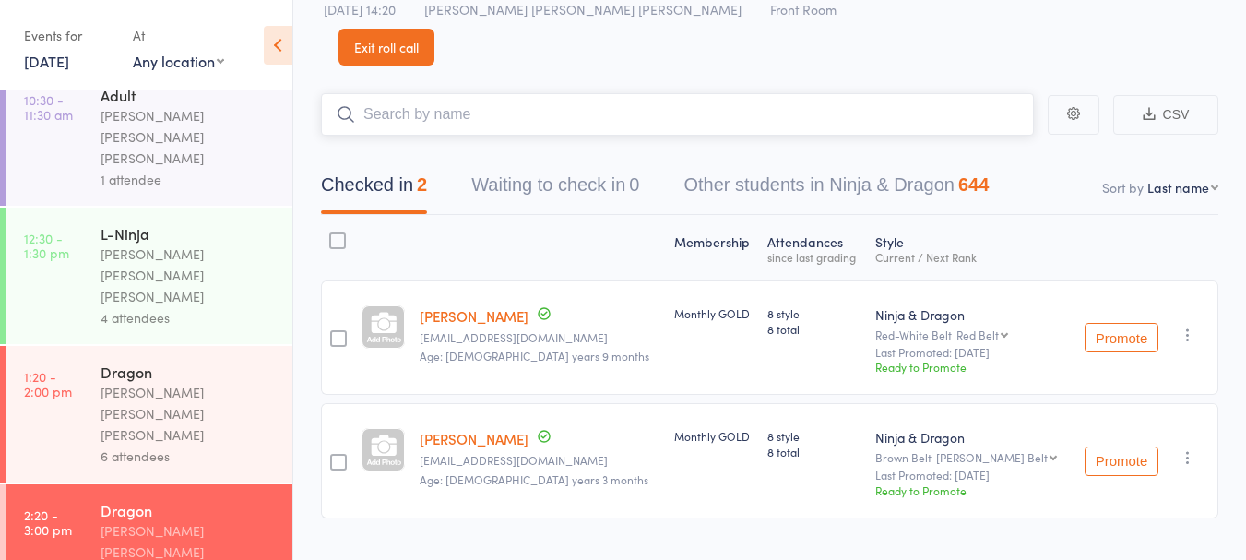
click at [723, 93] on input "search" at bounding box center [677, 114] width 713 height 42
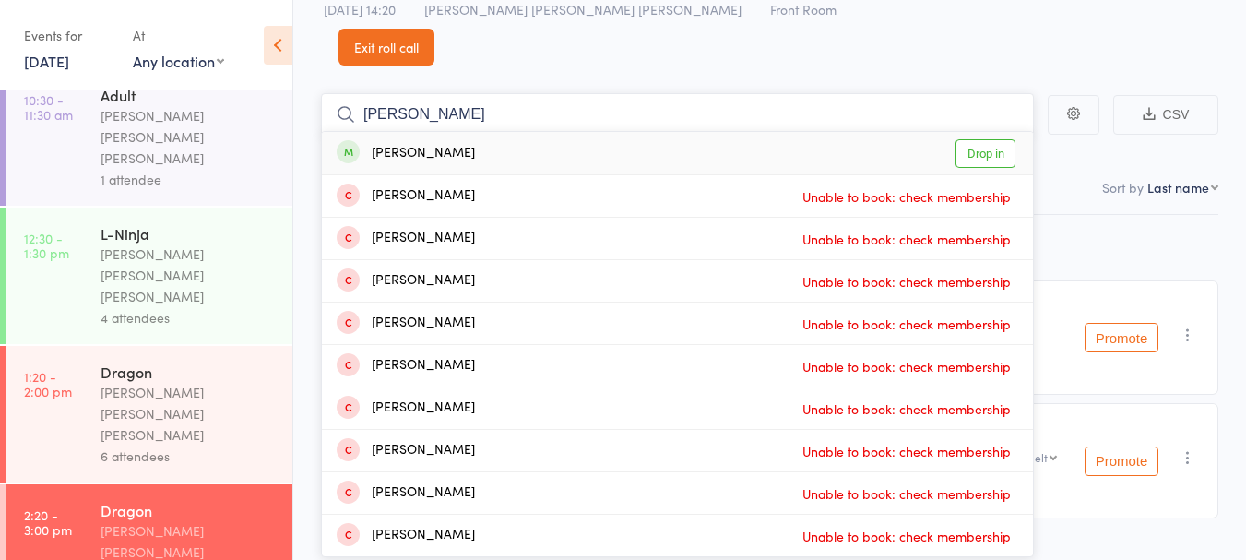
type input "kavin"
click at [575, 132] on div "Kavin Rajagopal Drop in" at bounding box center [677, 153] width 711 height 42
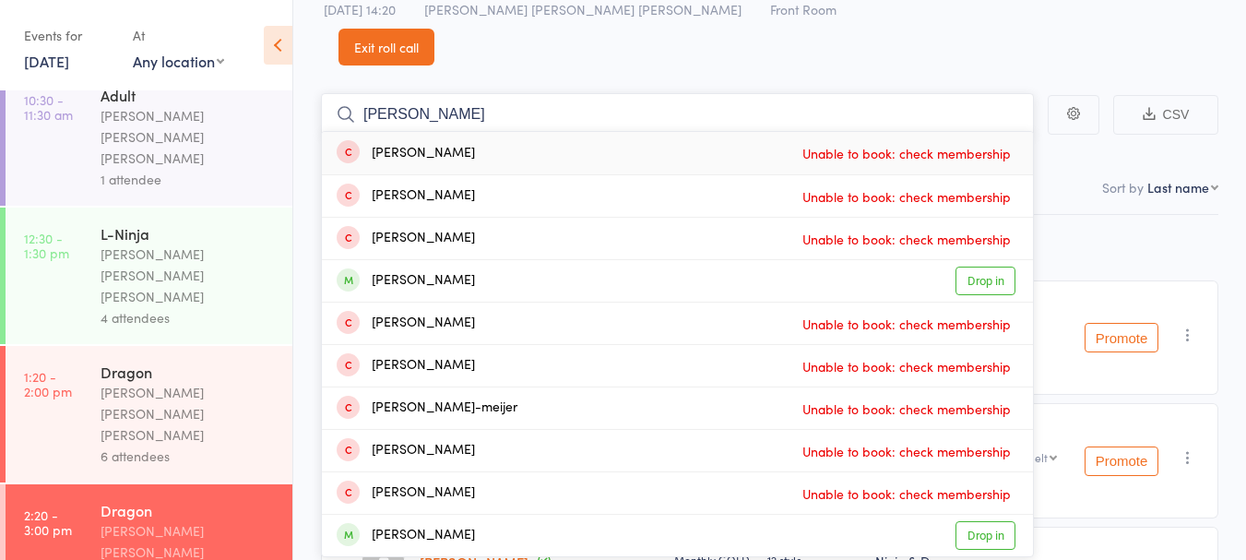
type input "ethan"
click at [387, 302] on div "Ethan Suryanto Unable to book: check membership" at bounding box center [677, 322] width 711 height 41
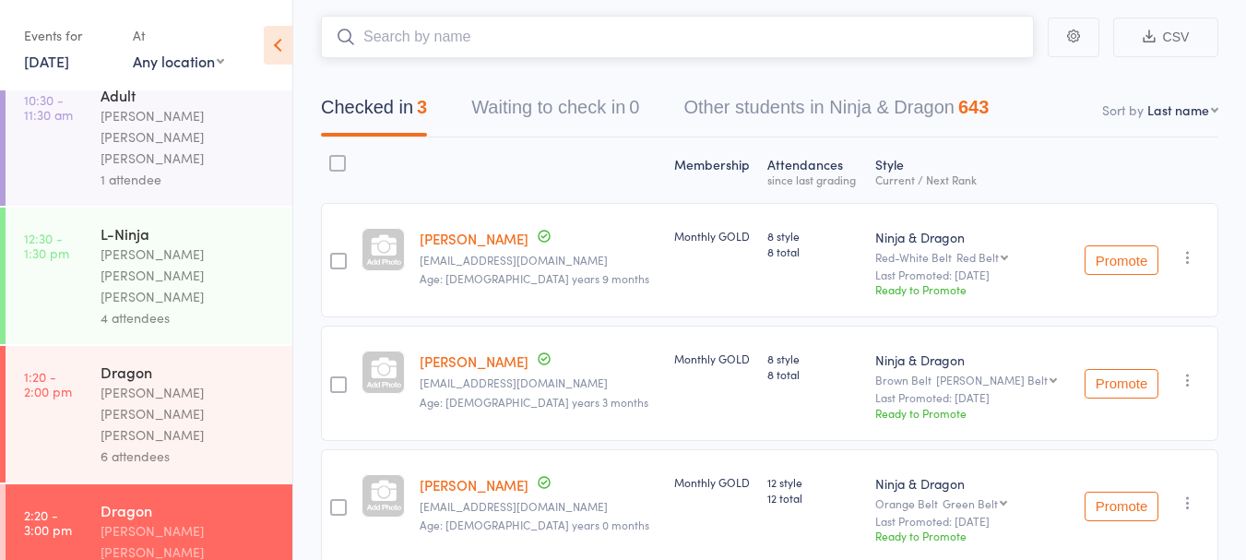
scroll to position [0, 0]
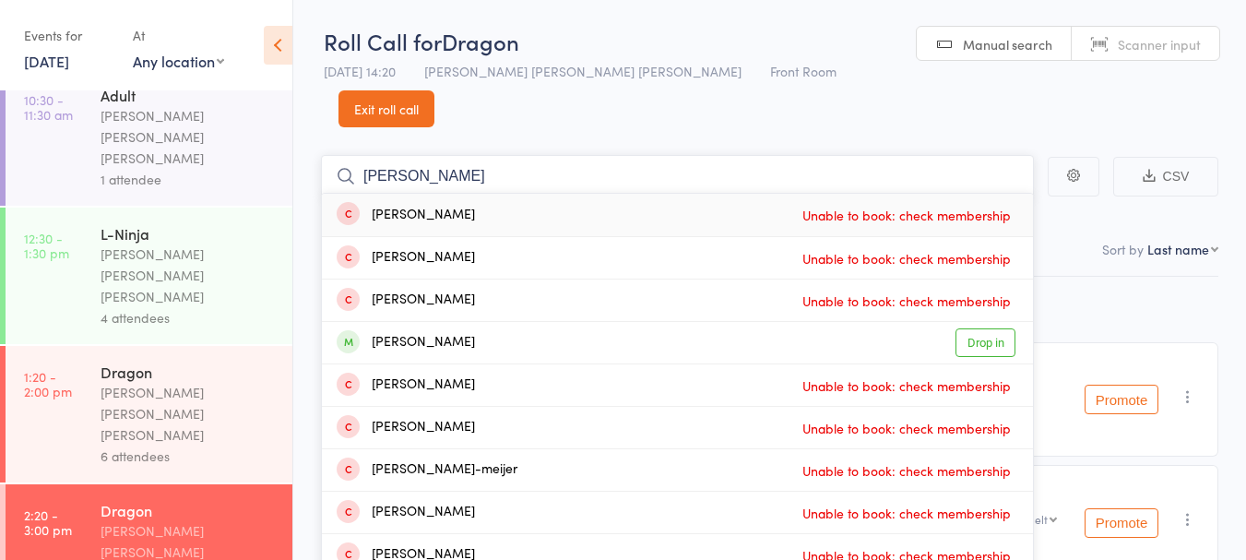
type input "ethan"
click at [528, 322] on div "Ethan Oreskoic Drop in" at bounding box center [677, 342] width 711 height 41
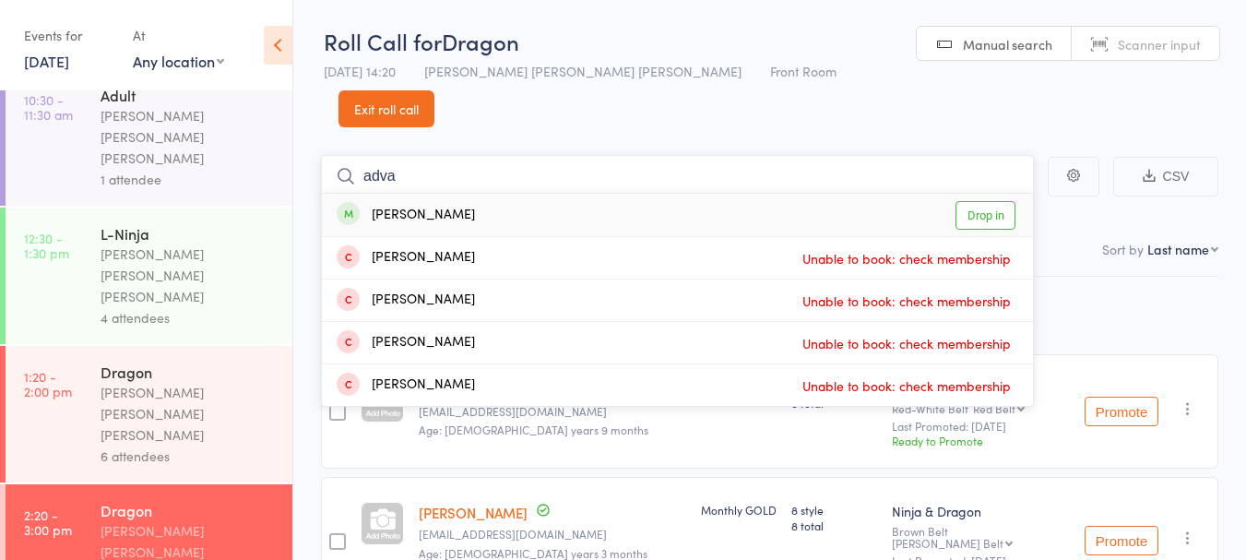
type input "adva"
click at [390, 205] on div "Advay Dutta" at bounding box center [406, 215] width 138 height 21
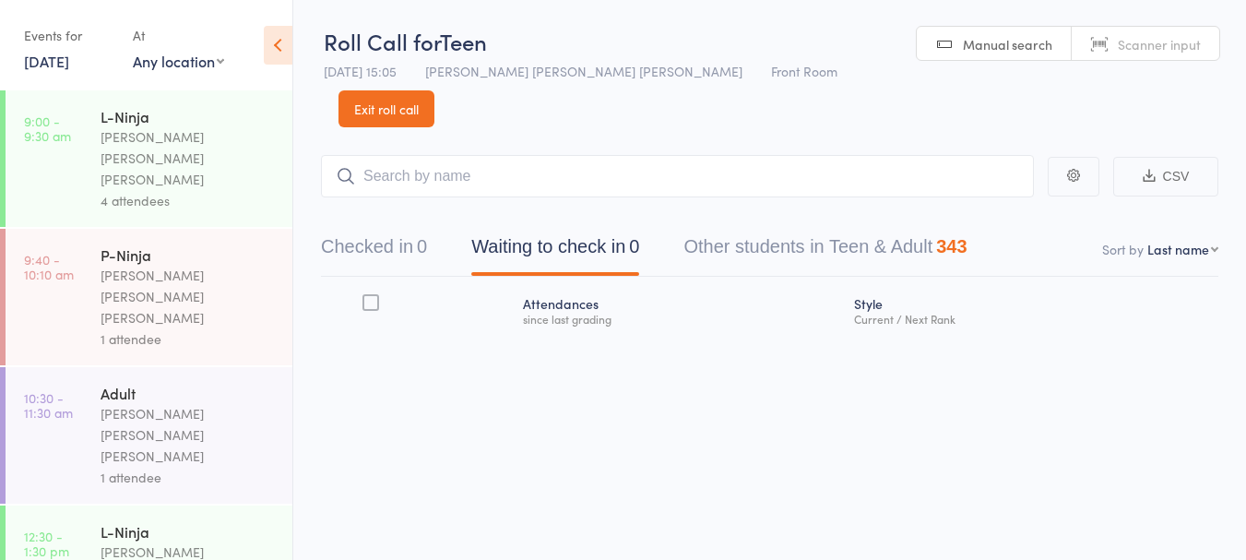
click at [364, 233] on button "Checked in 0" at bounding box center [374, 251] width 106 height 49
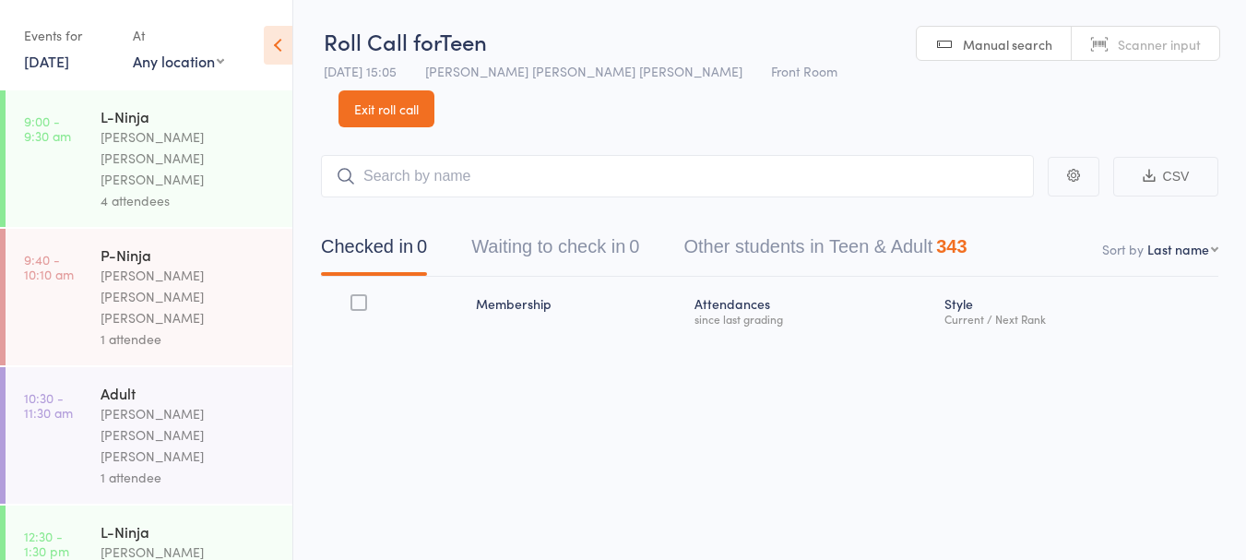
click at [421, 155] on input "search" at bounding box center [677, 176] width 713 height 42
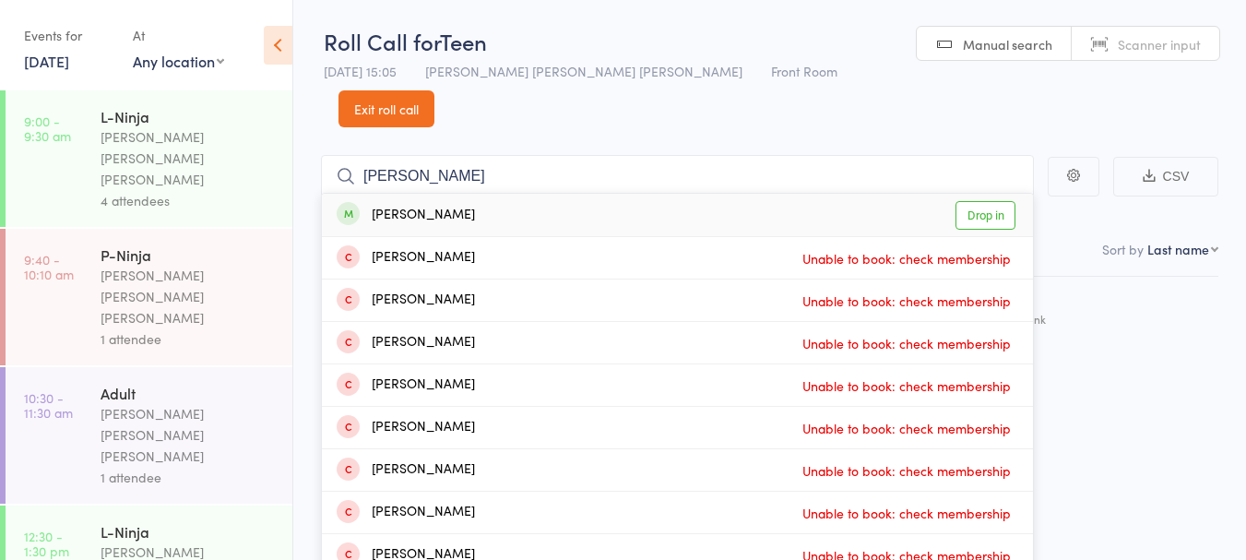
type input "tisha"
click at [1001, 201] on link "Drop in" at bounding box center [985, 215] width 60 height 29
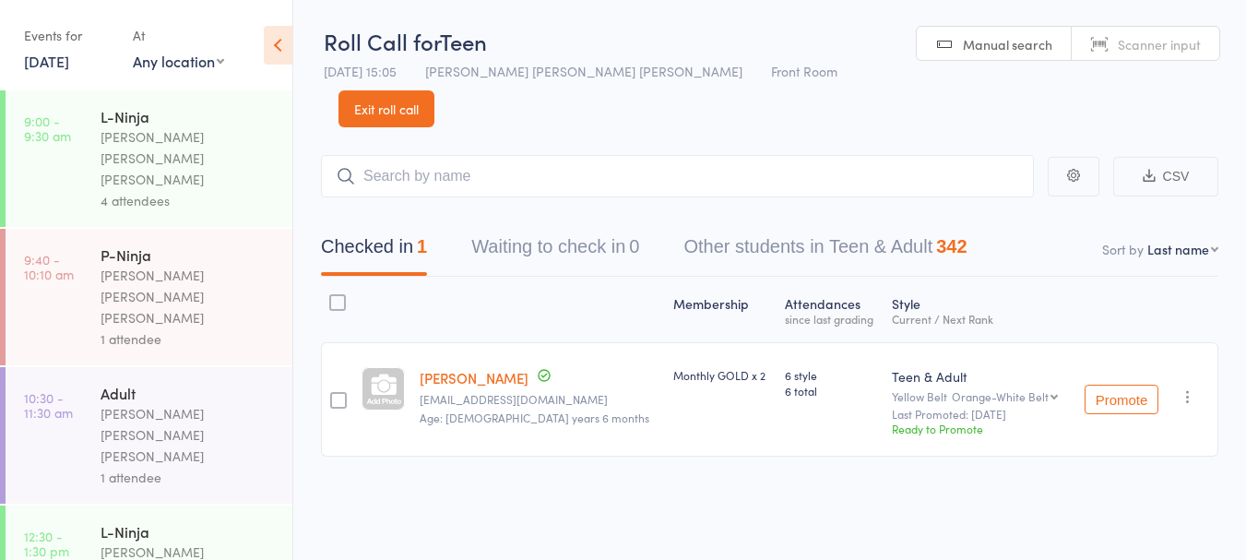
click at [463, 521] on div "Roll Call for Teen 11 Oct 15:05 Keyvan Castle Hill Mirzai Front Room Manual sea…" at bounding box center [623, 280] width 1246 height 560
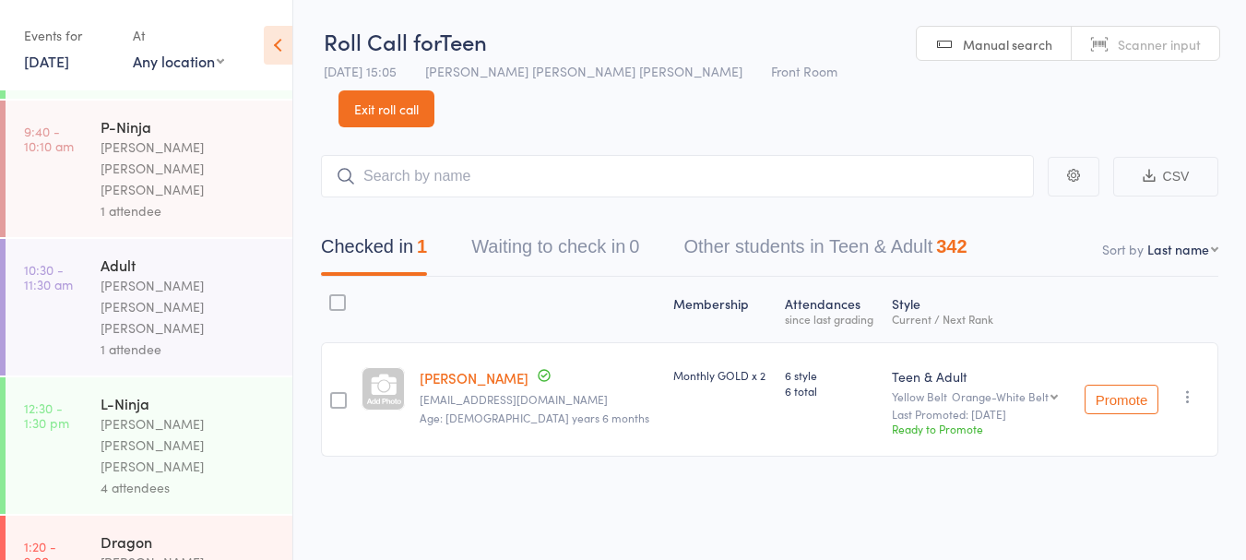
scroll to position [298, 0]
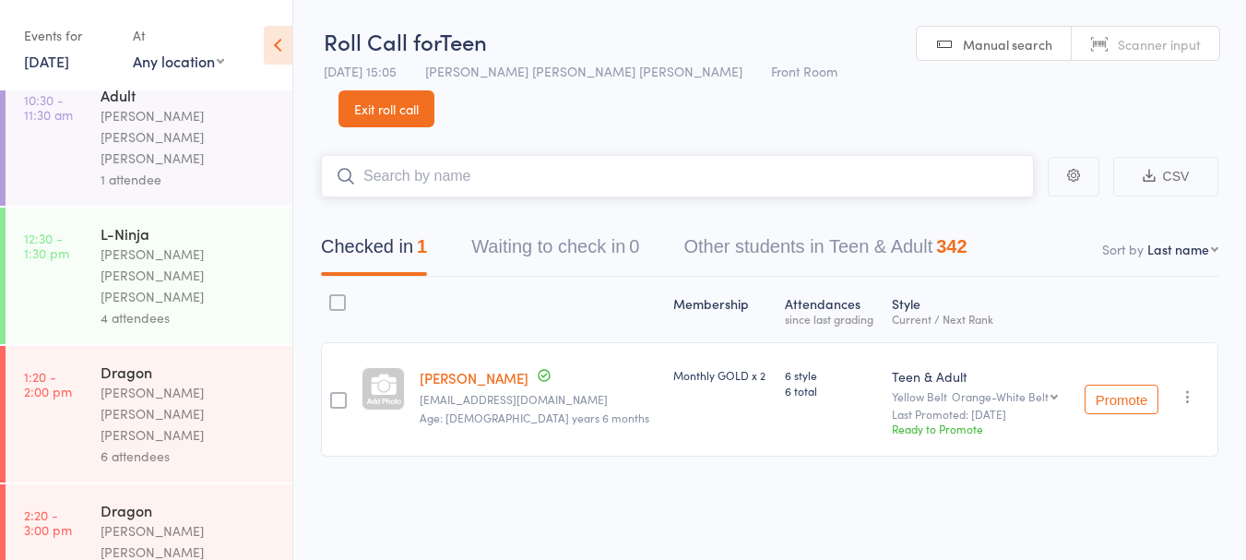
click at [437, 155] on input "search" at bounding box center [677, 176] width 713 height 42
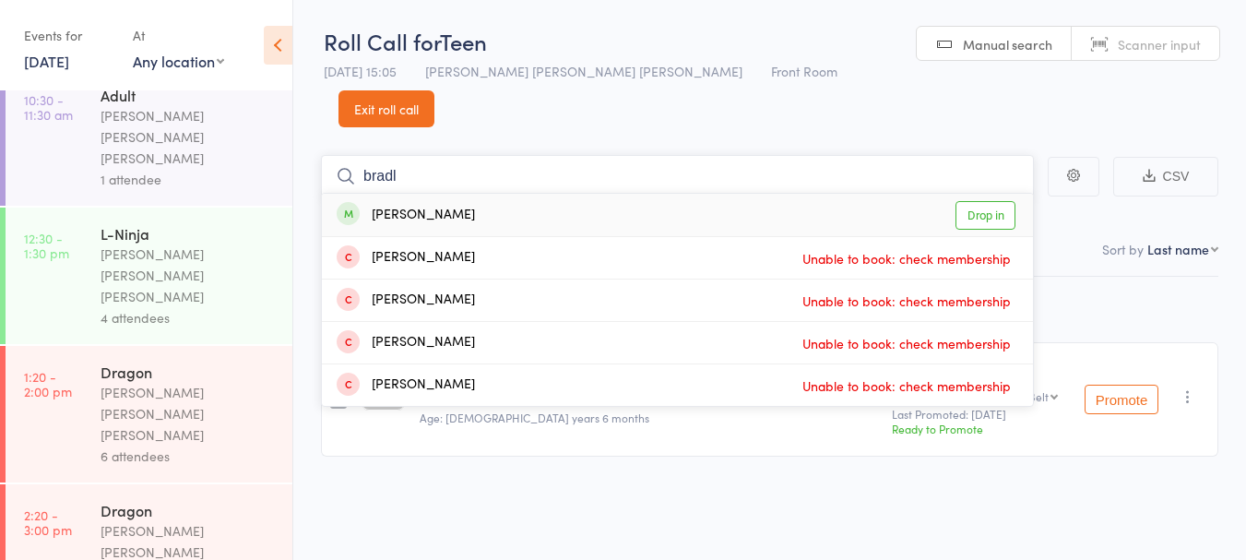
type input "bradl"
click at [982, 201] on link "Drop in" at bounding box center [985, 215] width 60 height 29
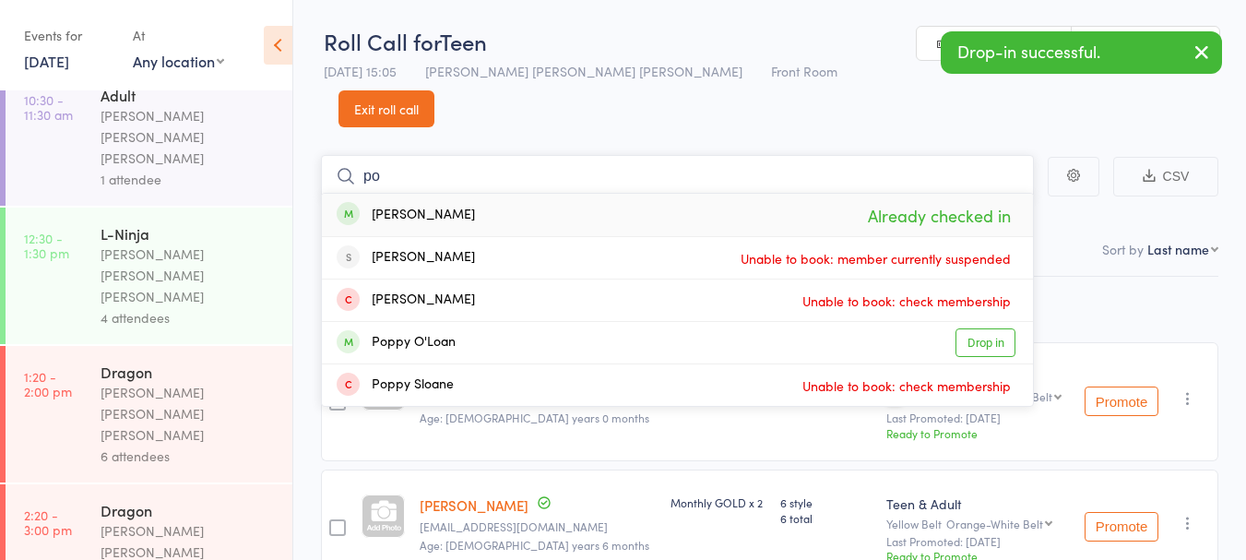
type input "p"
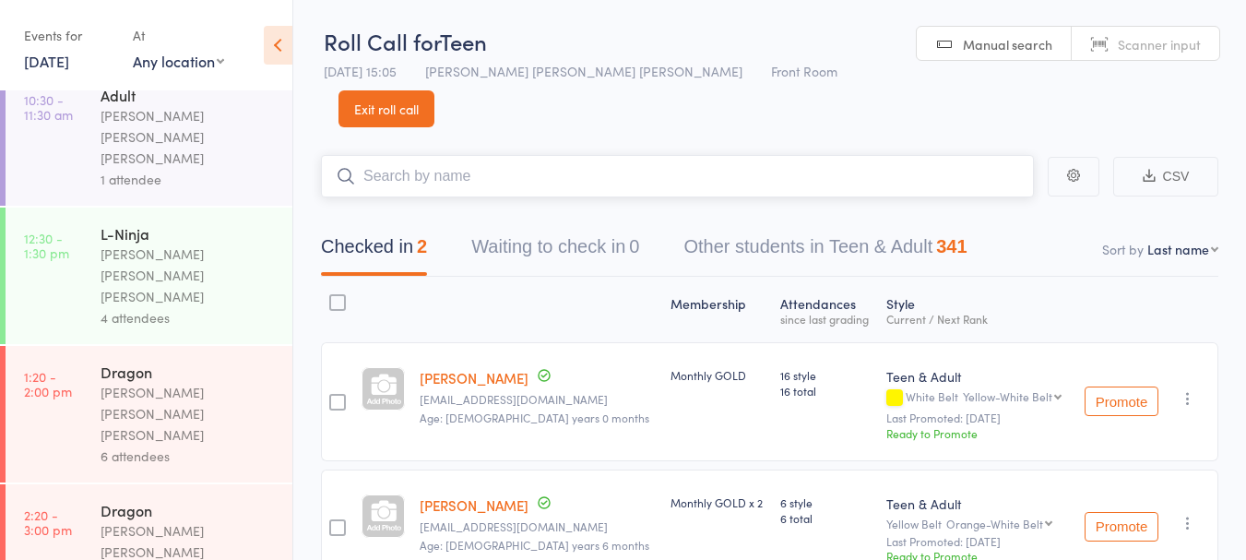
click at [753, 155] on input "search" at bounding box center [677, 176] width 713 height 42
type input "ilas"
click at [995, 201] on link "Drop in" at bounding box center [985, 215] width 60 height 29
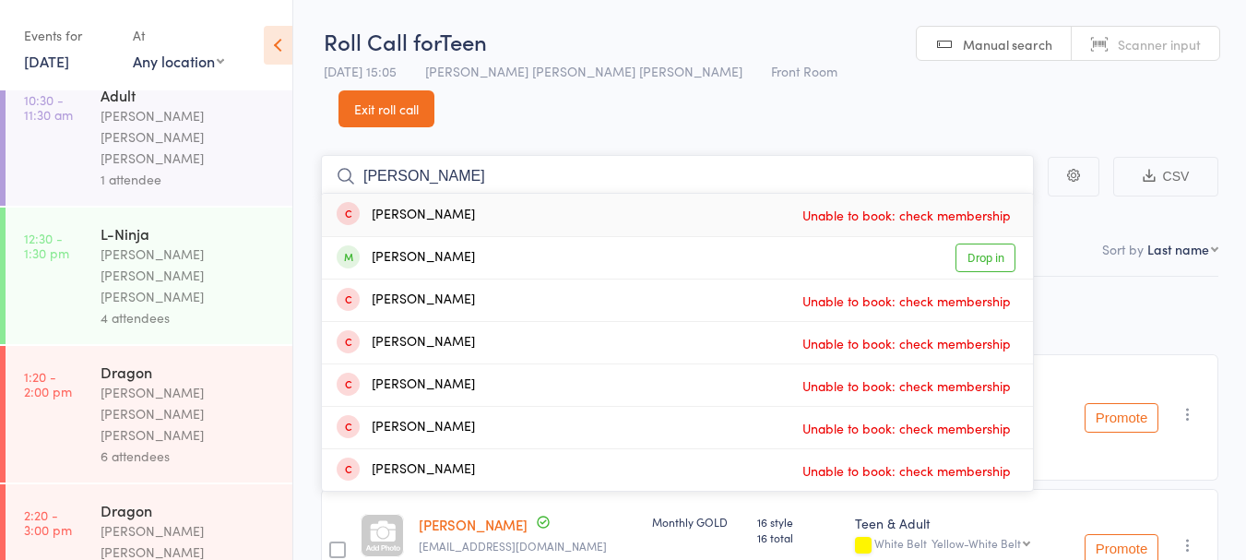
type input "ibrahim"
click at [967, 243] on link "Drop in" at bounding box center [985, 257] width 60 height 29
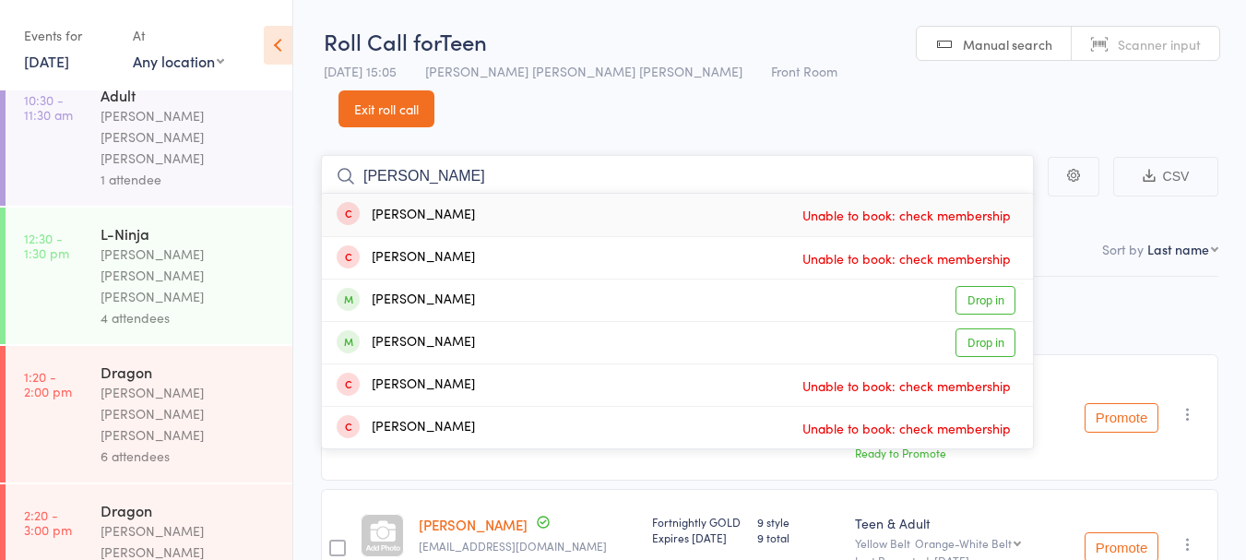
type input "xavier"
click at [981, 286] on link "Drop in" at bounding box center [985, 300] width 60 height 29
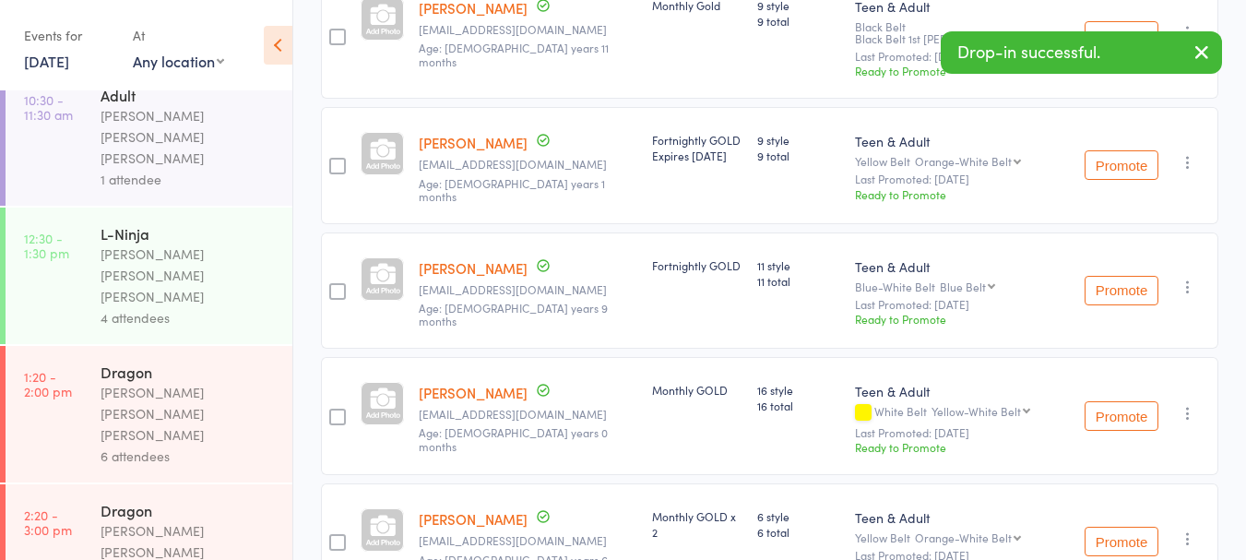
scroll to position [0, 0]
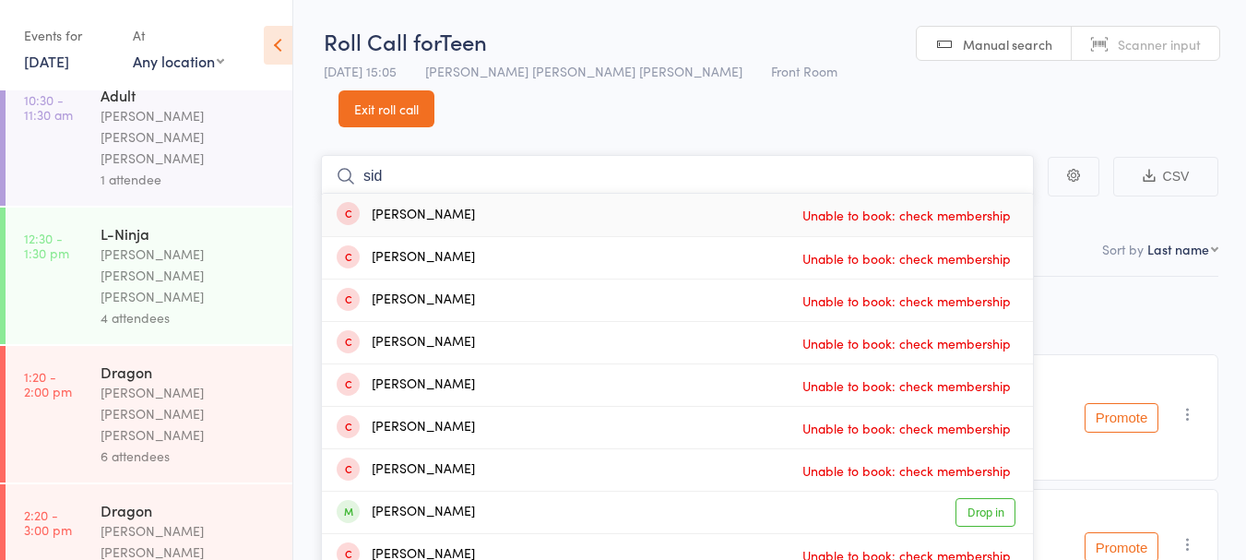
type input "sid"
click at [986, 498] on link "Drop in" at bounding box center [985, 512] width 60 height 29
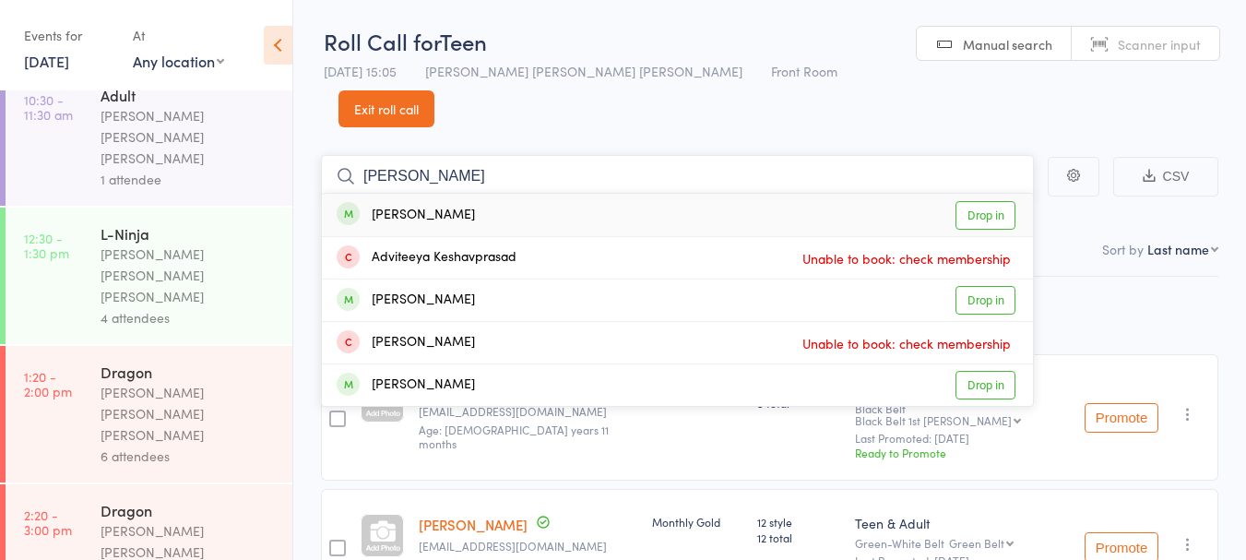
type input "keshav"
click at [988, 201] on link "Drop in" at bounding box center [985, 215] width 60 height 29
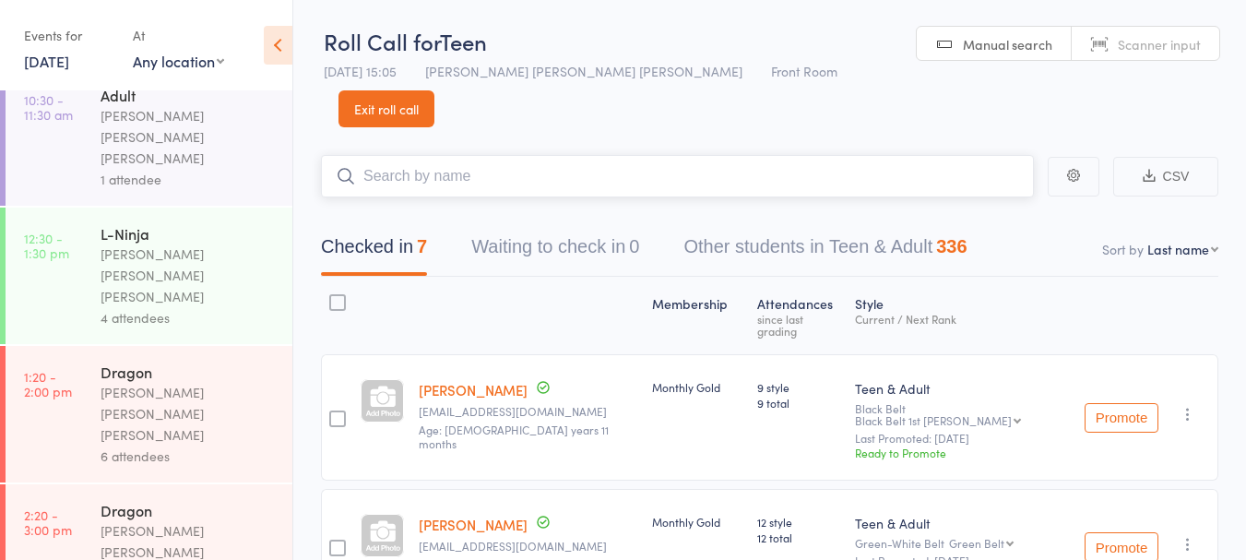
click at [439, 155] on input "search" at bounding box center [677, 176] width 713 height 42
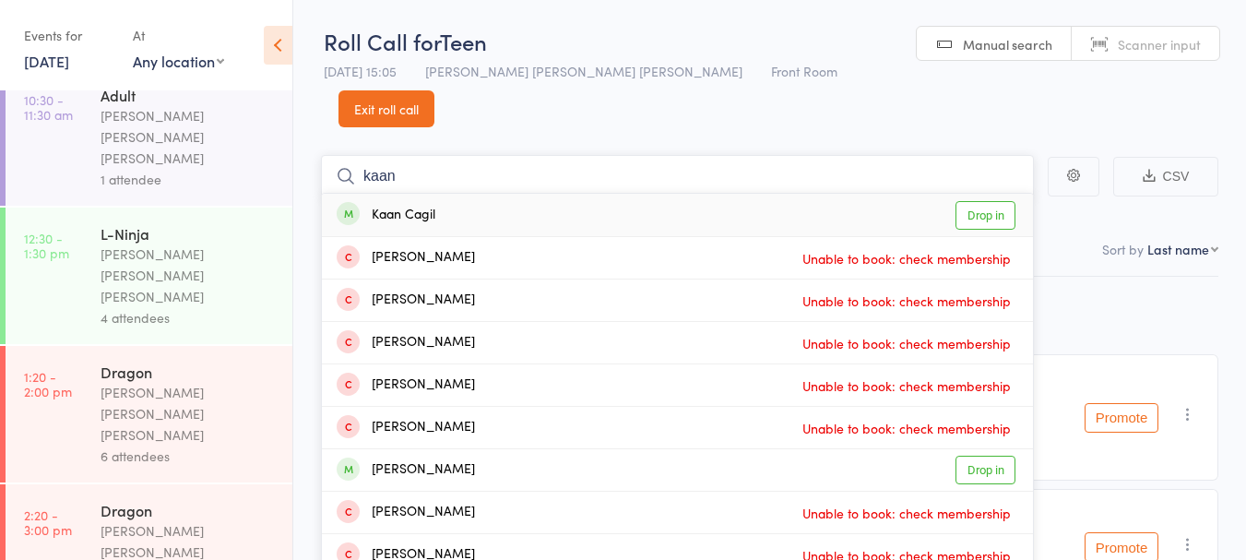
type input "kaan"
click at [480, 194] on div "Kaan Cagil Drop in" at bounding box center [677, 215] width 711 height 42
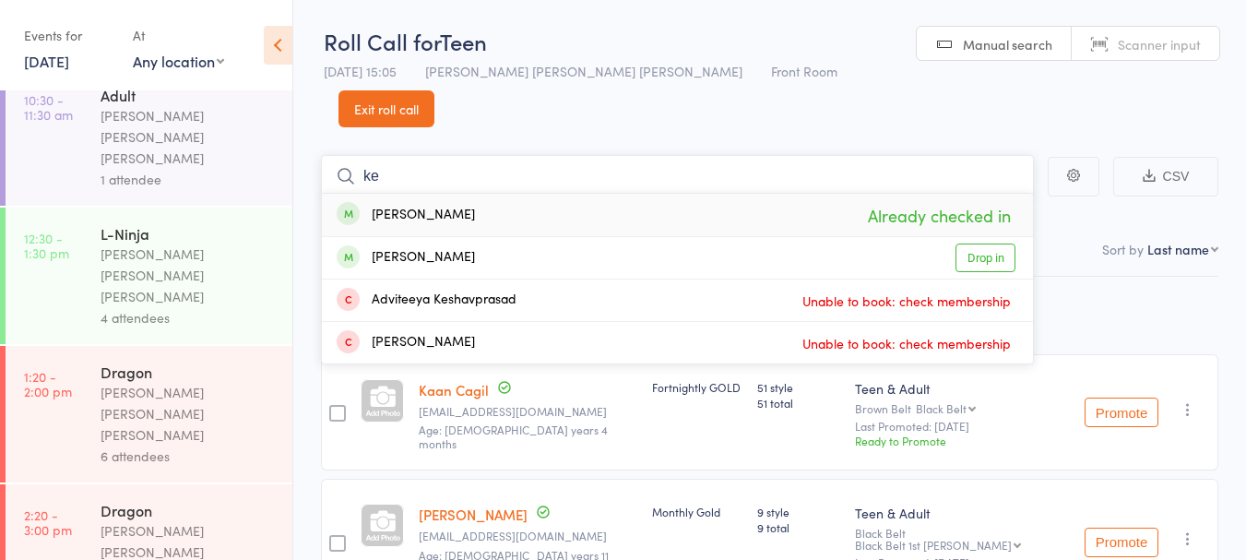
type input "k"
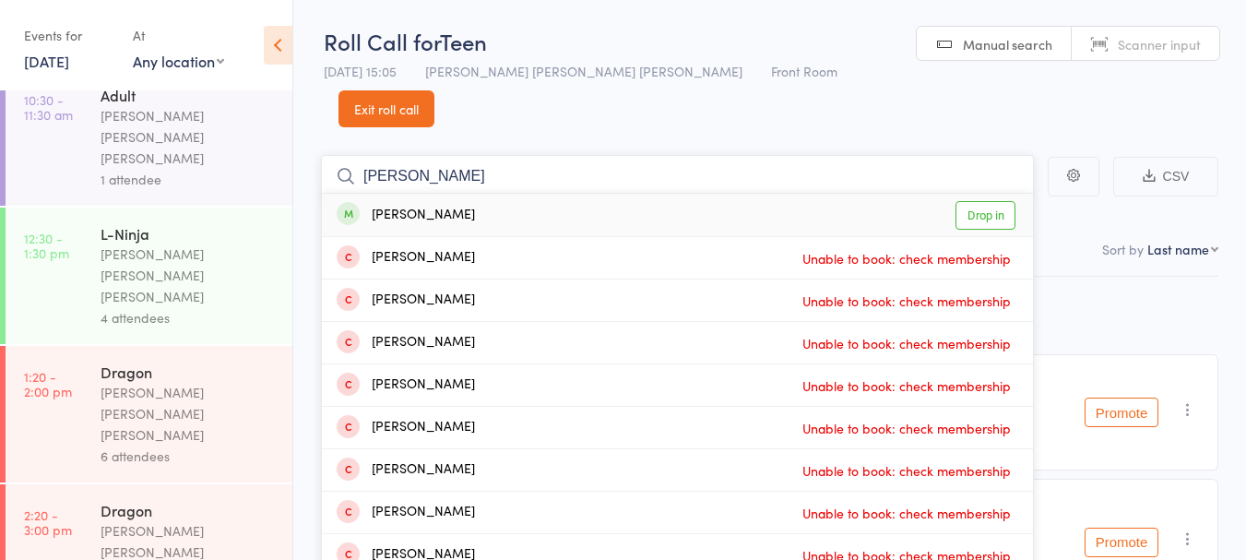
type input "selina"
click at [500, 194] on div "Selina Torckler Drop in" at bounding box center [677, 215] width 711 height 42
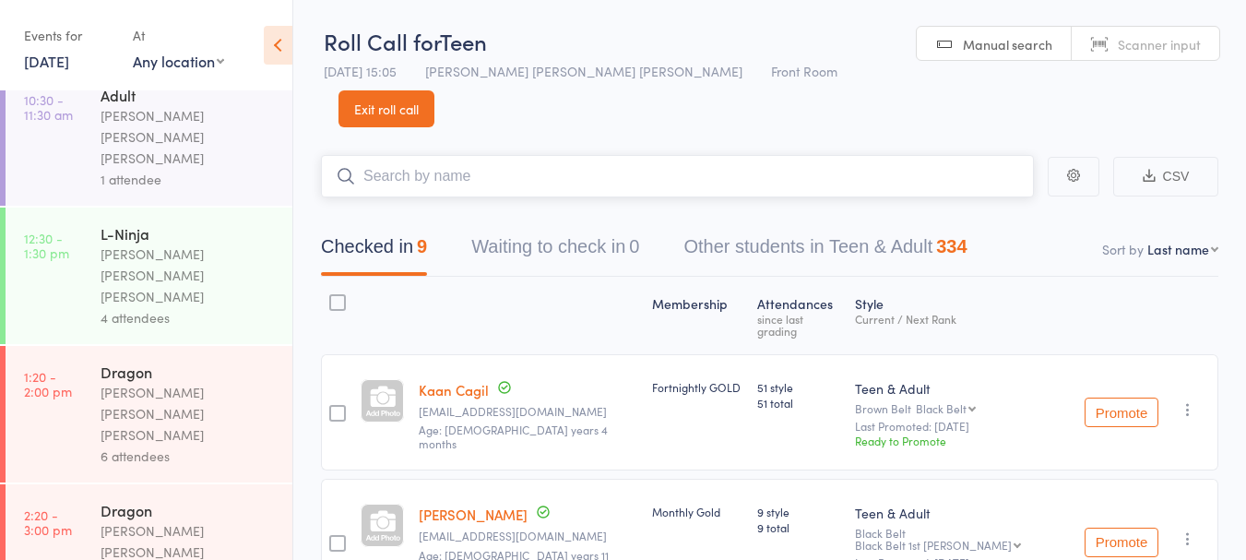
type input "a"
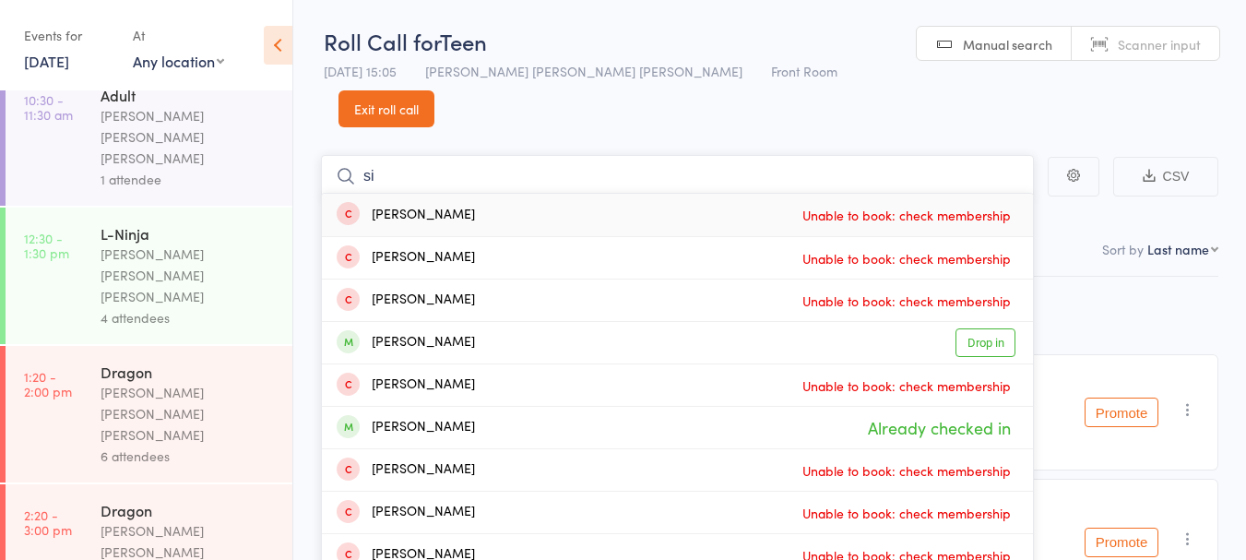
type input "s"
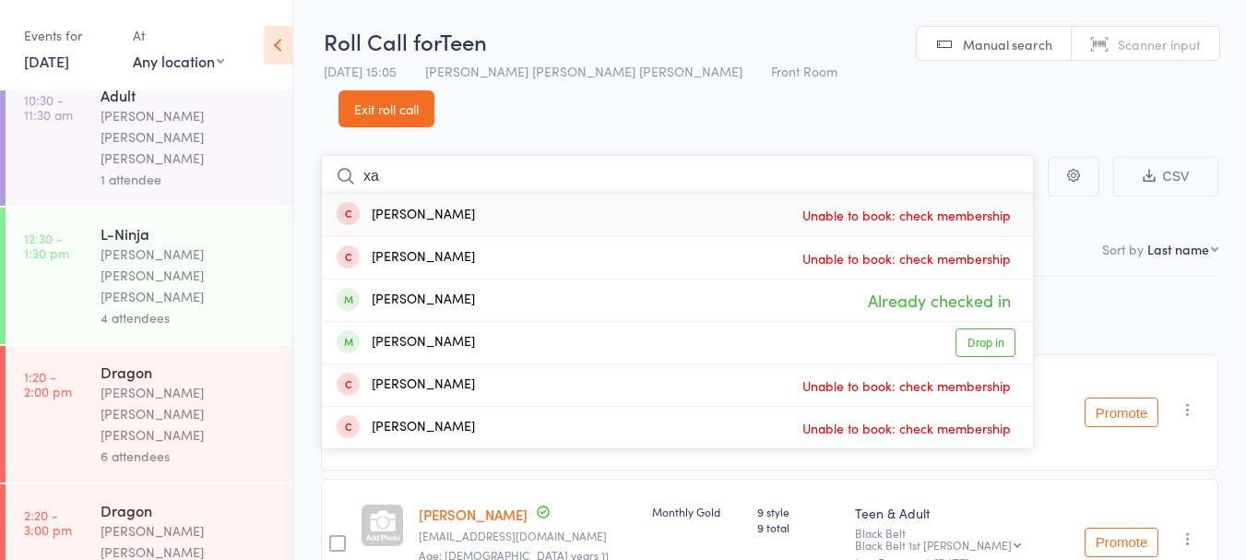
type input "x"
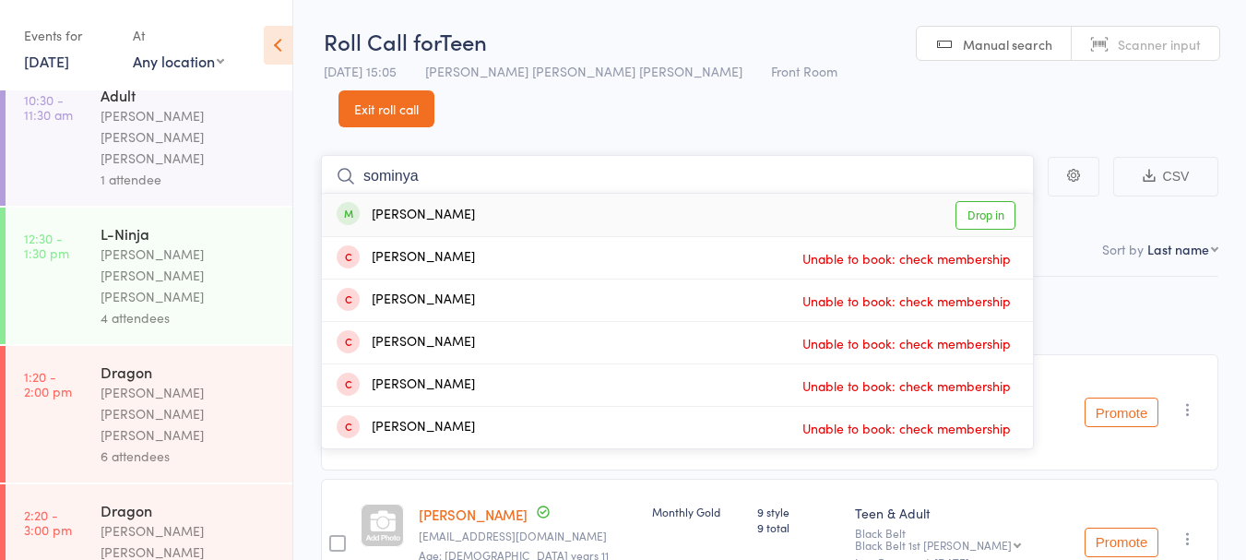
type input "sominya"
click at [508, 194] on div "Somiya Paul Drop in" at bounding box center [677, 215] width 711 height 42
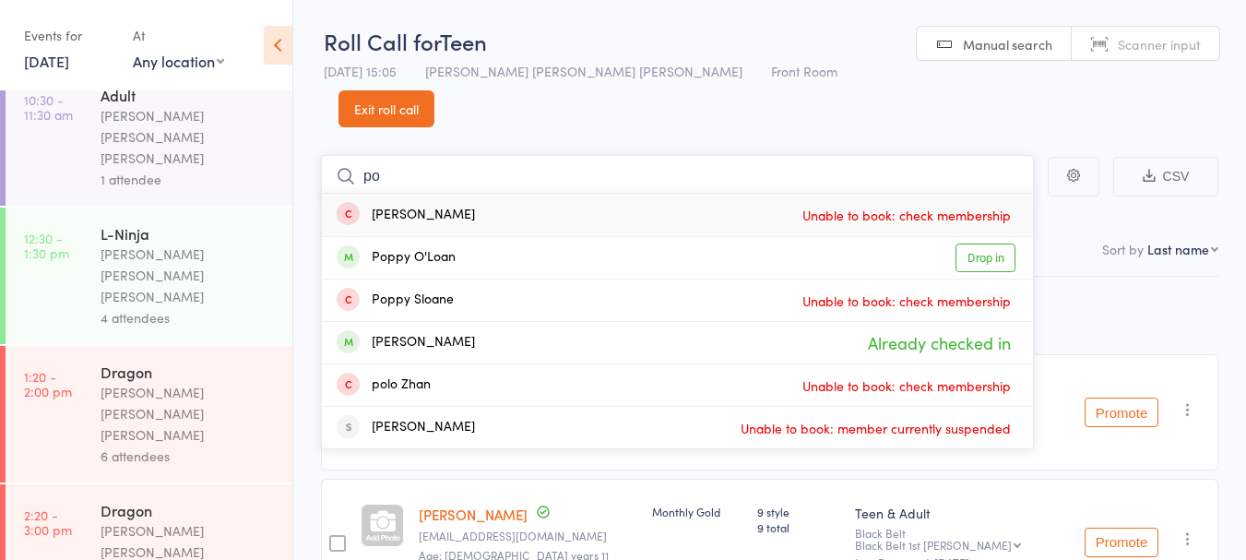
type input "p"
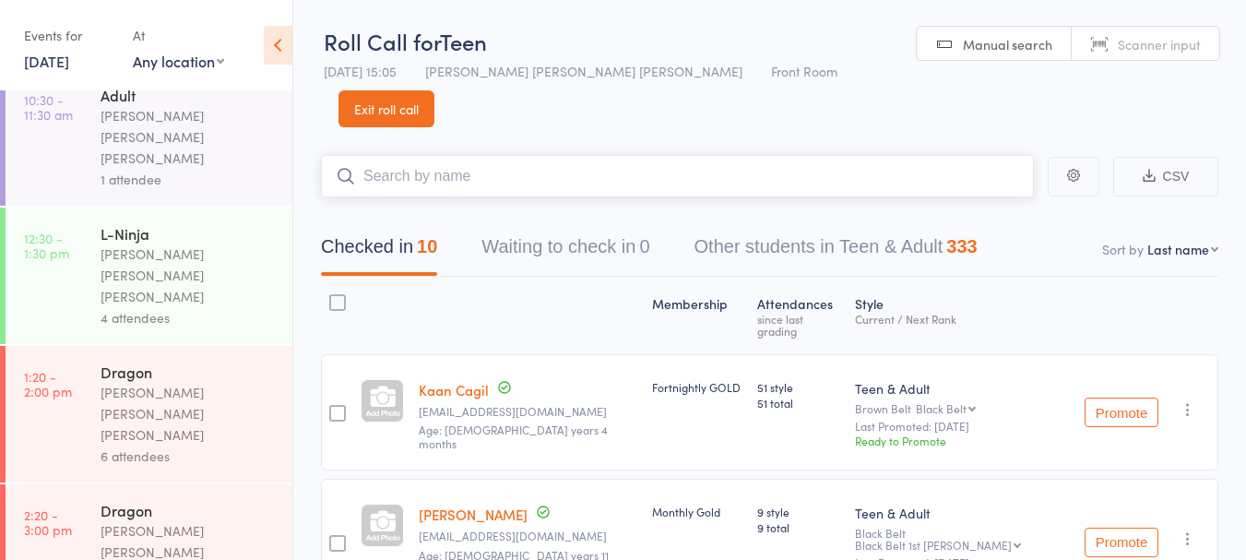
click at [541, 155] on input "search" at bounding box center [677, 176] width 713 height 42
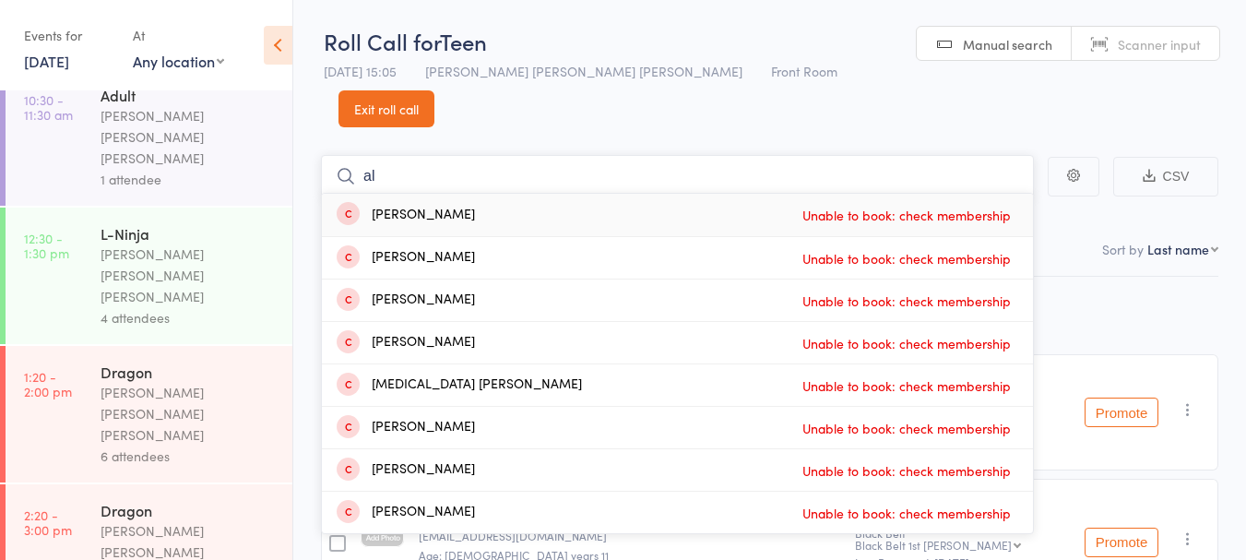
type input "a"
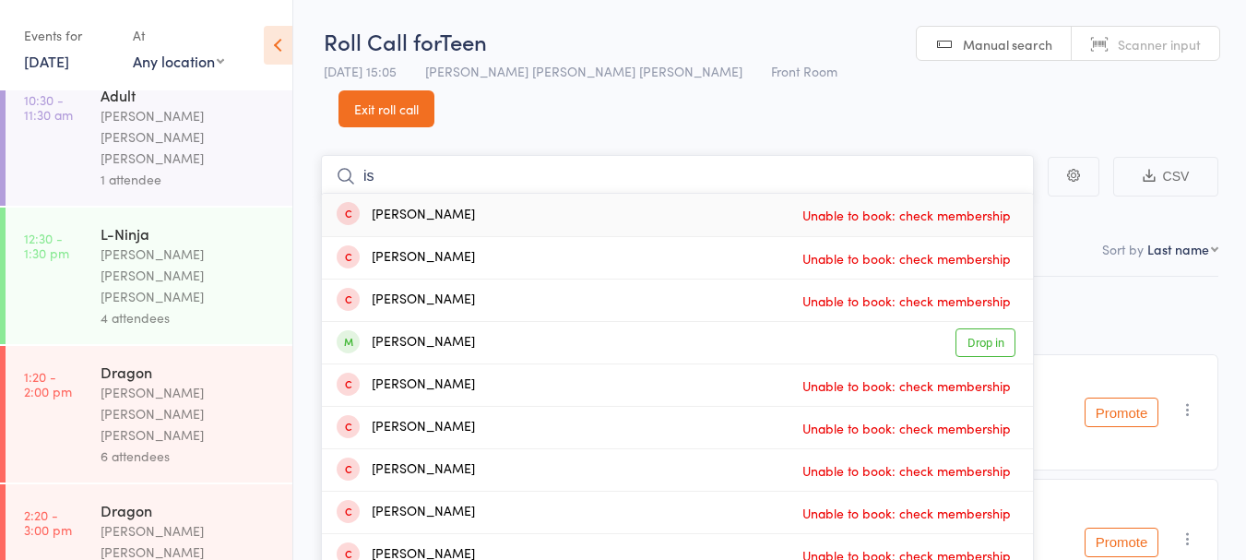
type input "i"
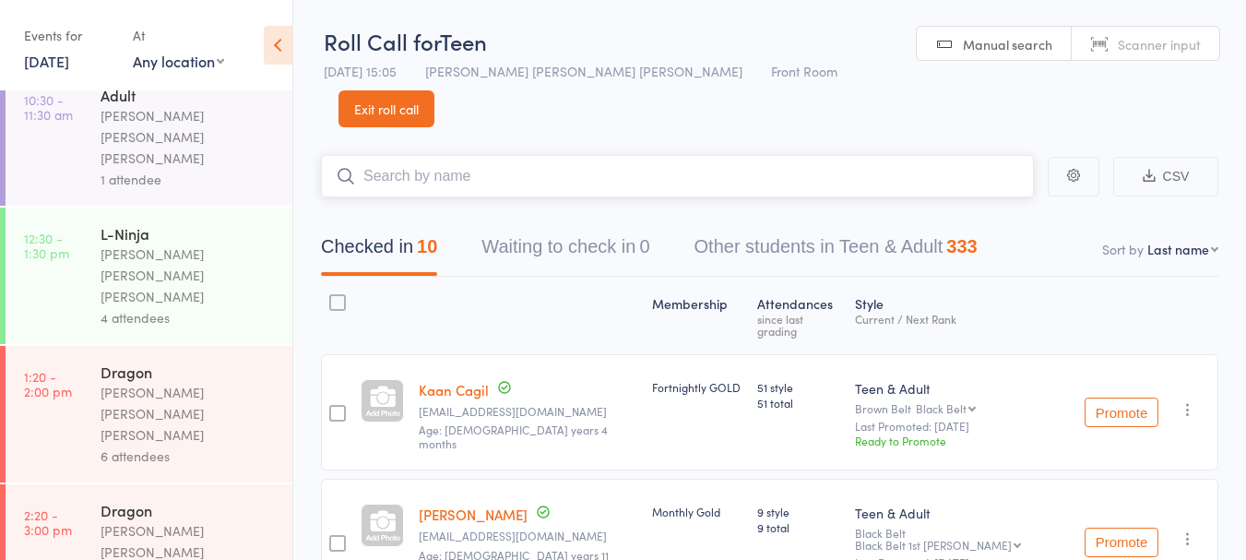
click at [464, 155] on input "search" at bounding box center [677, 176] width 713 height 42
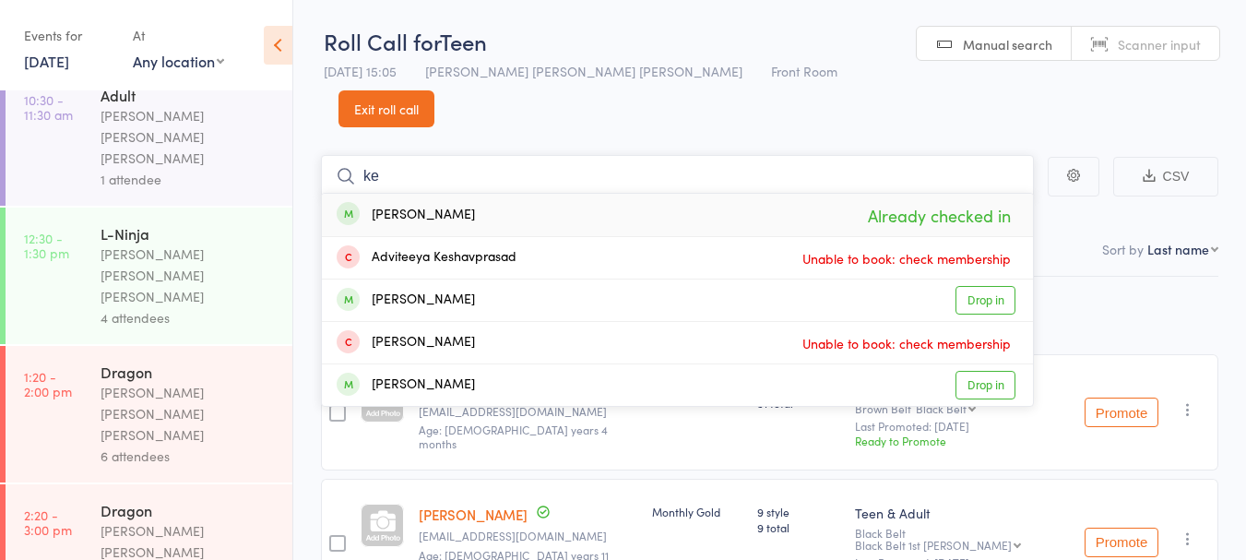
type input "k"
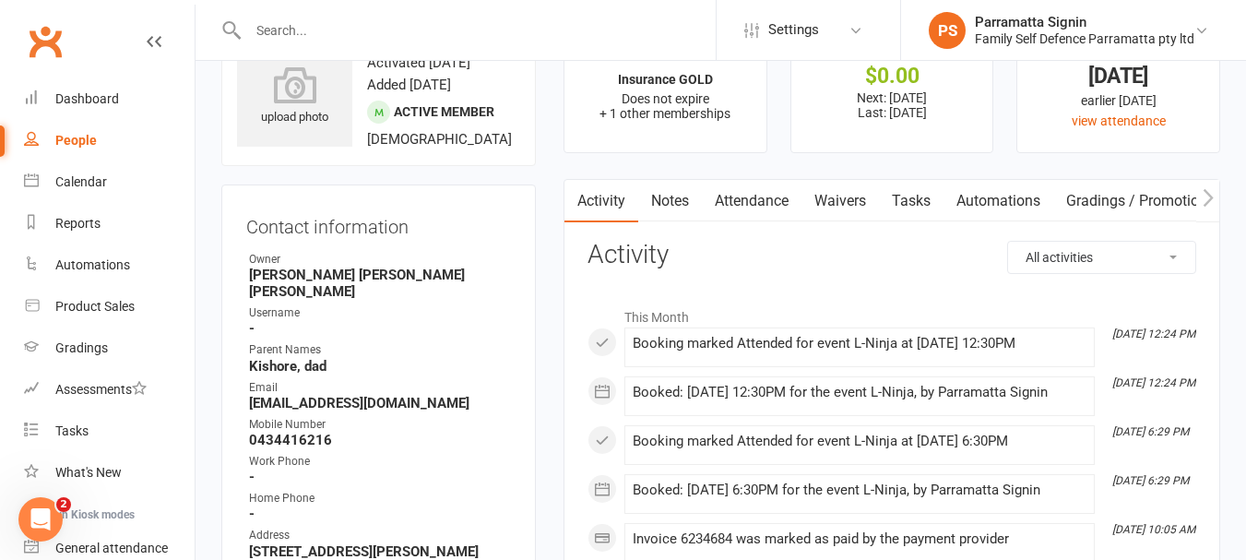
scroll to position [33, 0]
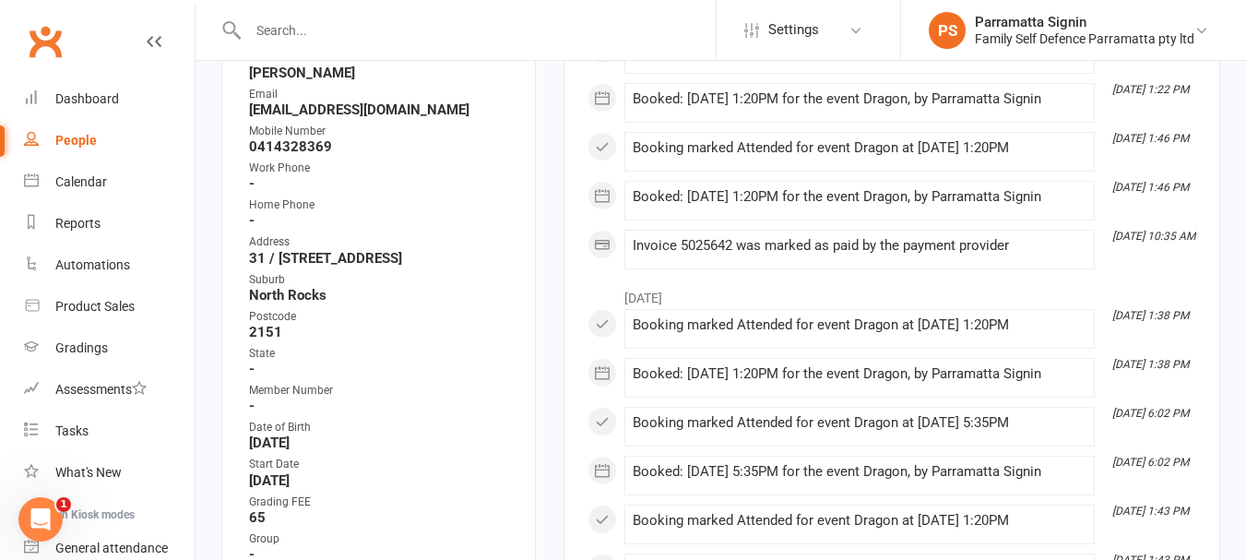
scroll to position [365, 0]
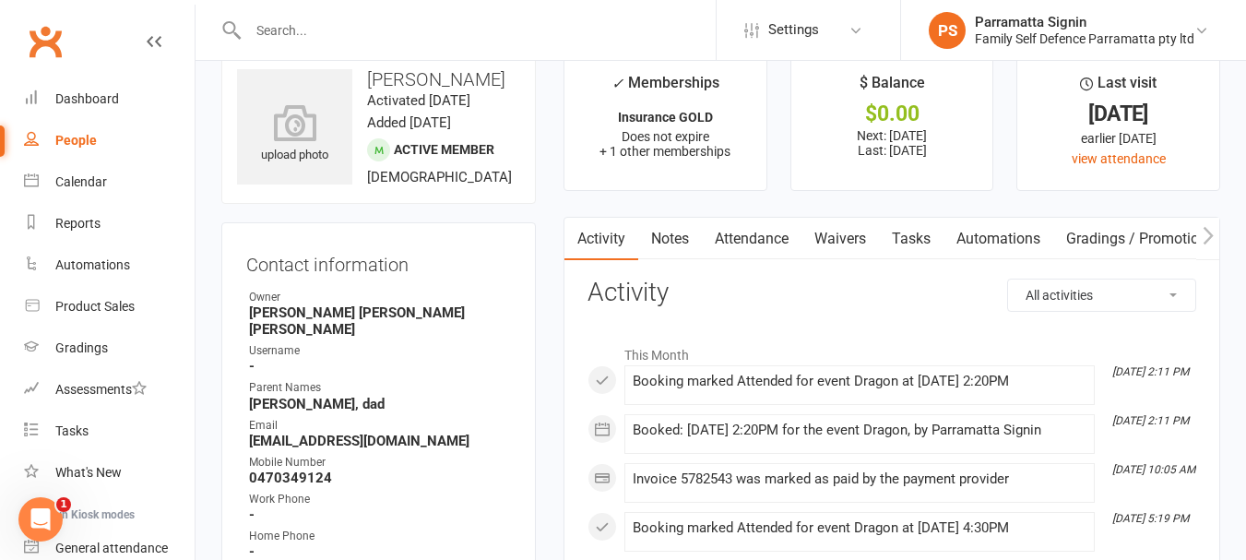
scroll to position [94, 0]
